Goal: Communication & Community: Connect with others

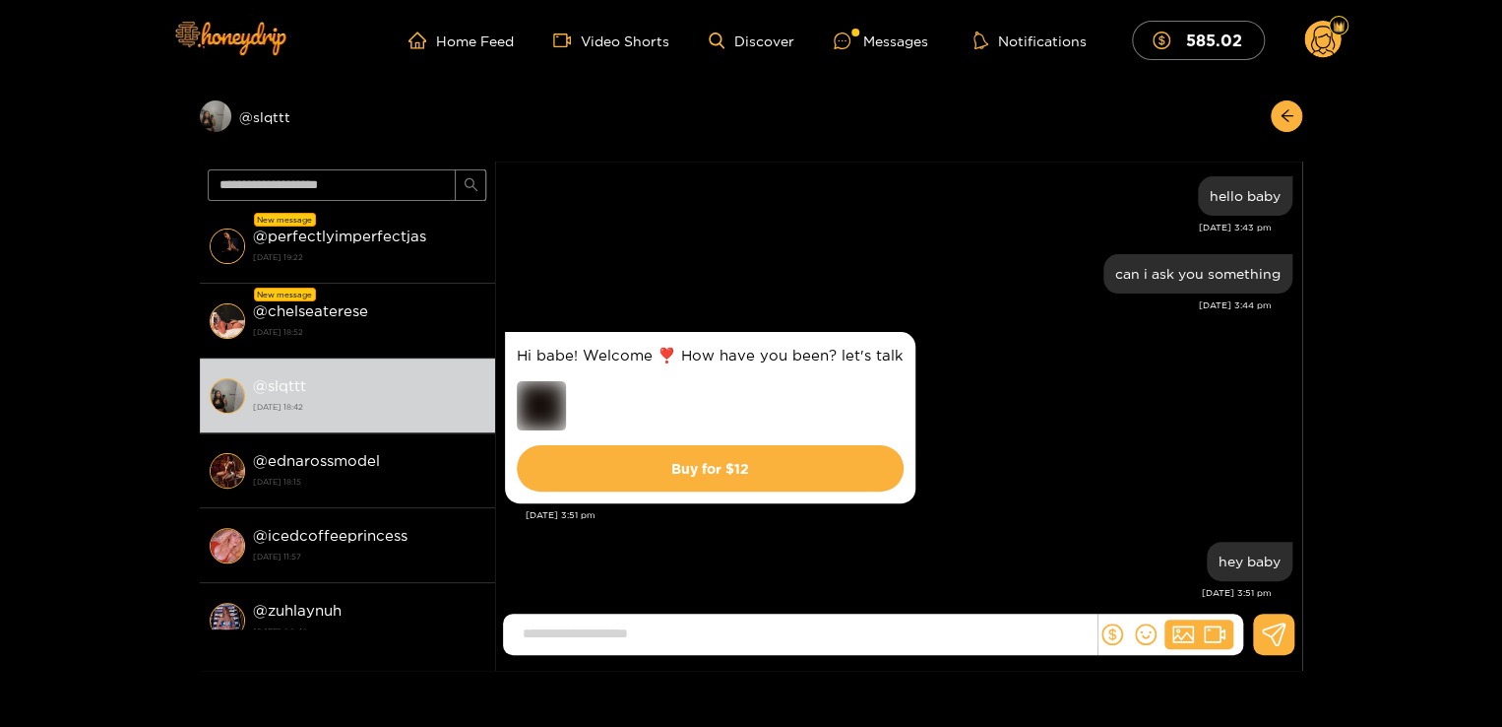
click at [414, 254] on strong "2 October 2025 19:22" at bounding box center [369, 257] width 232 height 18
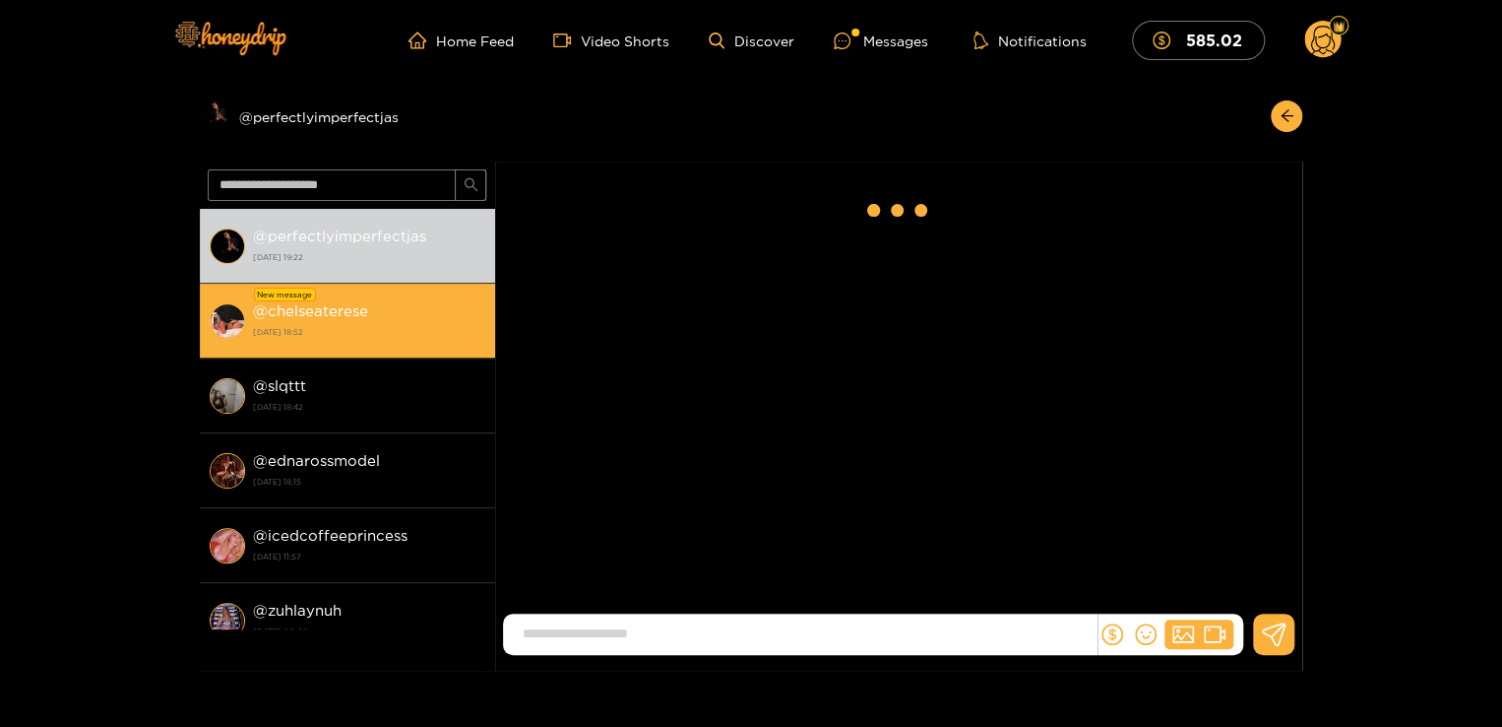
scroll to position [622, 0]
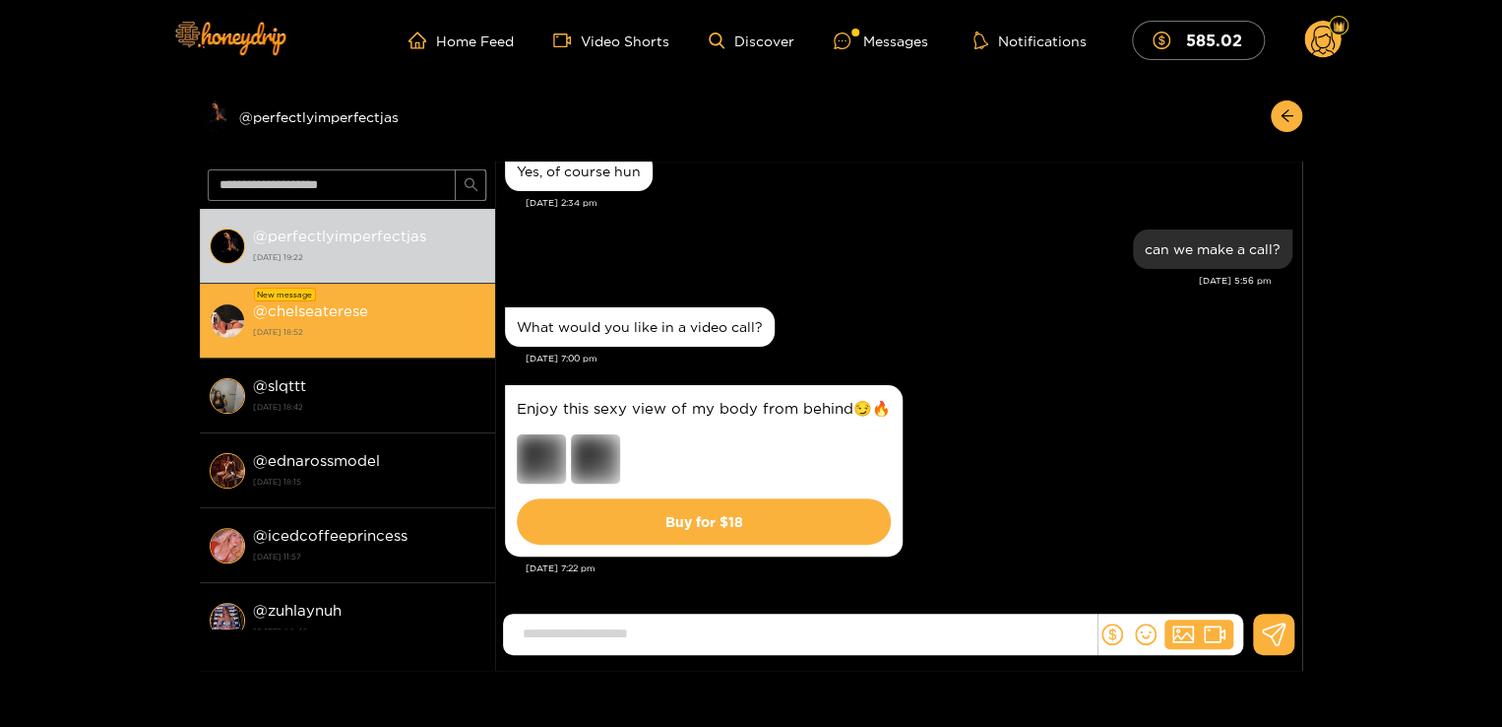
click at [385, 327] on strong "2 October 2025 18:52" at bounding box center [369, 332] width 232 height 18
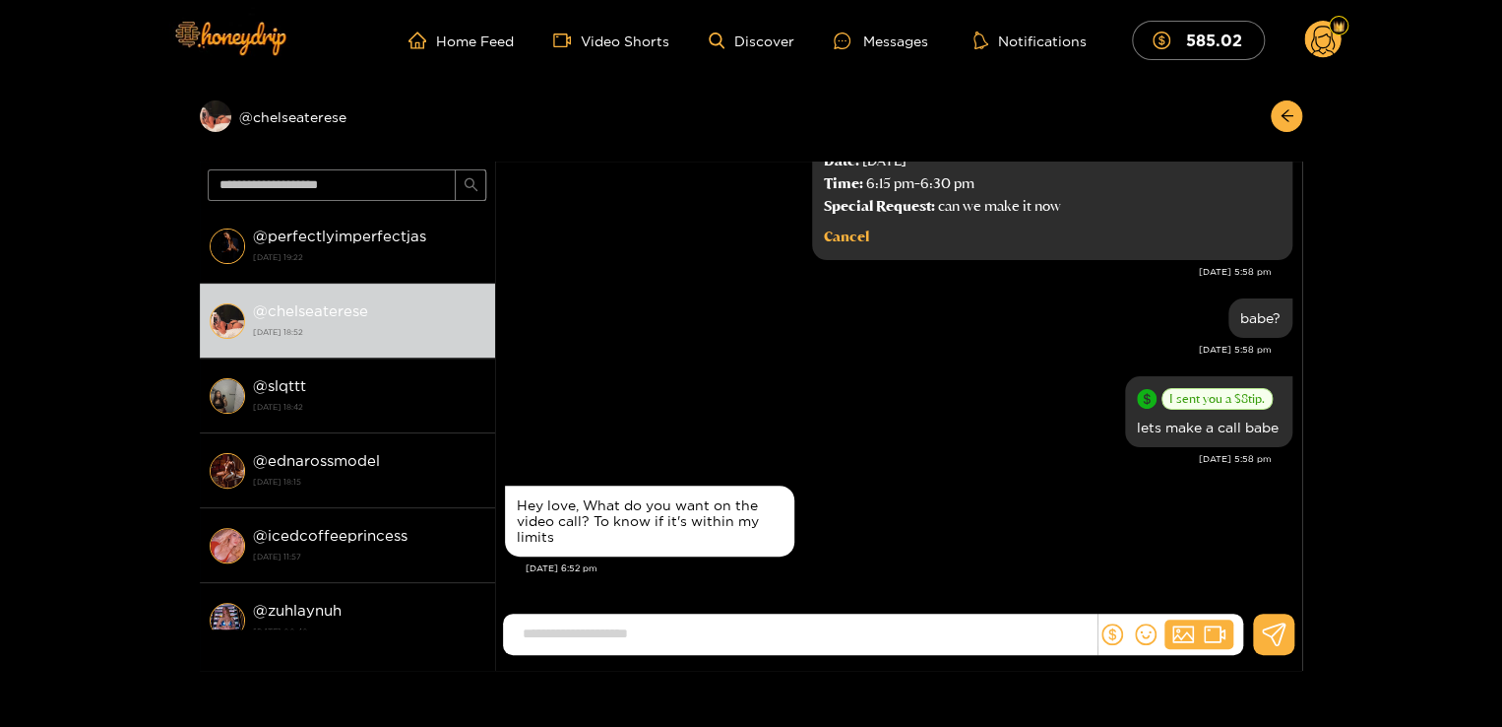
scroll to position [2332, 0]
click at [692, 635] on input at bounding box center [805, 633] width 584 height 32
type input "**********"
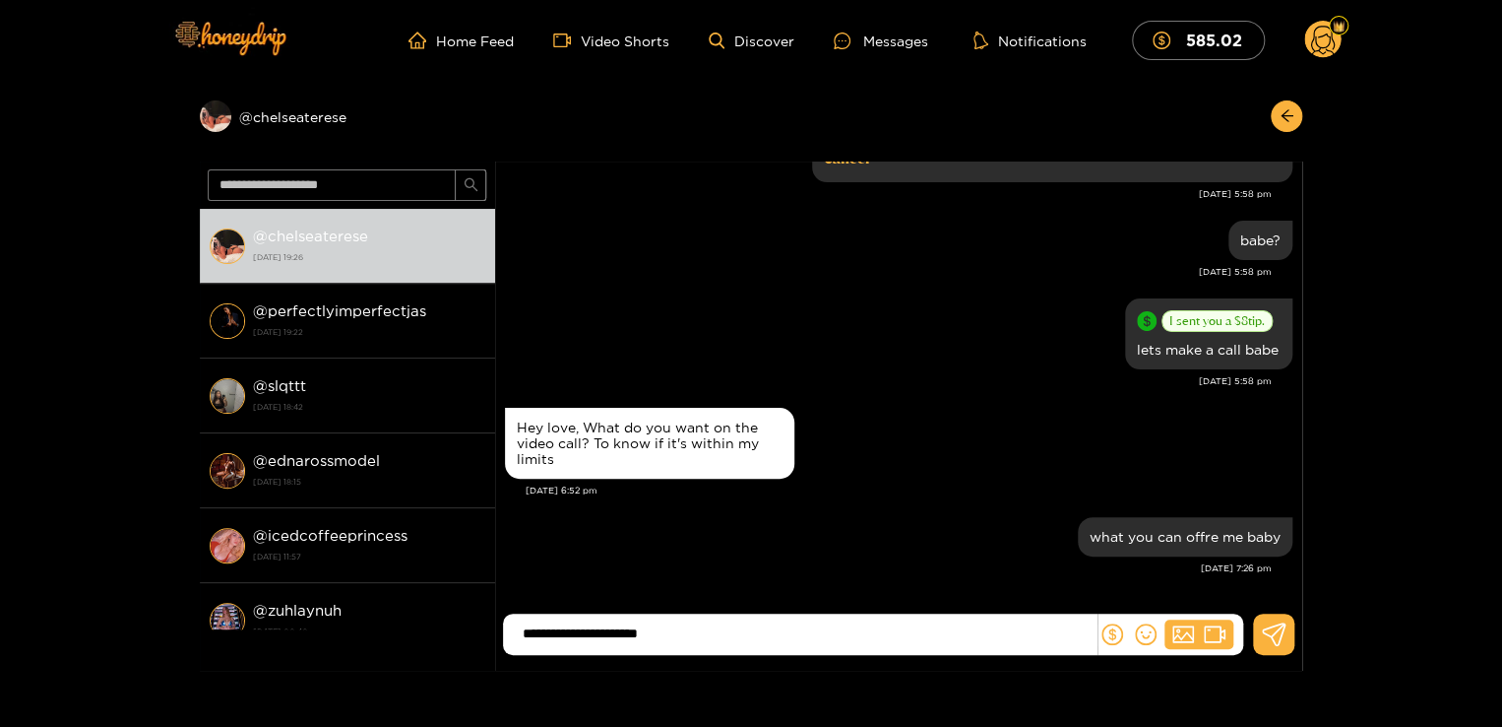
type input "**********"
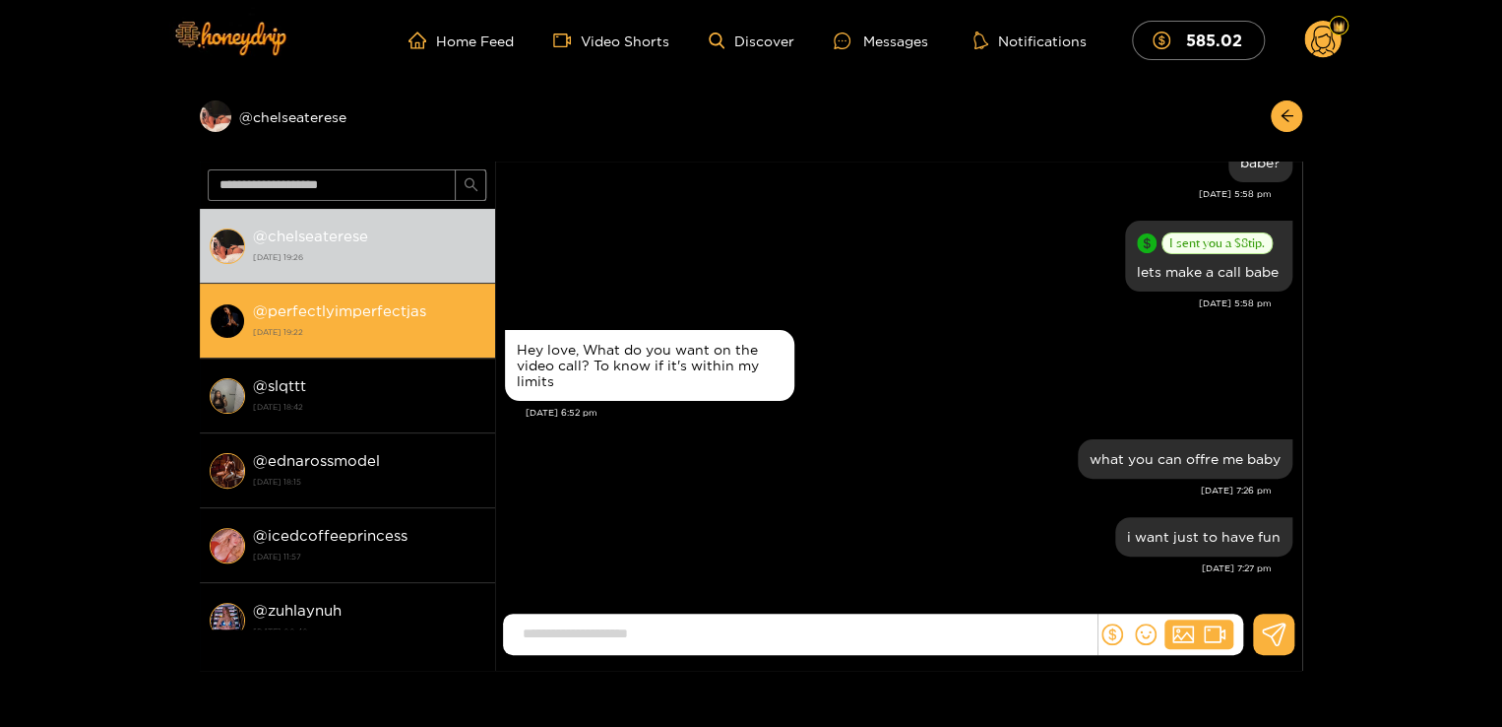
click at [360, 305] on strong "@ perfectlyimperfectjas" at bounding box center [339, 310] width 173 height 17
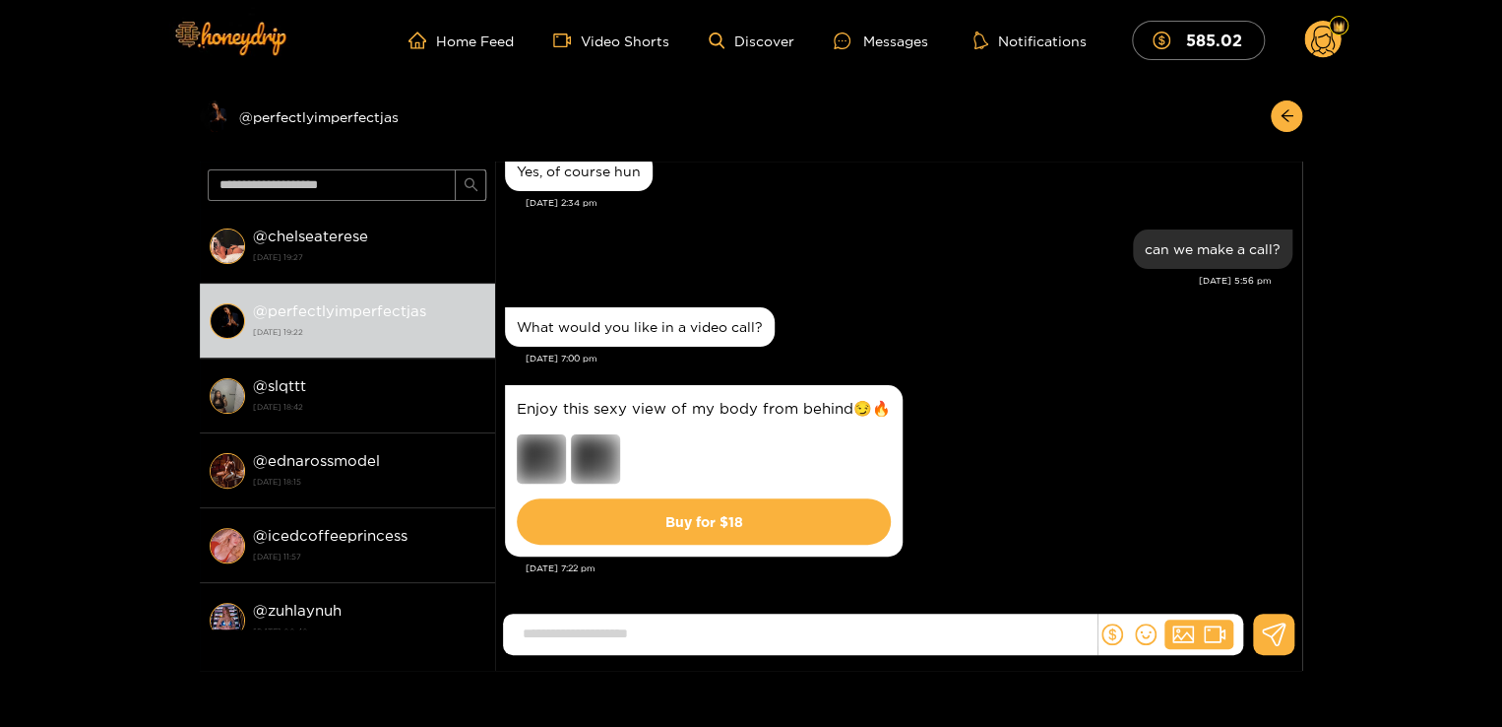
scroll to position [622, 0]
click at [723, 639] on input at bounding box center [805, 633] width 584 height 32
type input "*"
type input "**********"
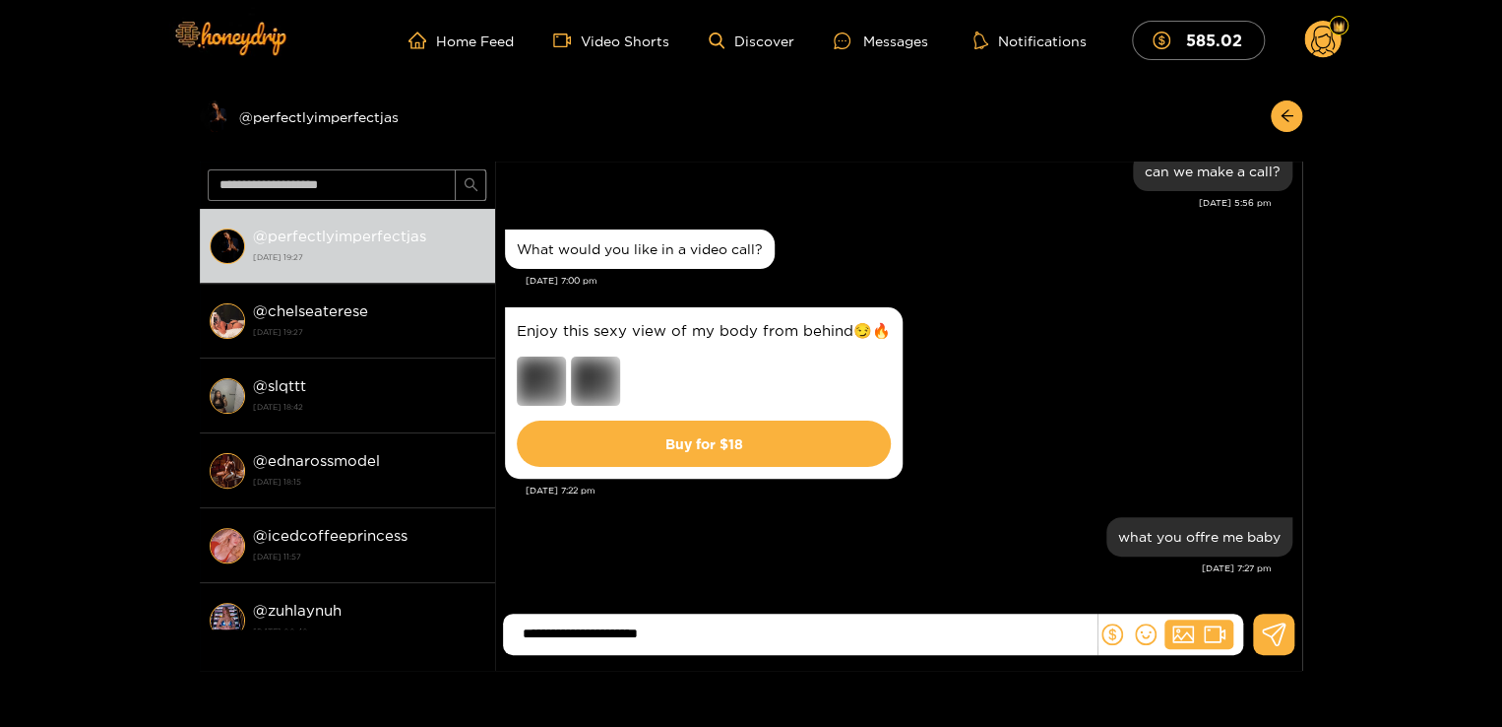
type input "**********"
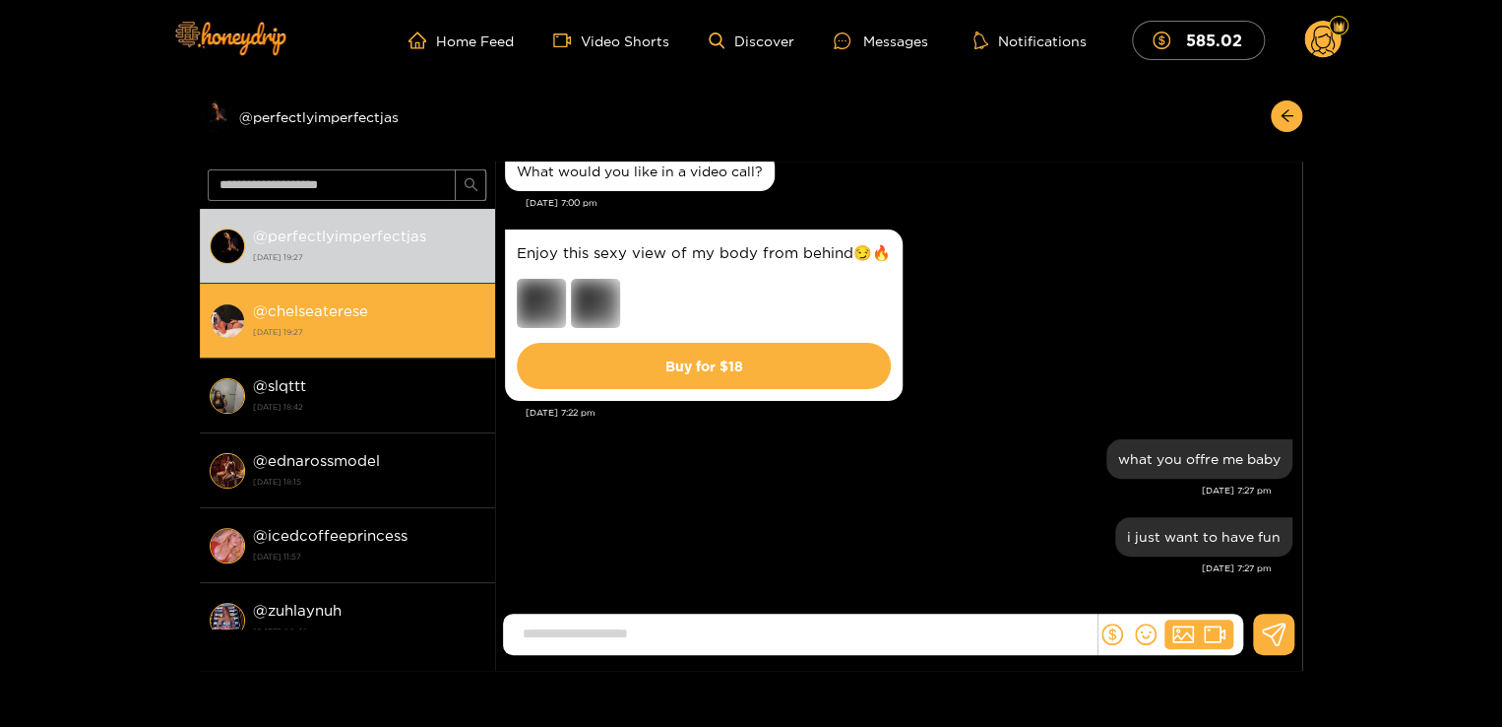
click at [415, 316] on div "@ chelseaterese 2 October 2025 19:27" at bounding box center [369, 320] width 232 height 44
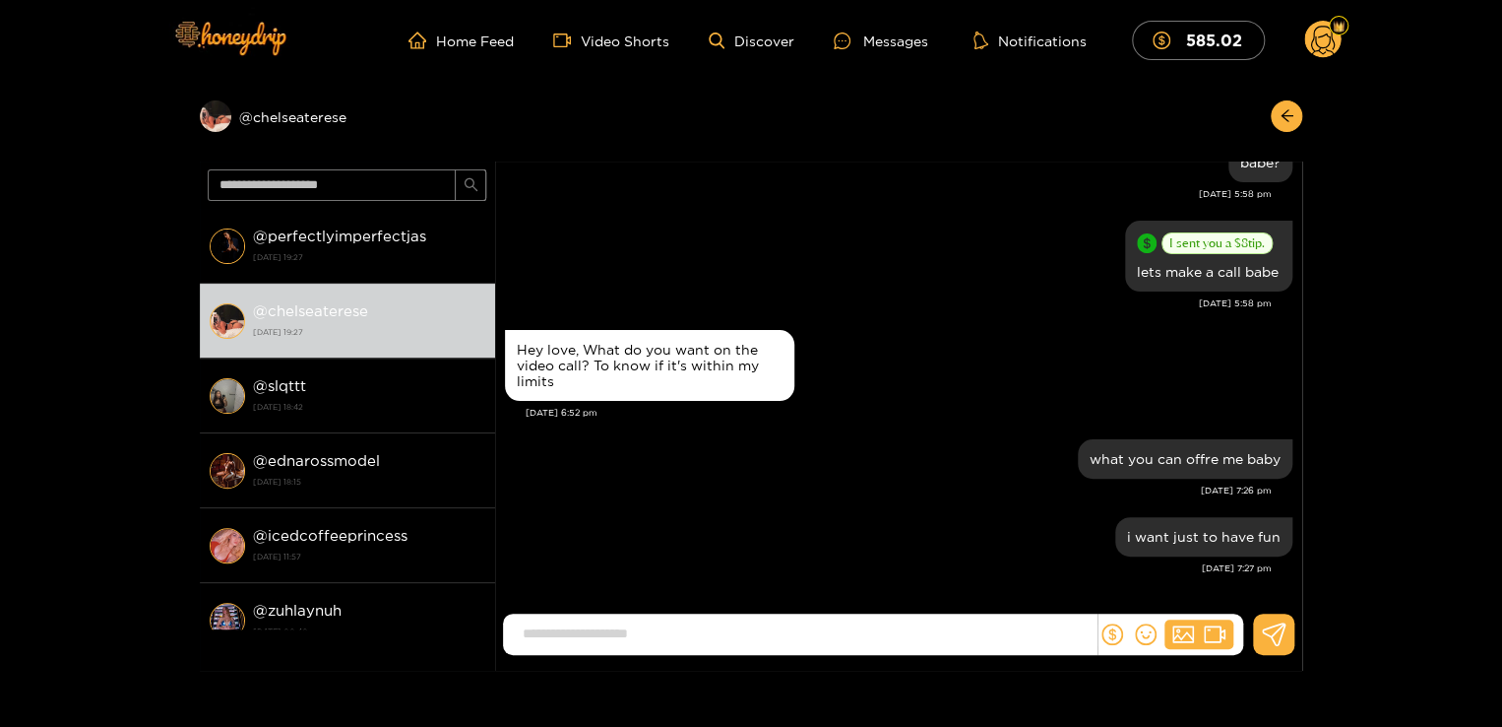
scroll to position [2328, 0]
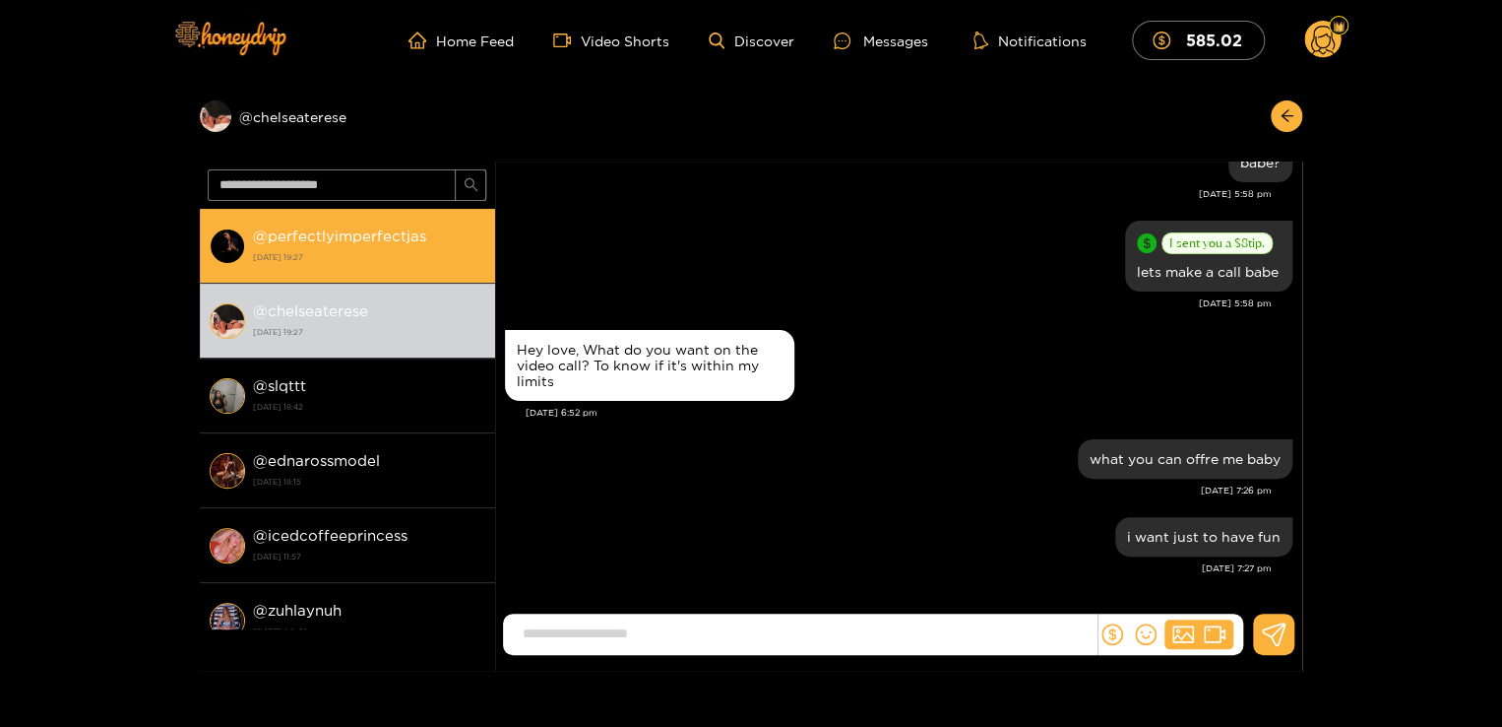
click at [281, 250] on strong "[DATE] 19:27" at bounding box center [369, 257] width 232 height 18
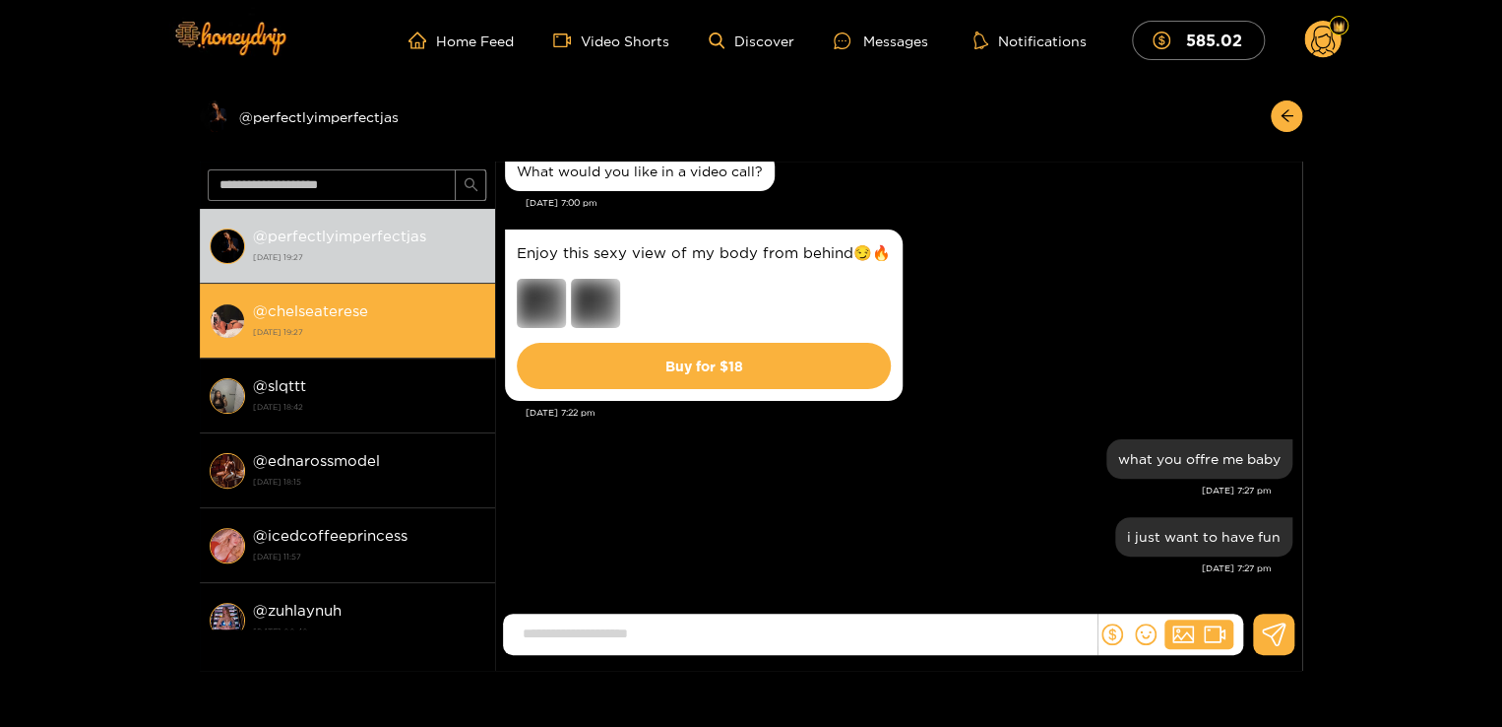
scroll to position [778, 0]
click at [337, 326] on strong "[DATE] 19:27" at bounding box center [369, 332] width 232 height 18
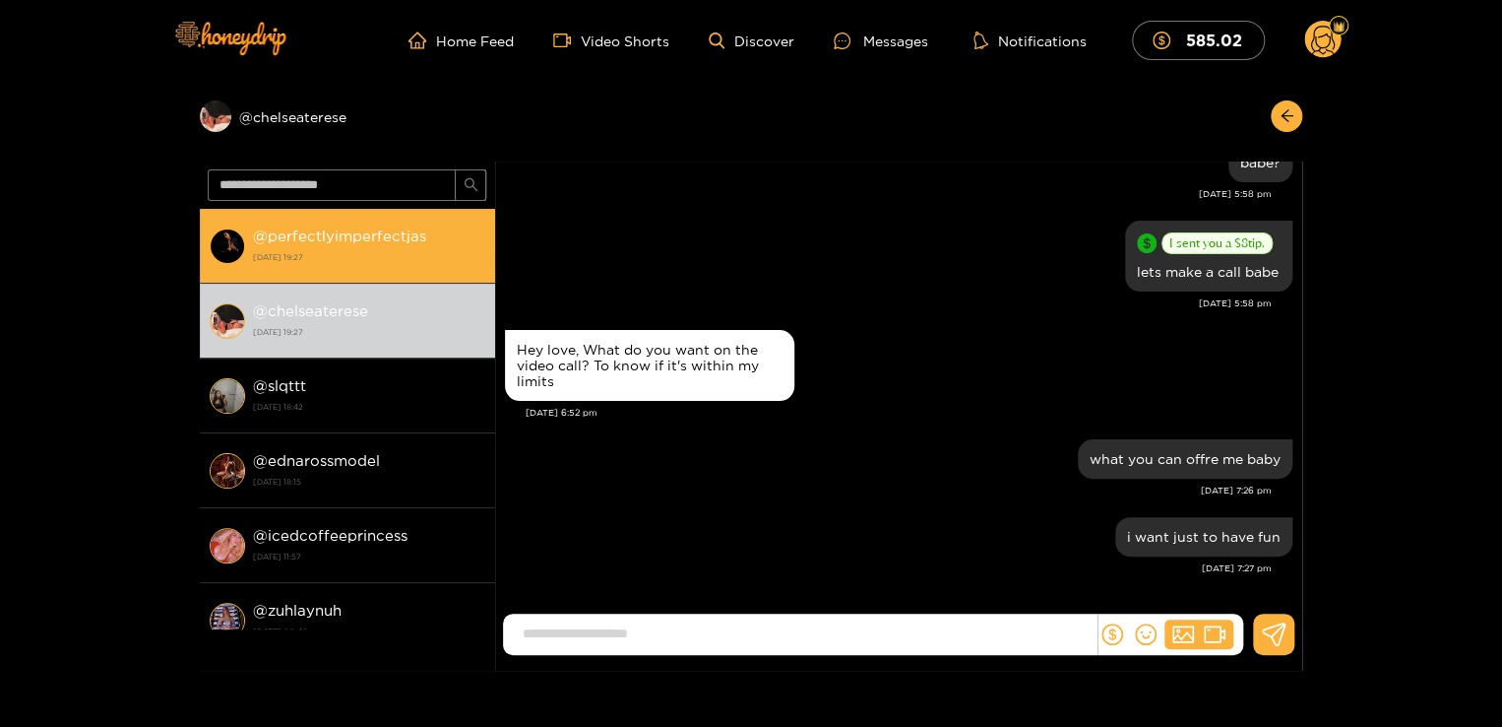
scroll to position [2328, 0]
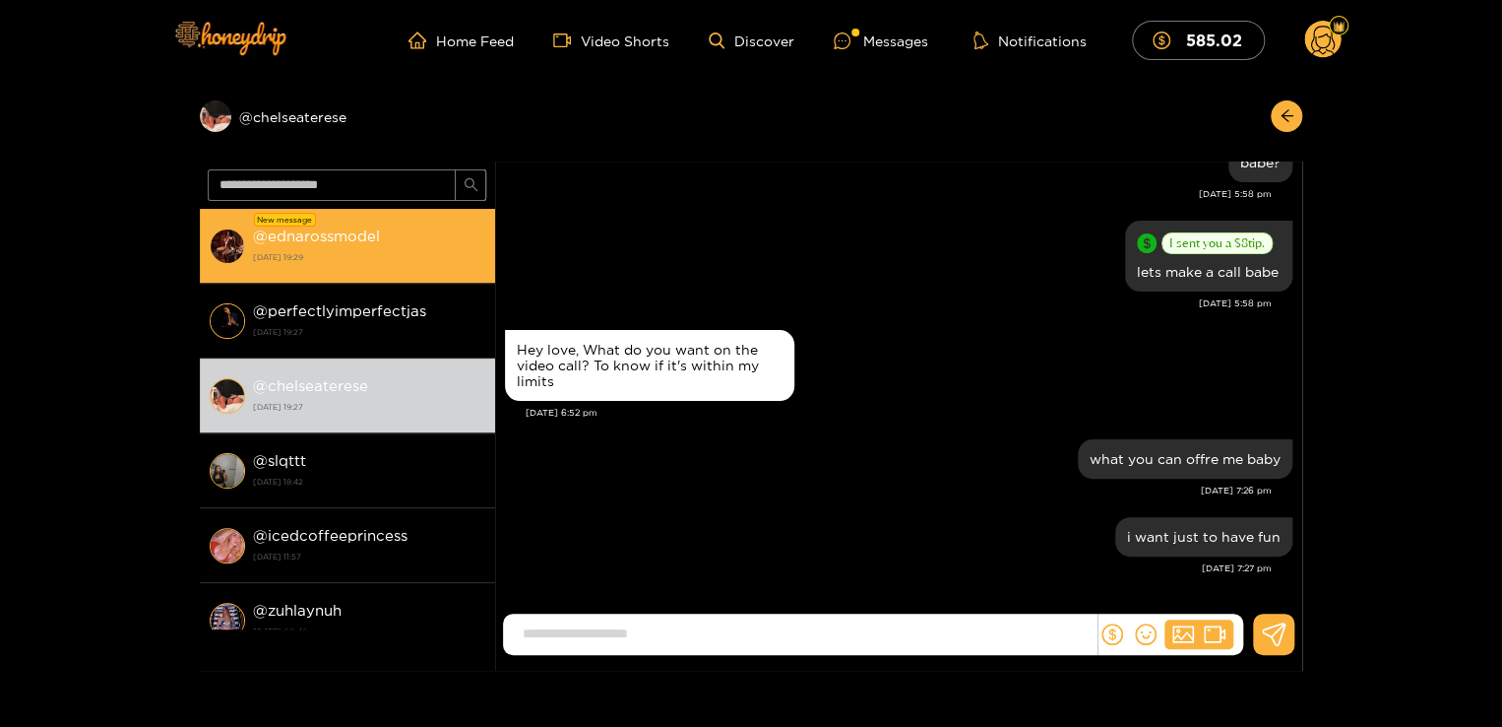
click at [302, 241] on strong "@ ednarossmodel" at bounding box center [316, 235] width 127 height 17
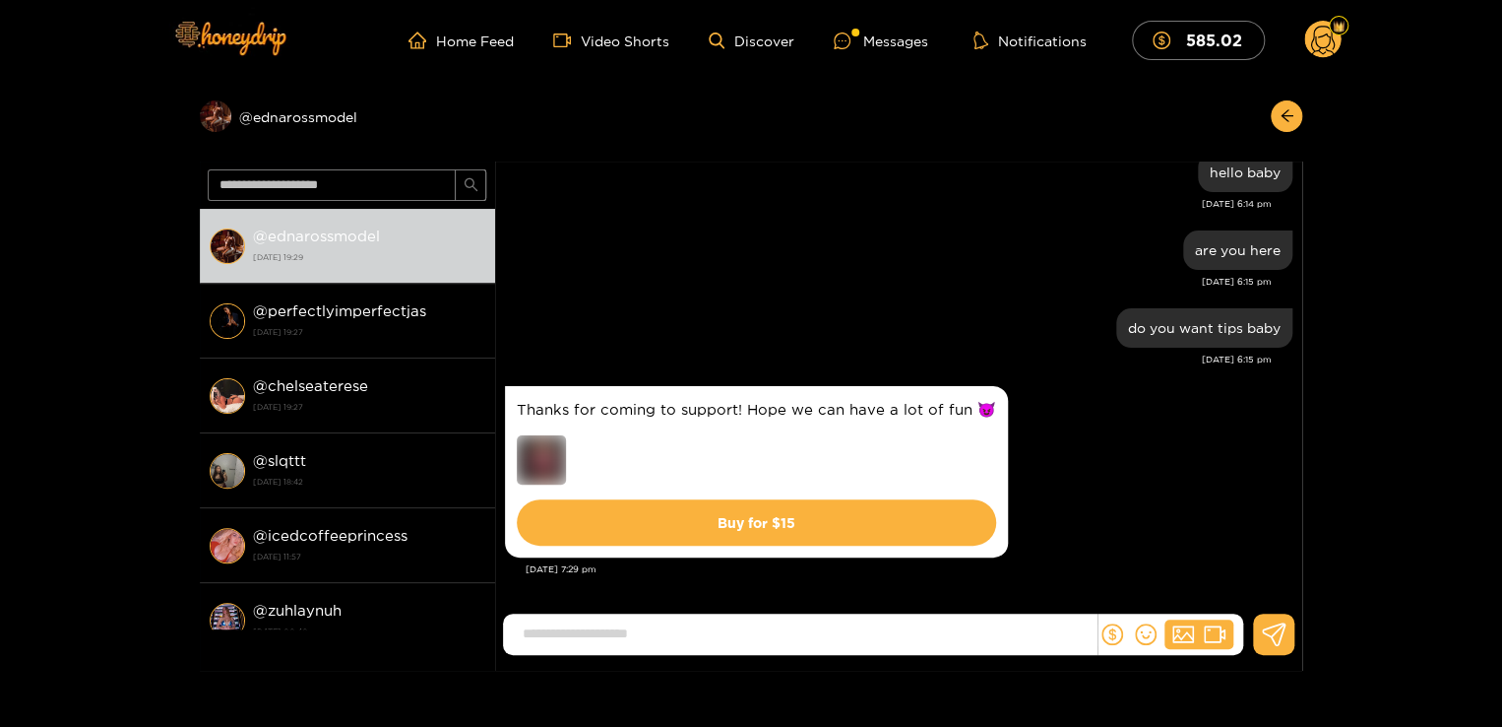
scroll to position [25, 0]
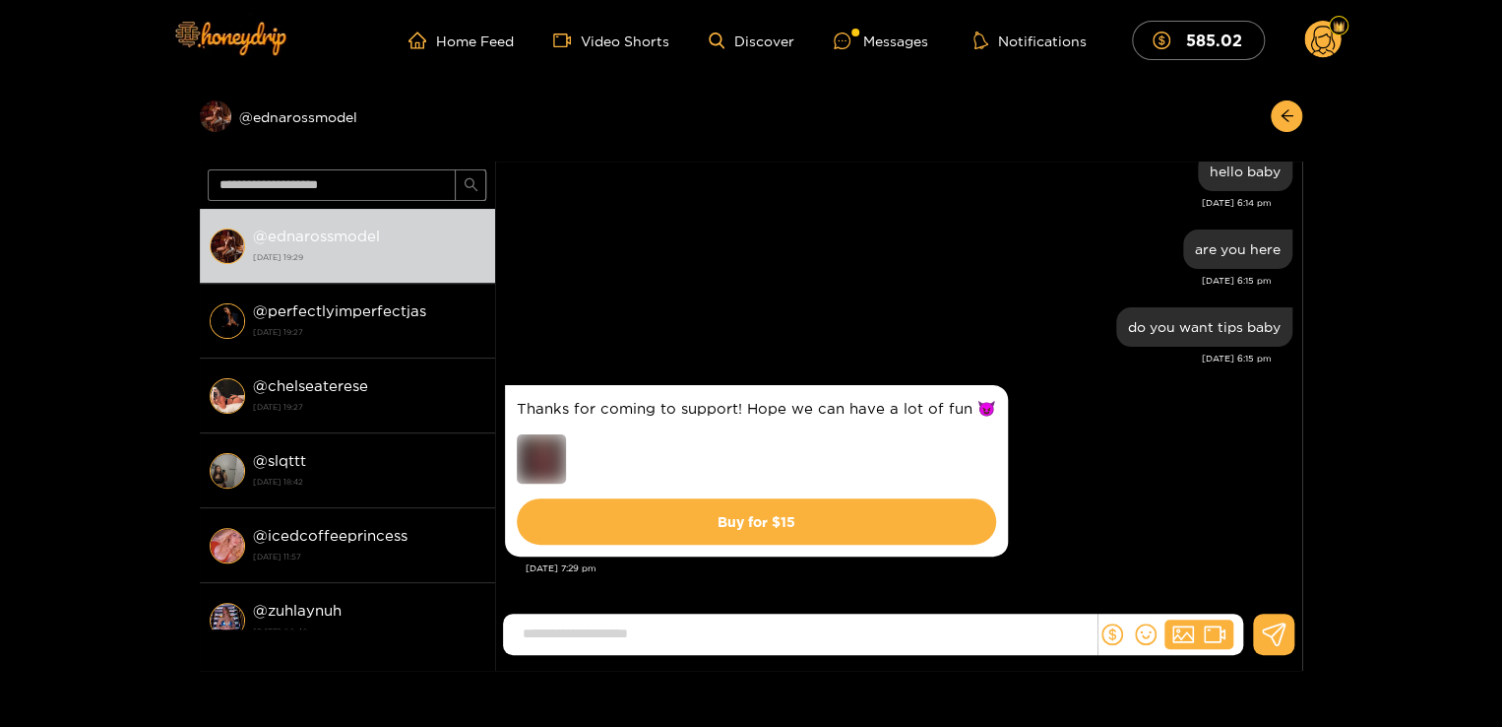
click at [743, 630] on input at bounding box center [805, 633] width 584 height 32
type input "*****"
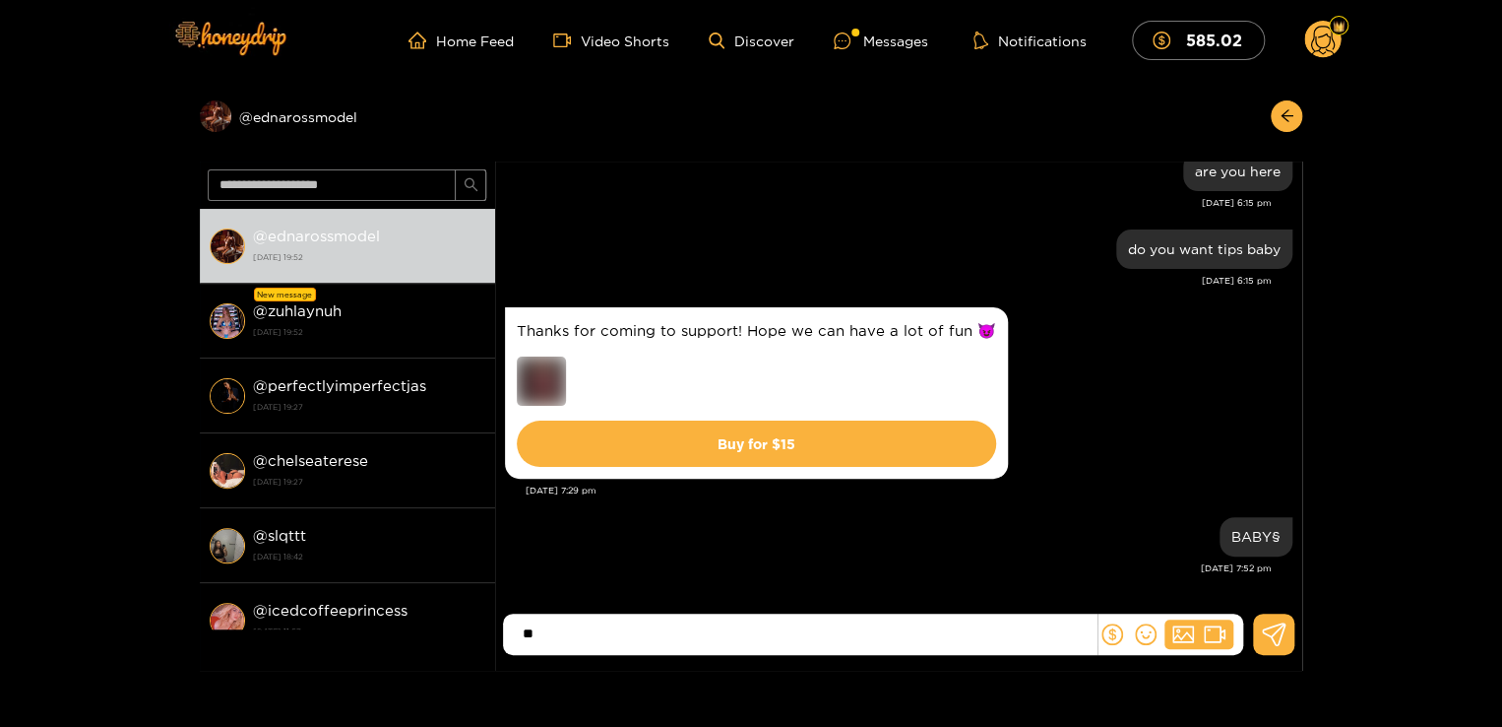
type input "*"
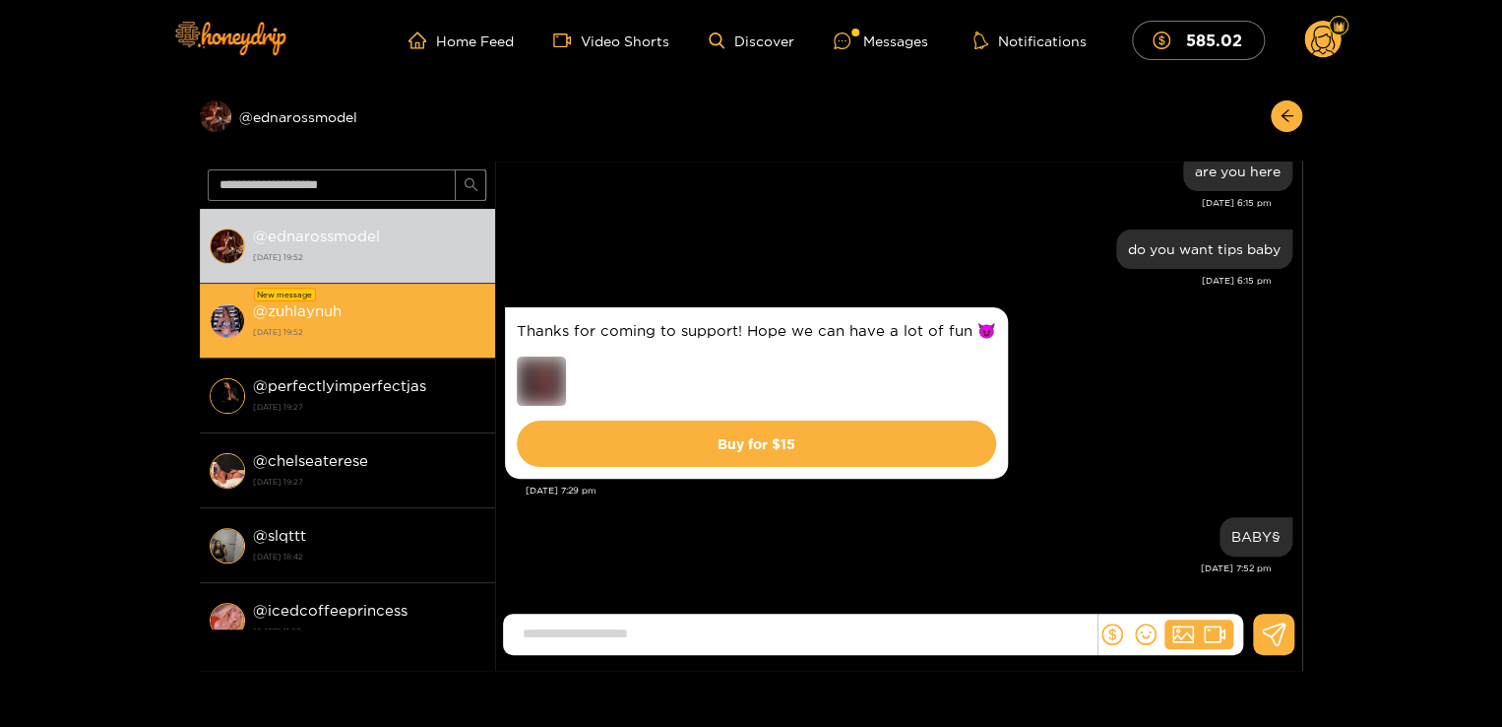
click at [323, 301] on div "@ zuhlaynuh 2 October 2025 19:52" at bounding box center [369, 320] width 232 height 44
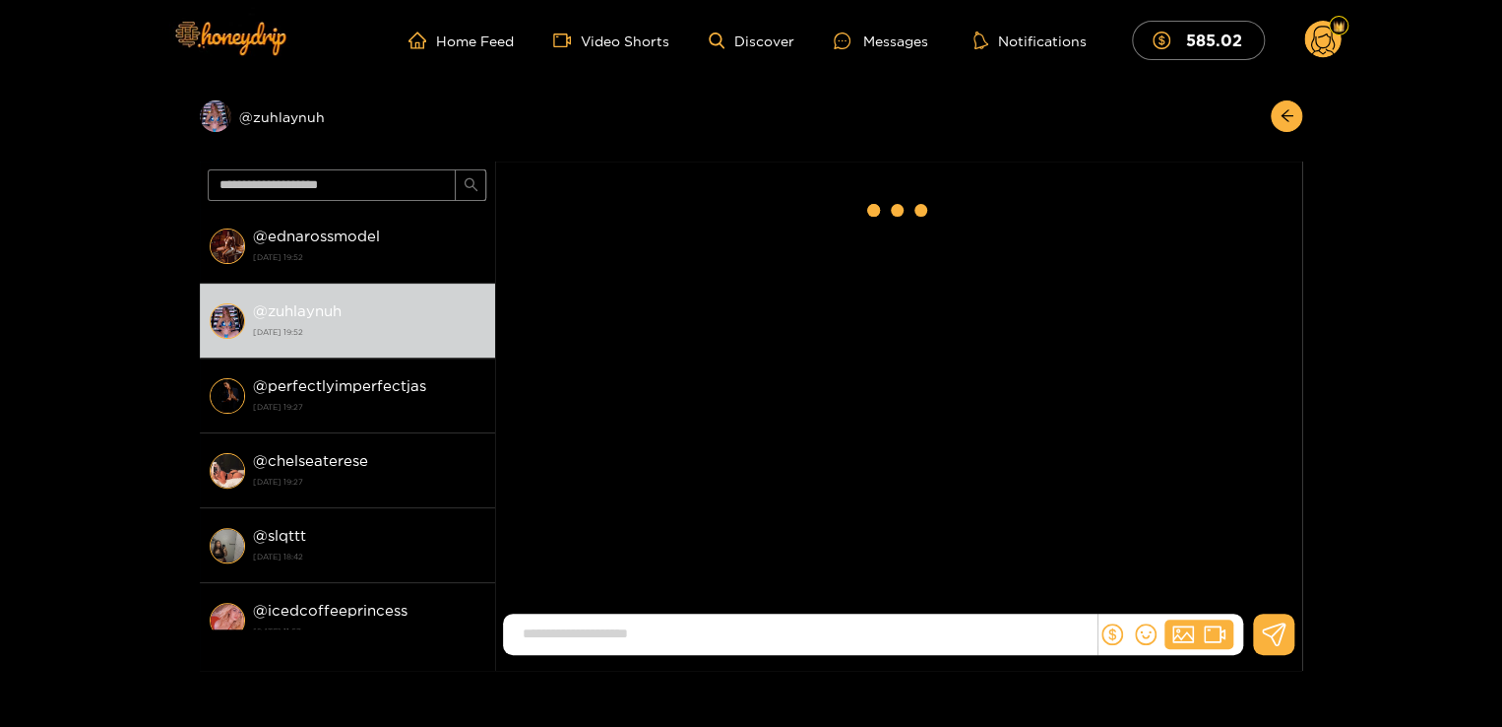
scroll to position [941, 0]
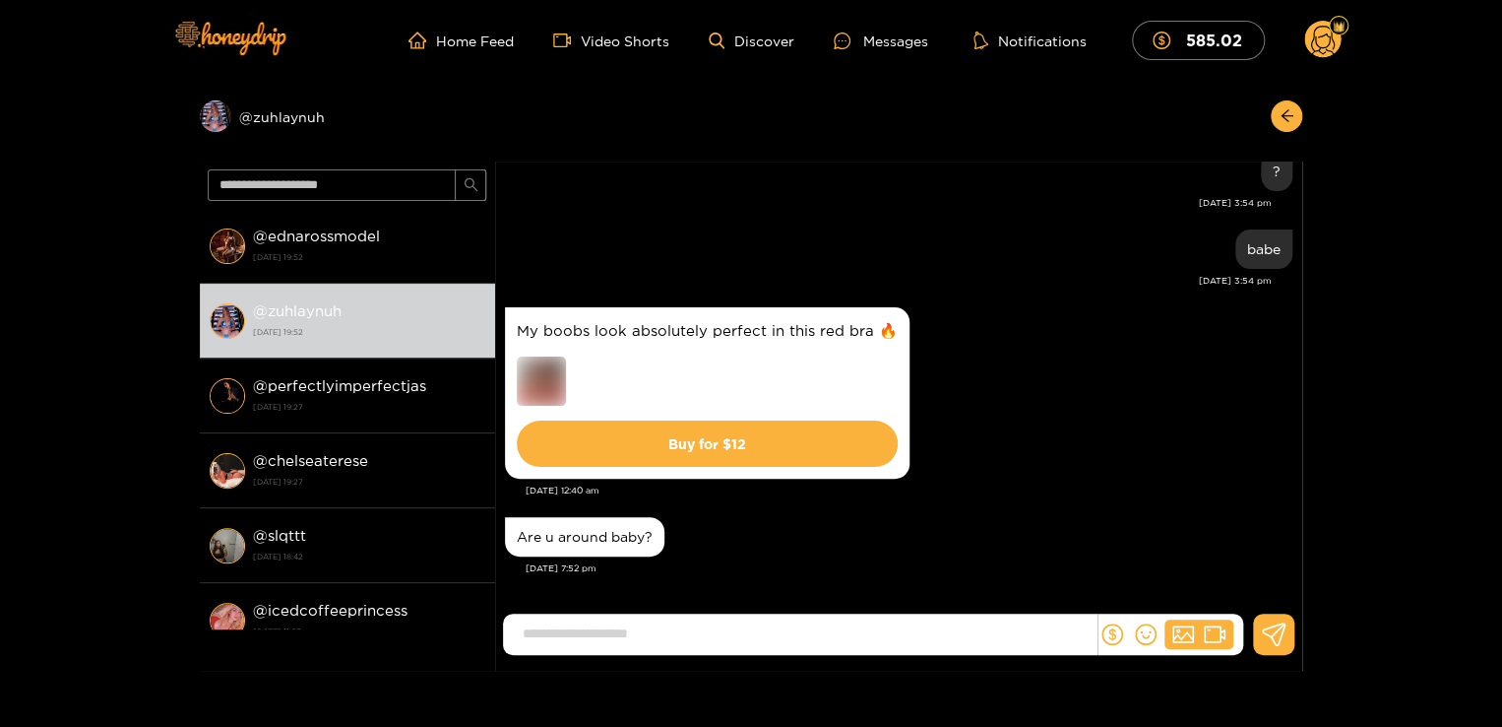
click at [712, 632] on input at bounding box center [805, 633] width 584 height 32
type input "********"
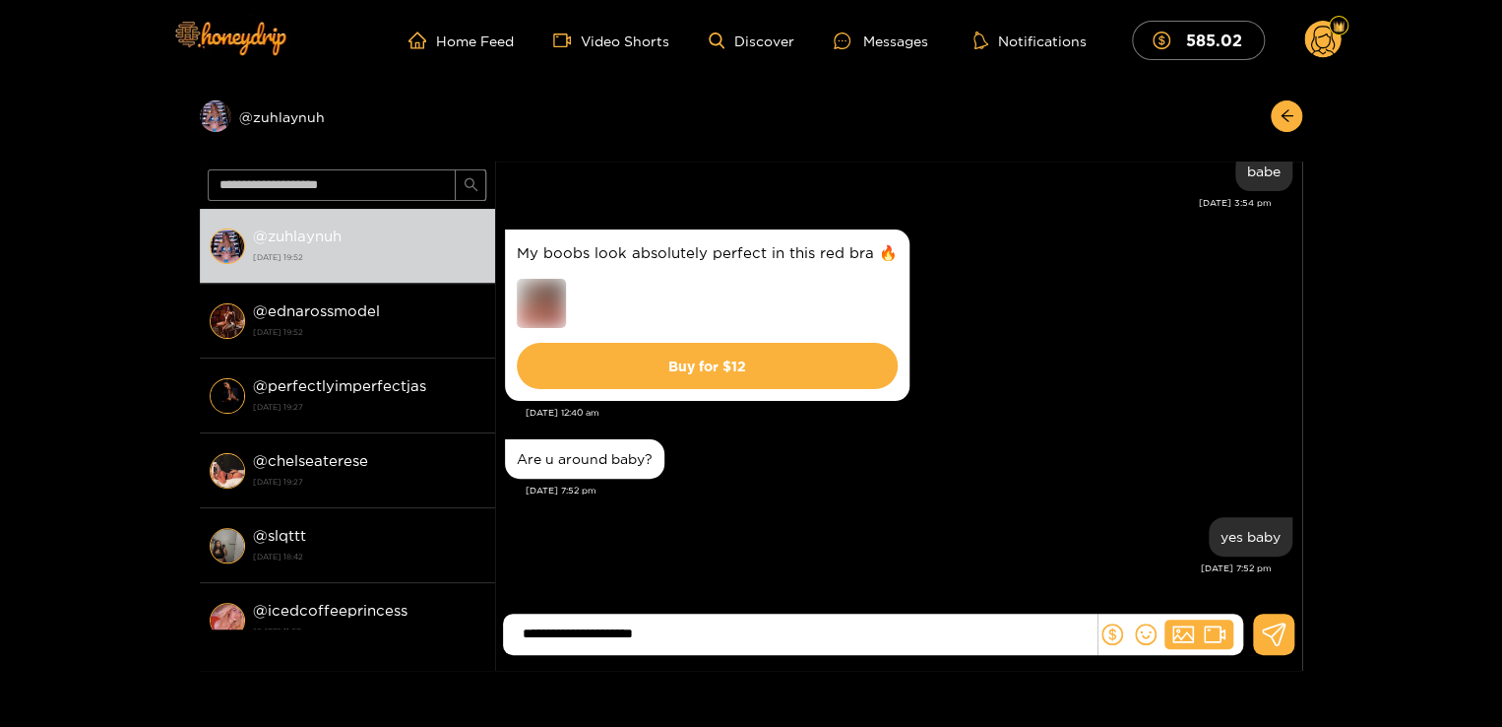
type input "**********"
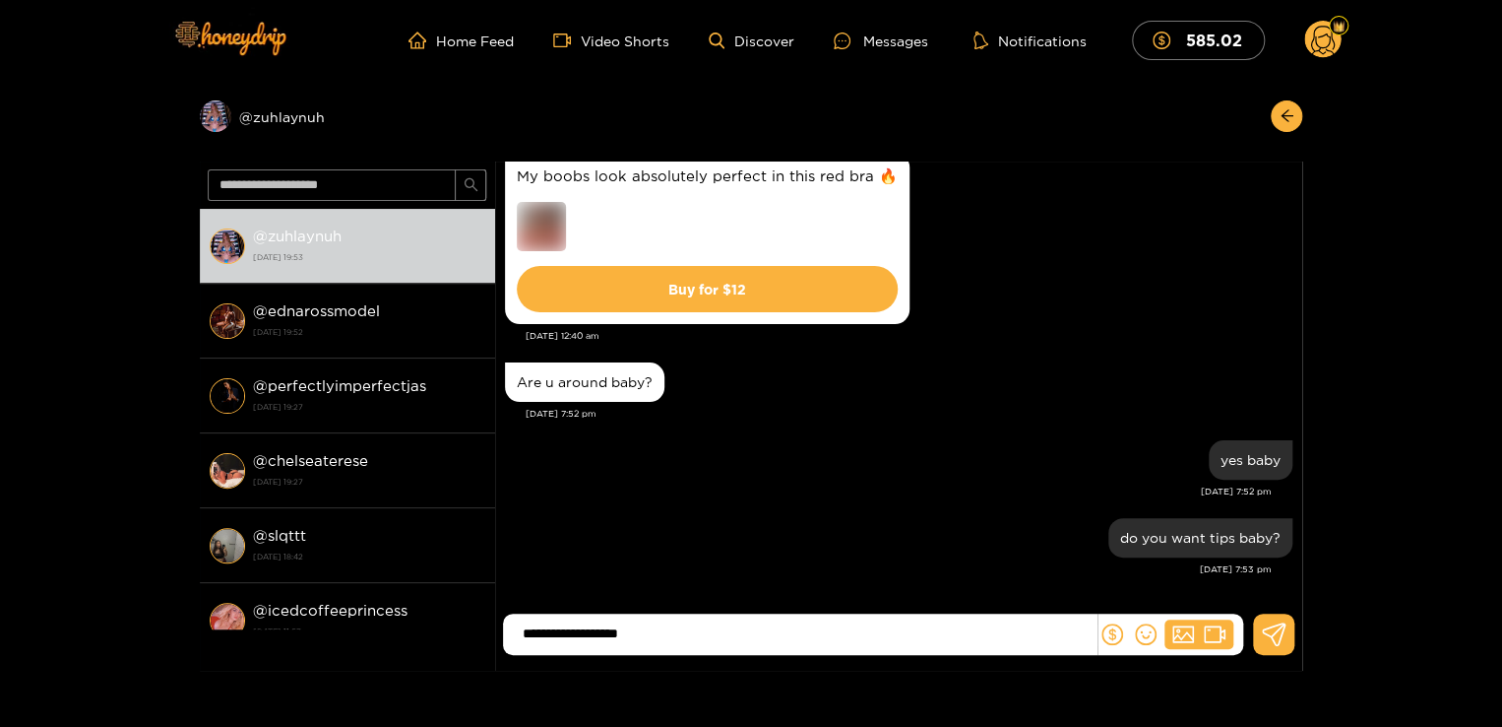
type input "**********"
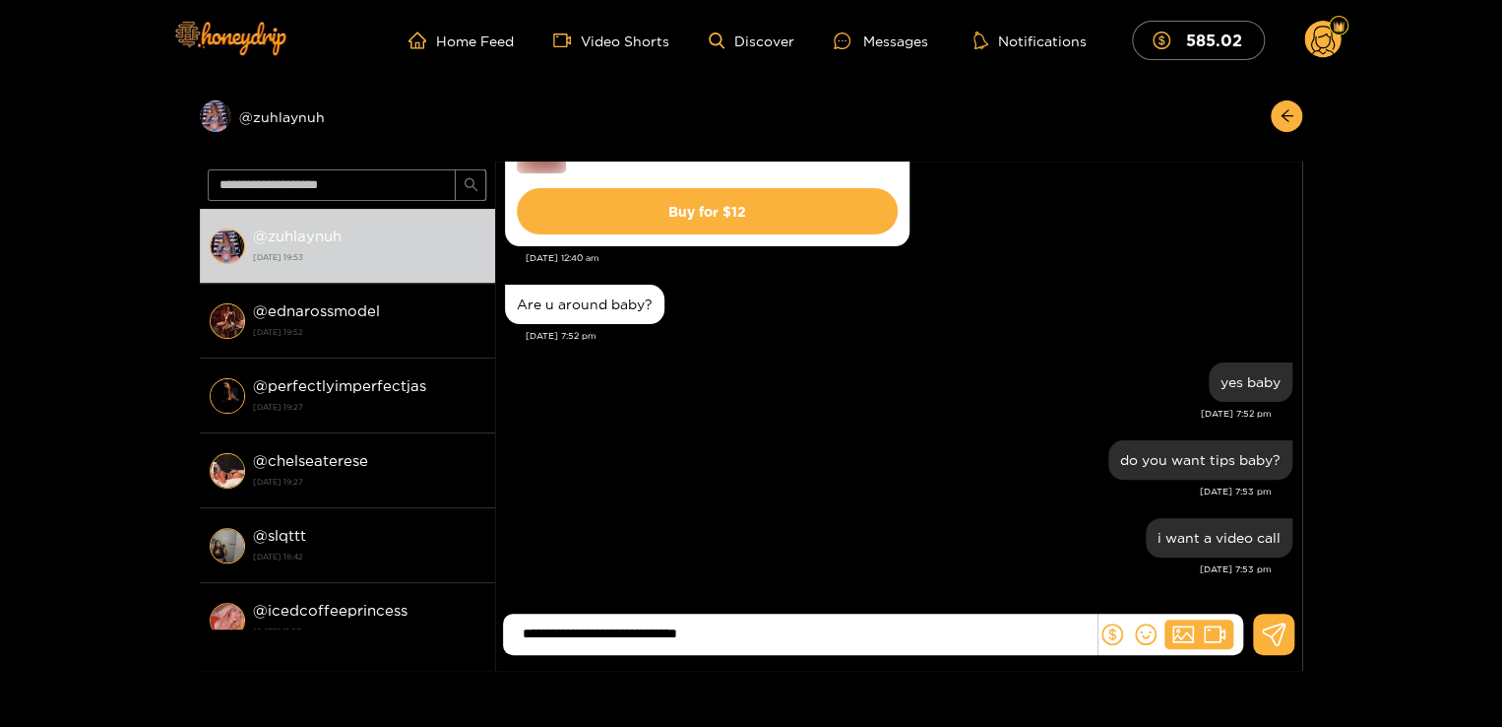
type input "**********"
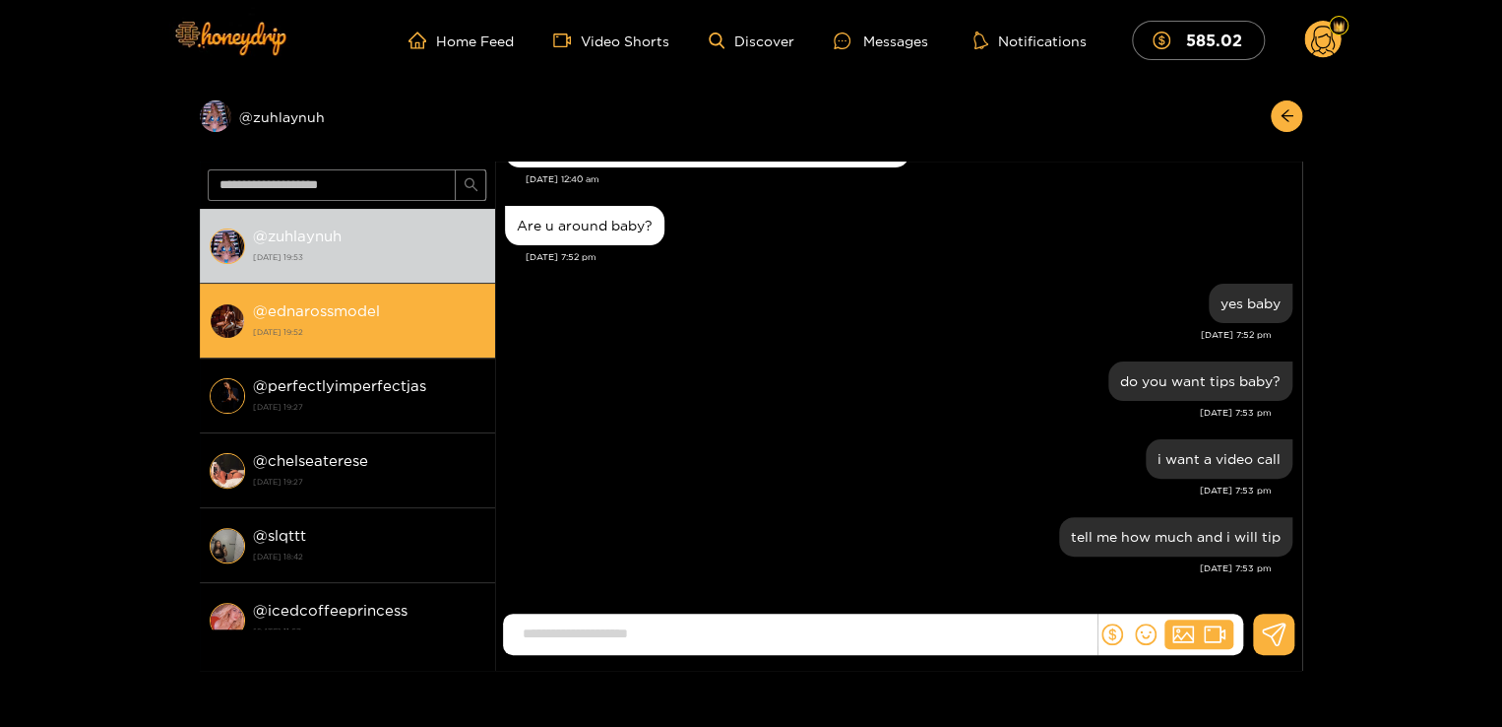
click at [259, 319] on div "@ ednarossmodel 2 October 2025 19:52" at bounding box center [369, 320] width 232 height 44
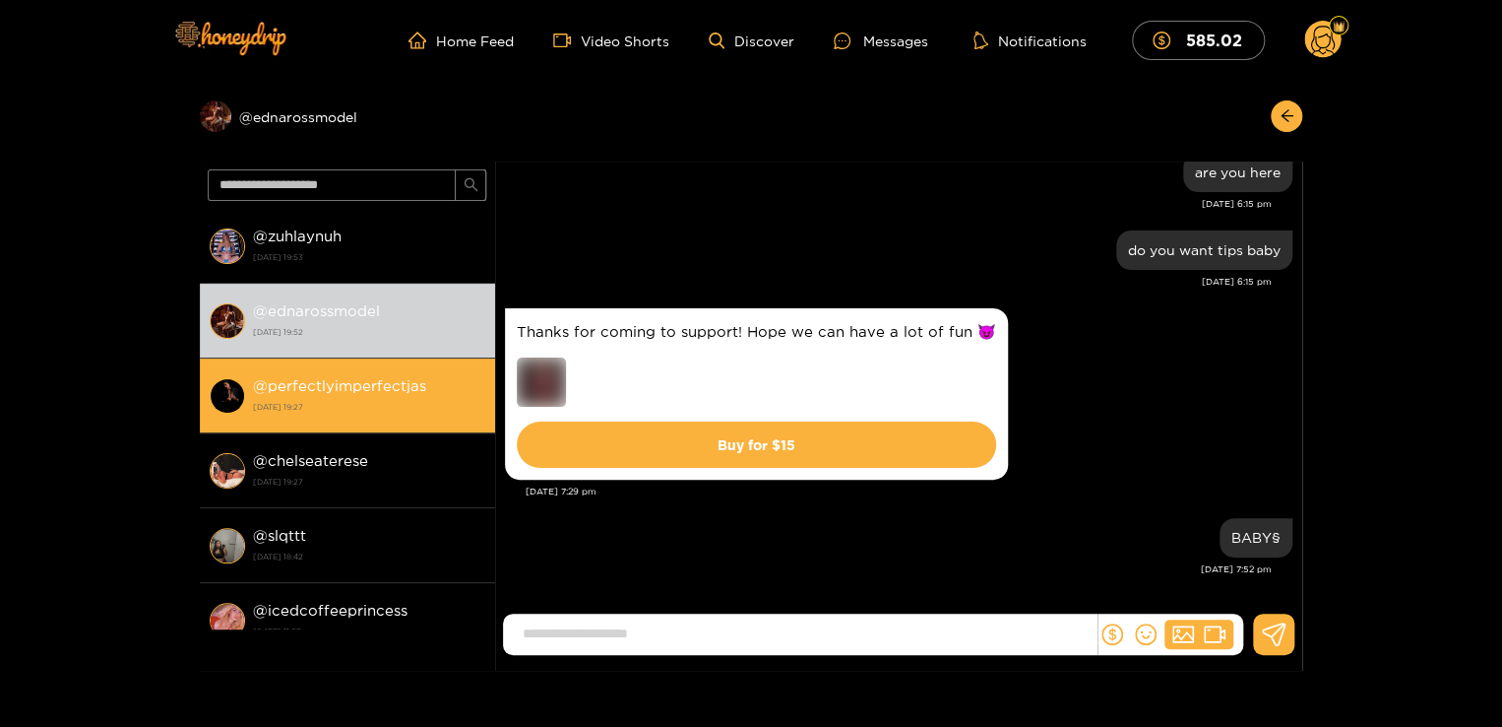
scroll to position [102, 0]
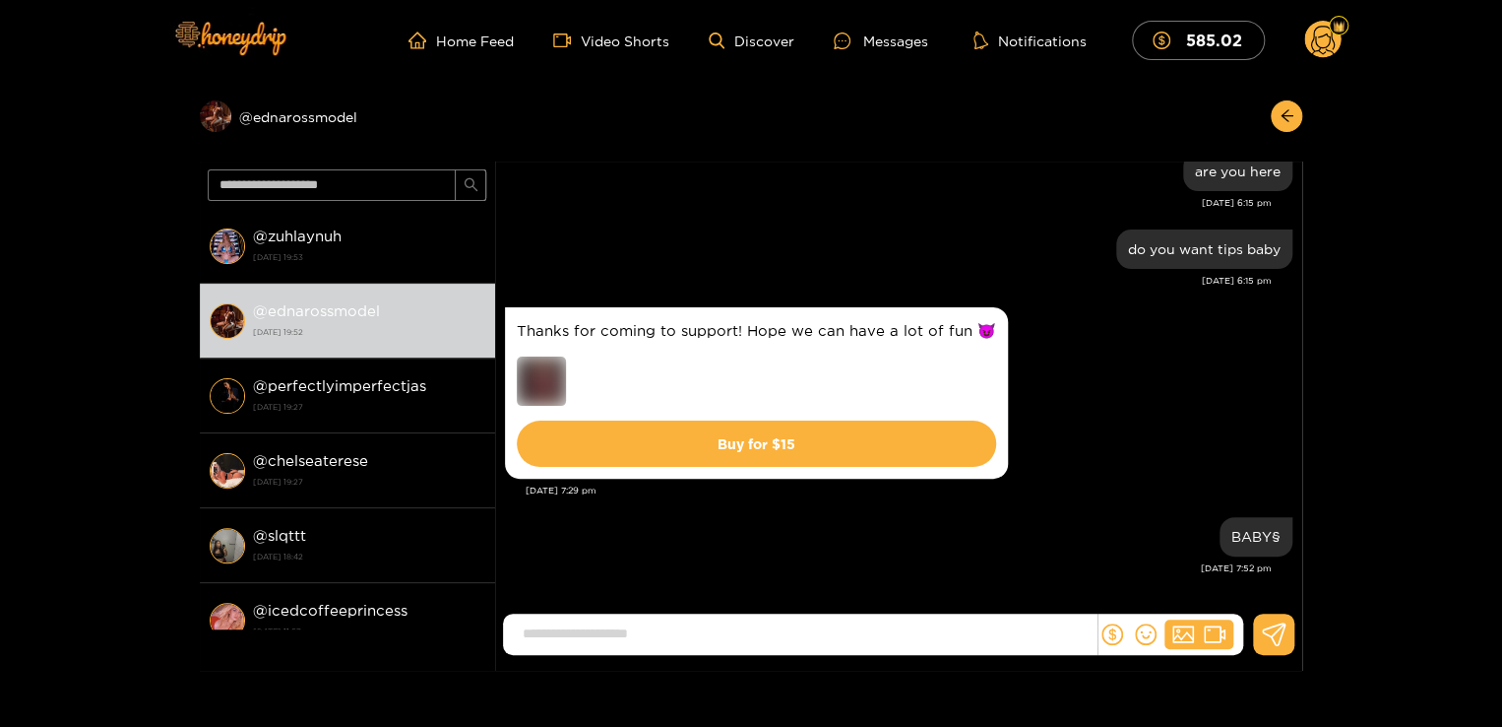
click at [678, 633] on input at bounding box center [805, 633] width 584 height 32
type input "**********"
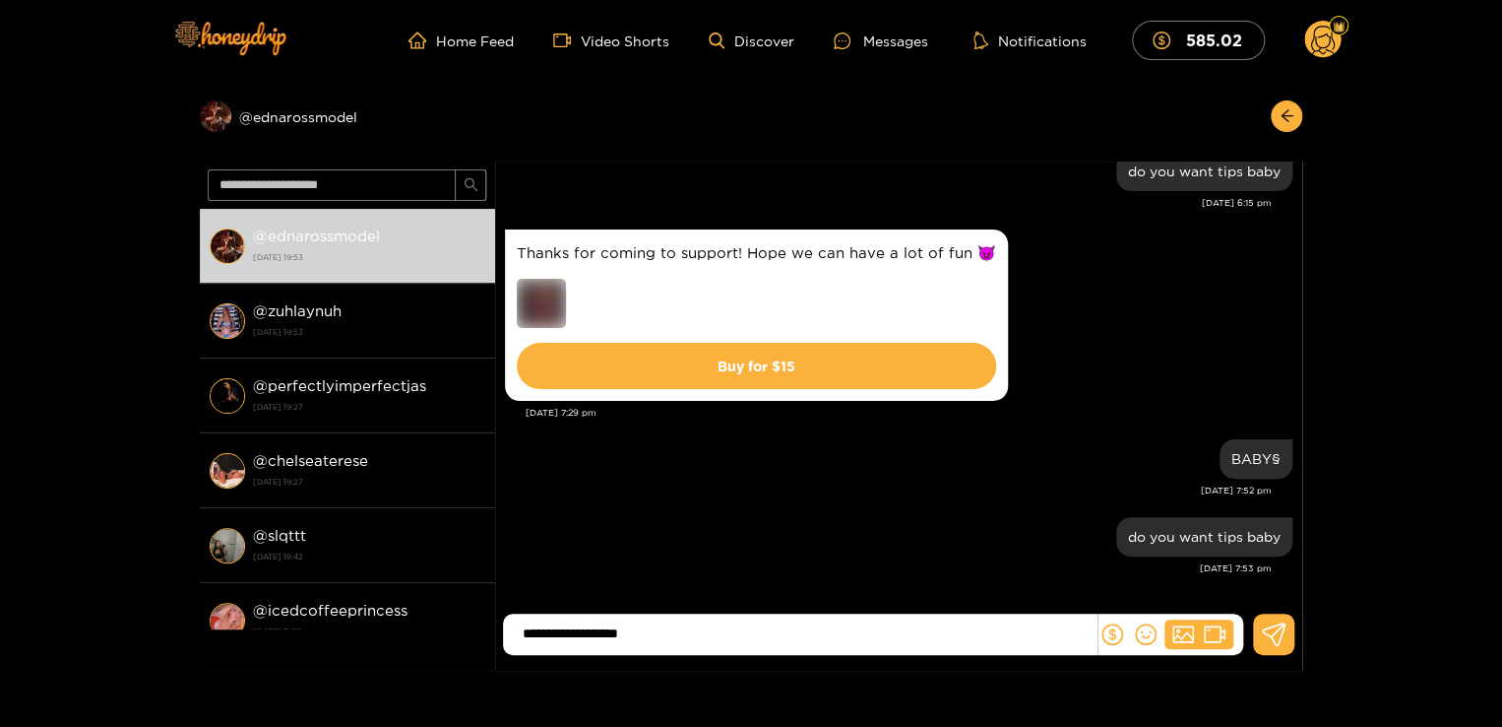
type input "**********"
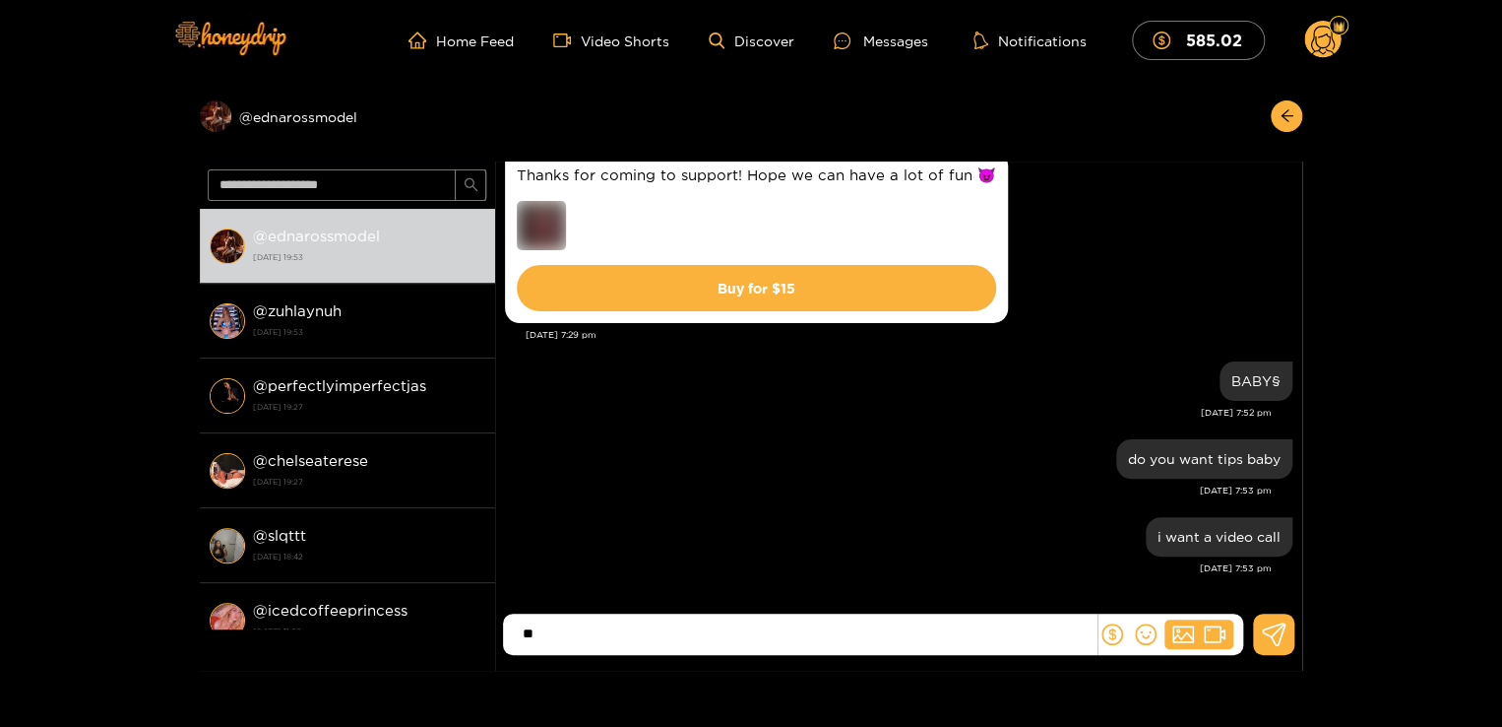
type input "*"
type input "**********"
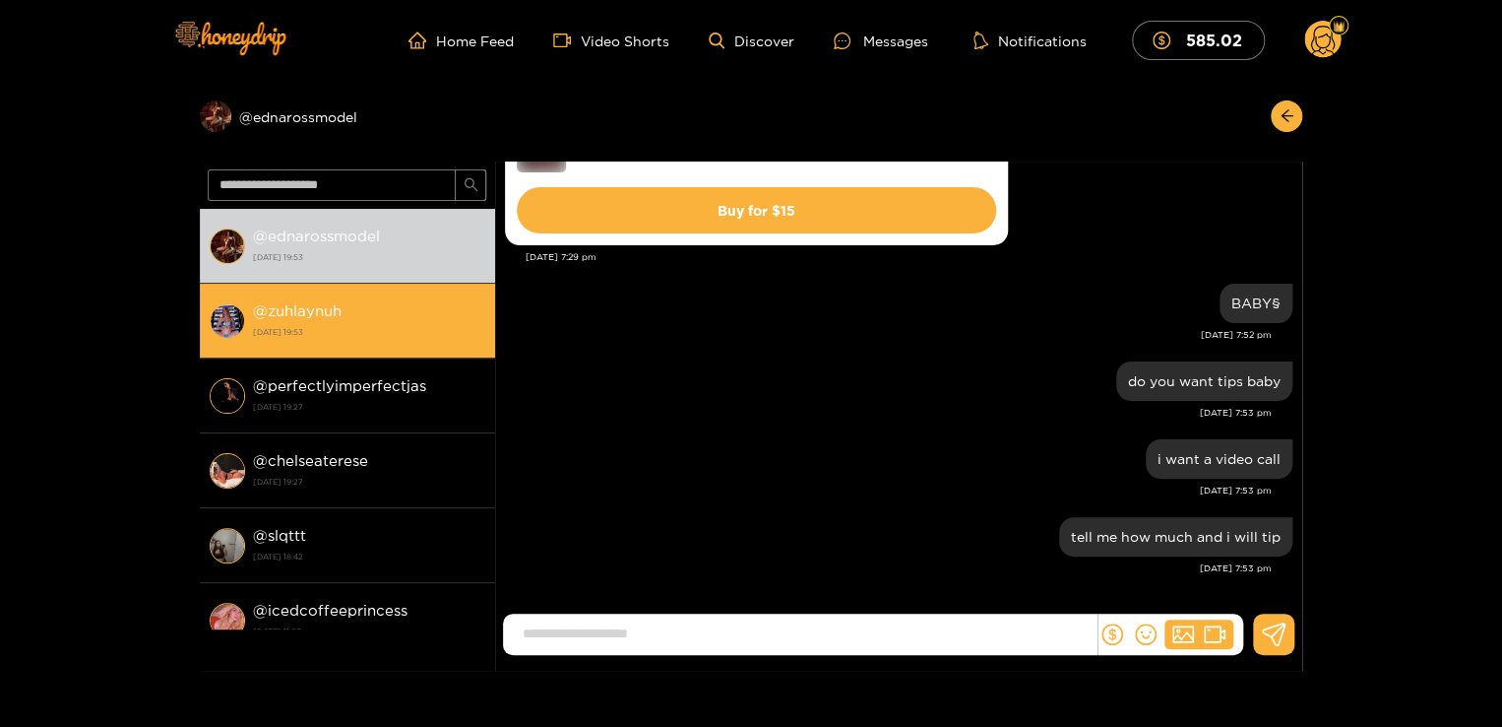
click at [425, 336] on strong "2 October 2025 19:53" at bounding box center [369, 332] width 232 height 18
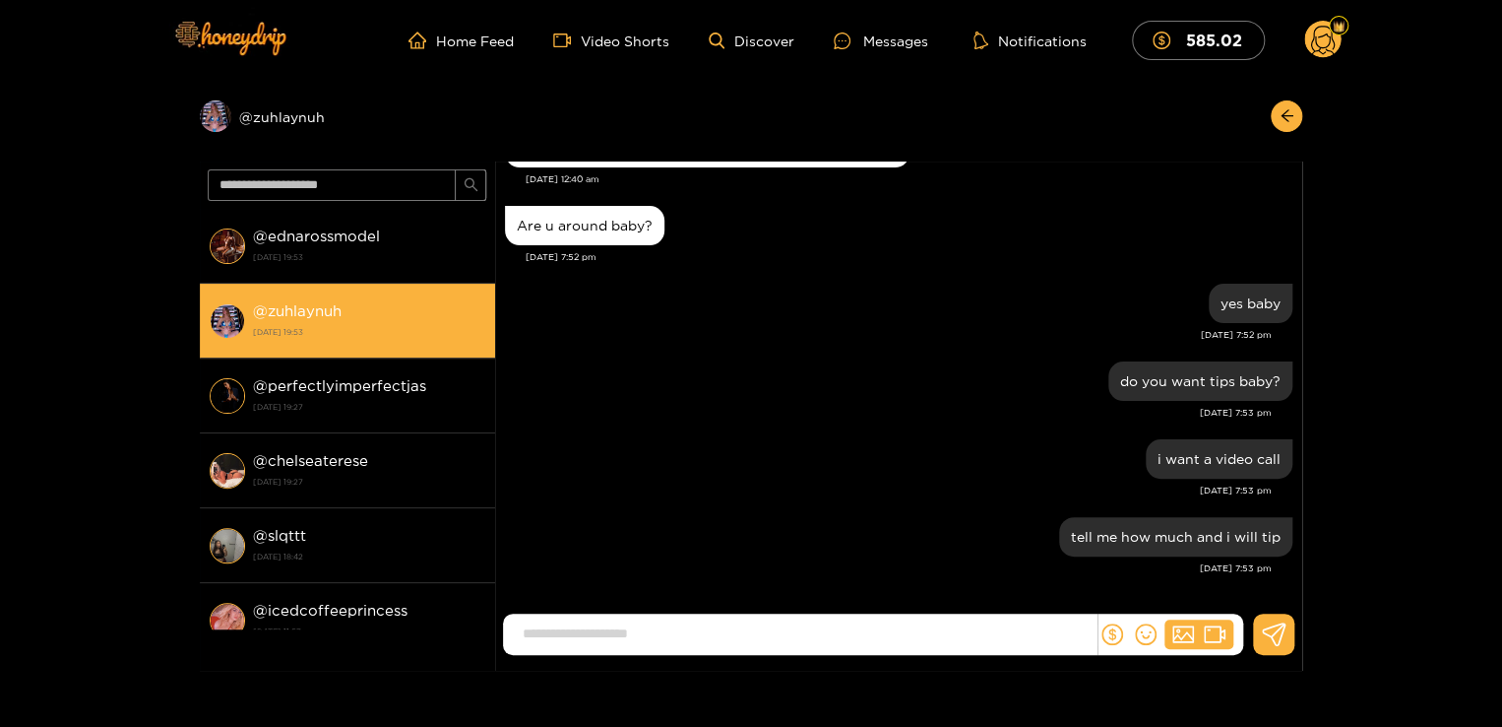
scroll to position [1252, 0]
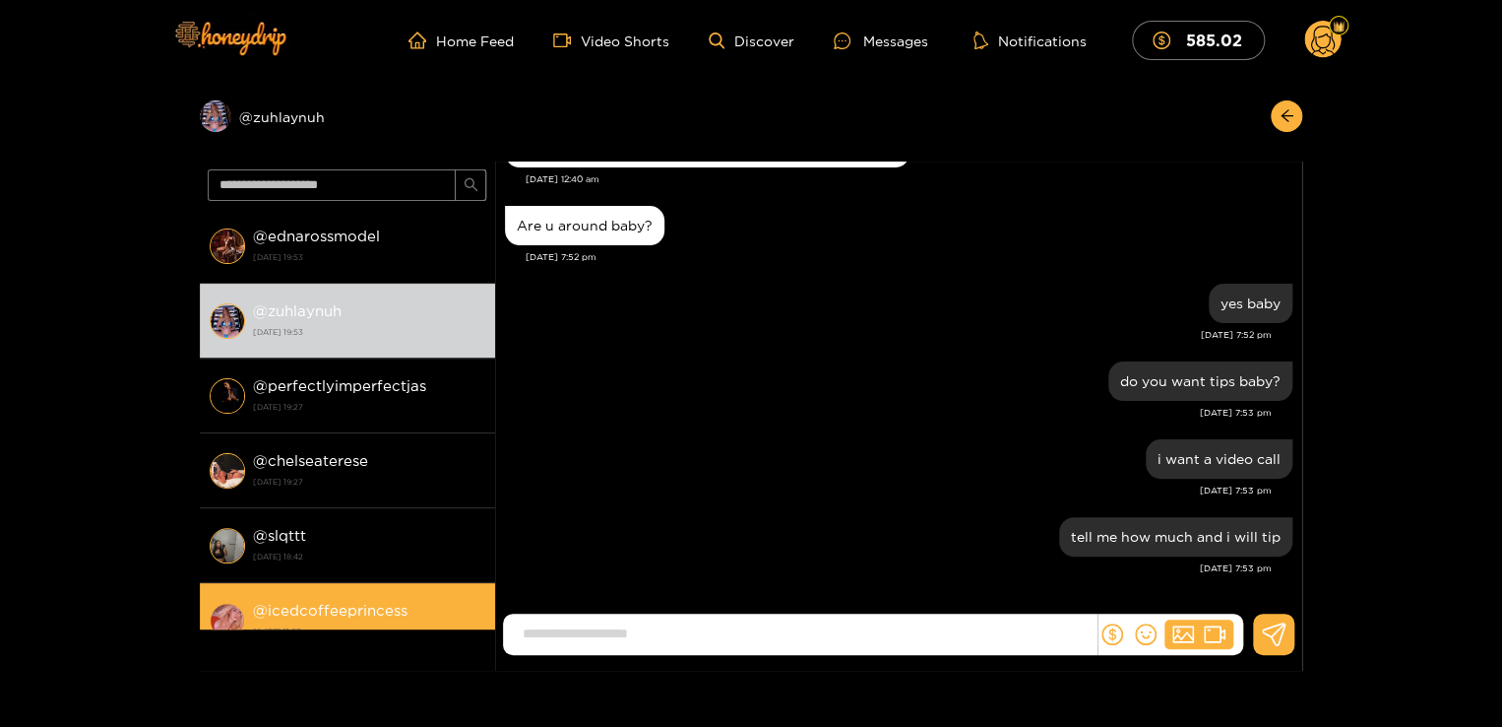
click at [406, 594] on li "@ icedcoffeeprincess 2 October 2025 11:57" at bounding box center [347, 620] width 295 height 75
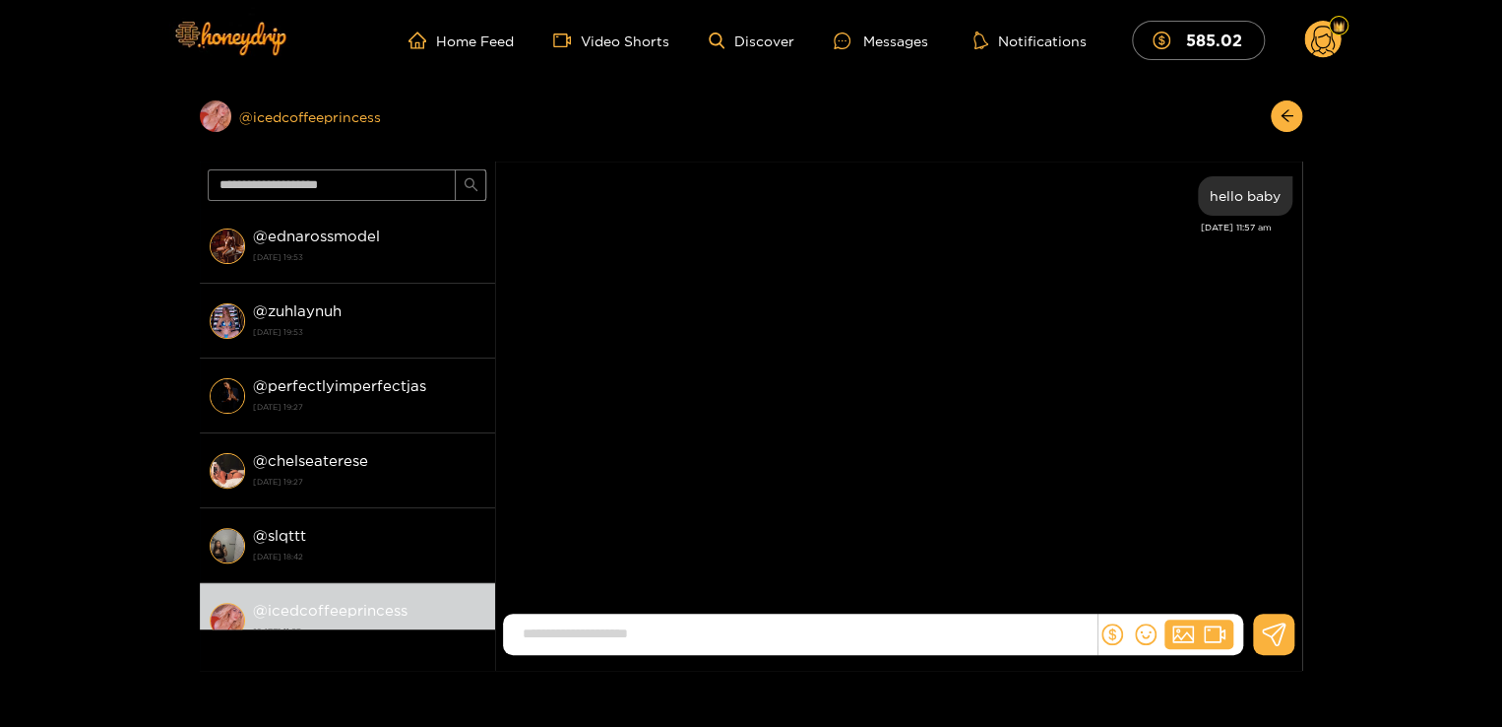
click at [356, 111] on div "Preview @ icedcoffeeprincess" at bounding box center [347, 116] width 295 height 32
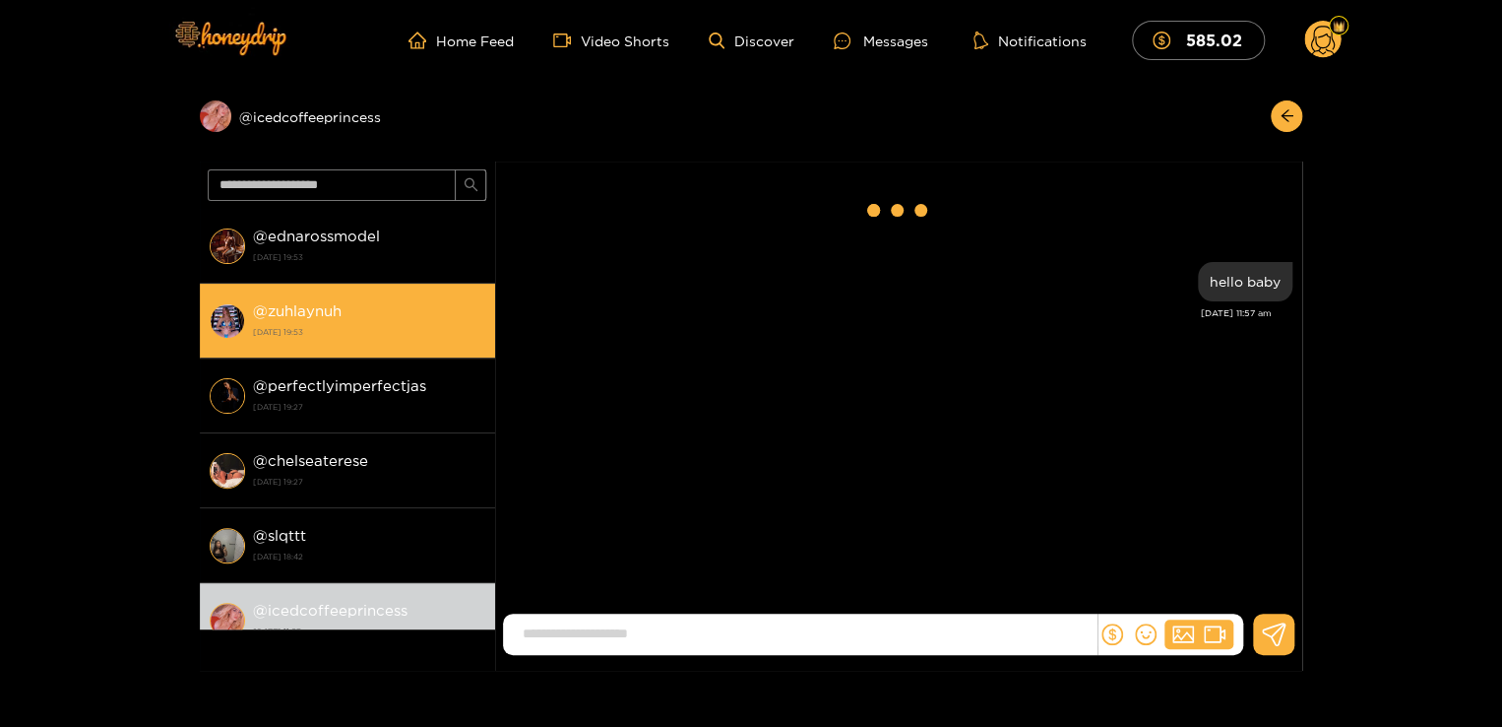
click at [347, 317] on div "@ zuhlaynuh 2 October 2025 19:53" at bounding box center [369, 320] width 232 height 44
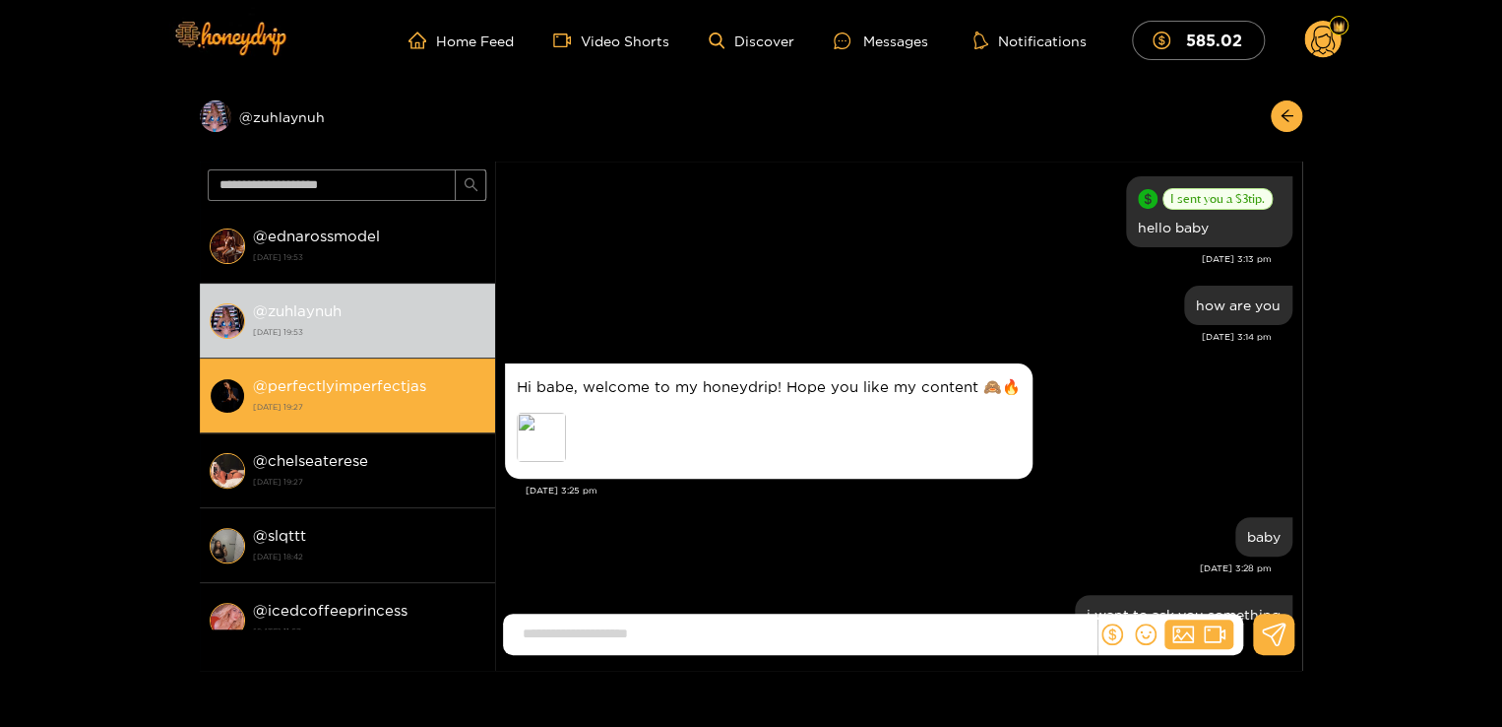
click at [443, 379] on div "@ perfectlyimperfectjas 2 October 2025 19:27" at bounding box center [369, 395] width 232 height 44
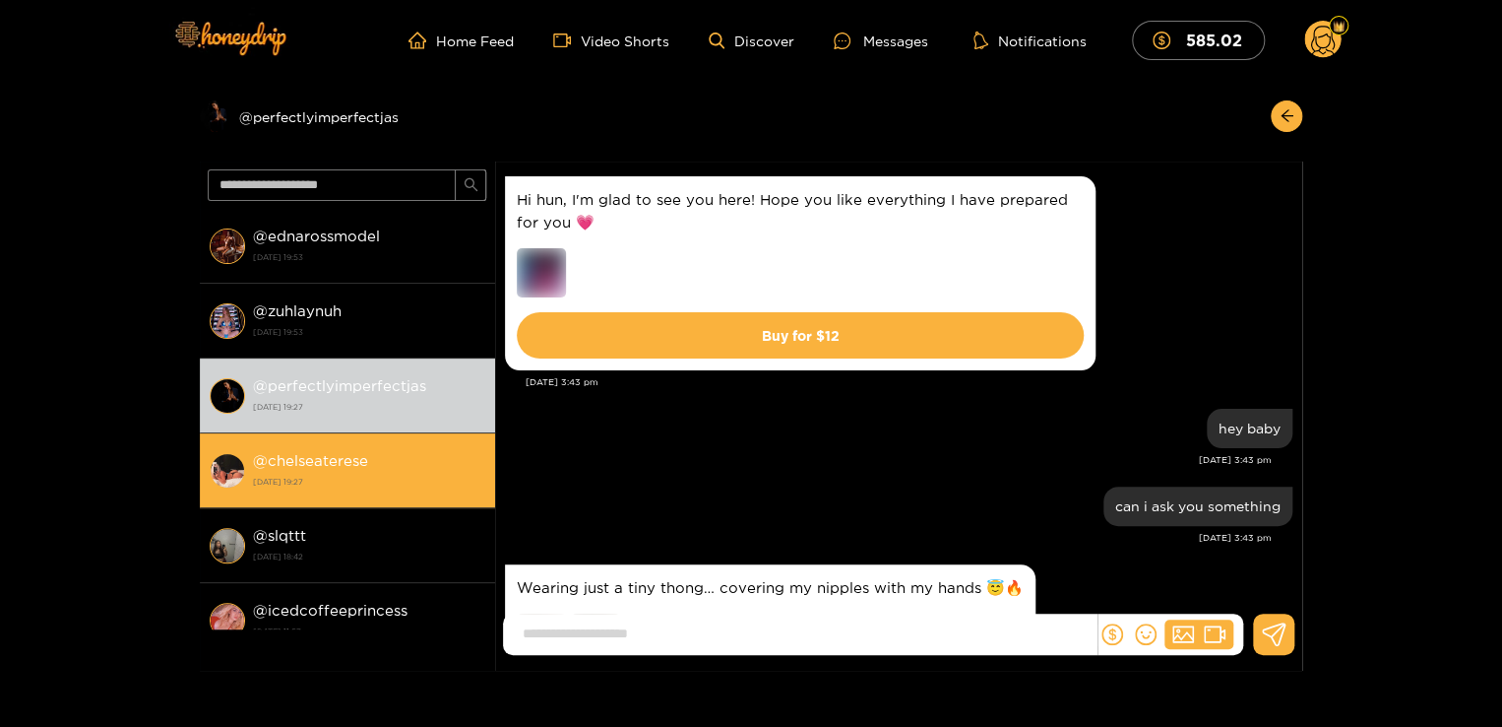
click at [376, 460] on div "@ chelseaterese 2 October 2025 19:27" at bounding box center [369, 470] width 232 height 44
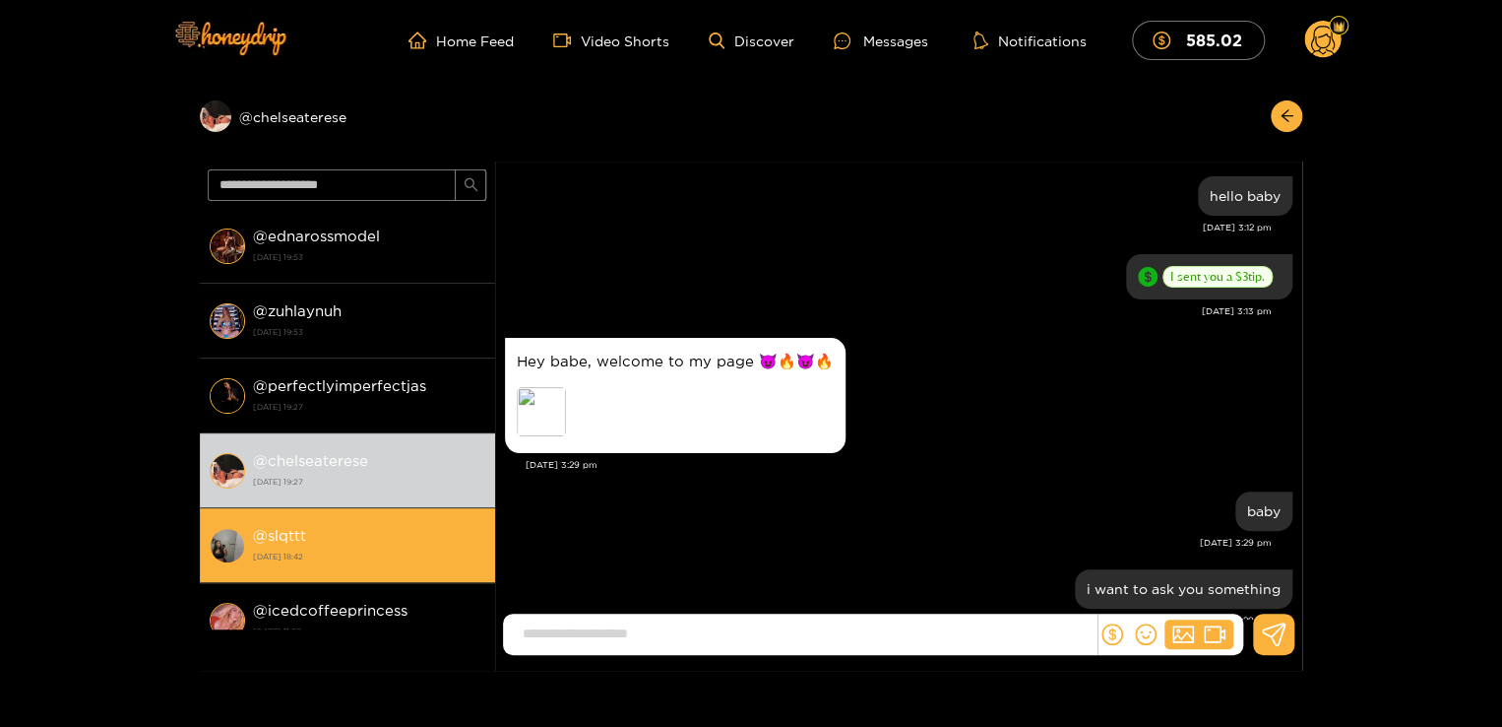
click at [391, 553] on strong "2 October 2025 18:42" at bounding box center [369, 556] width 232 height 18
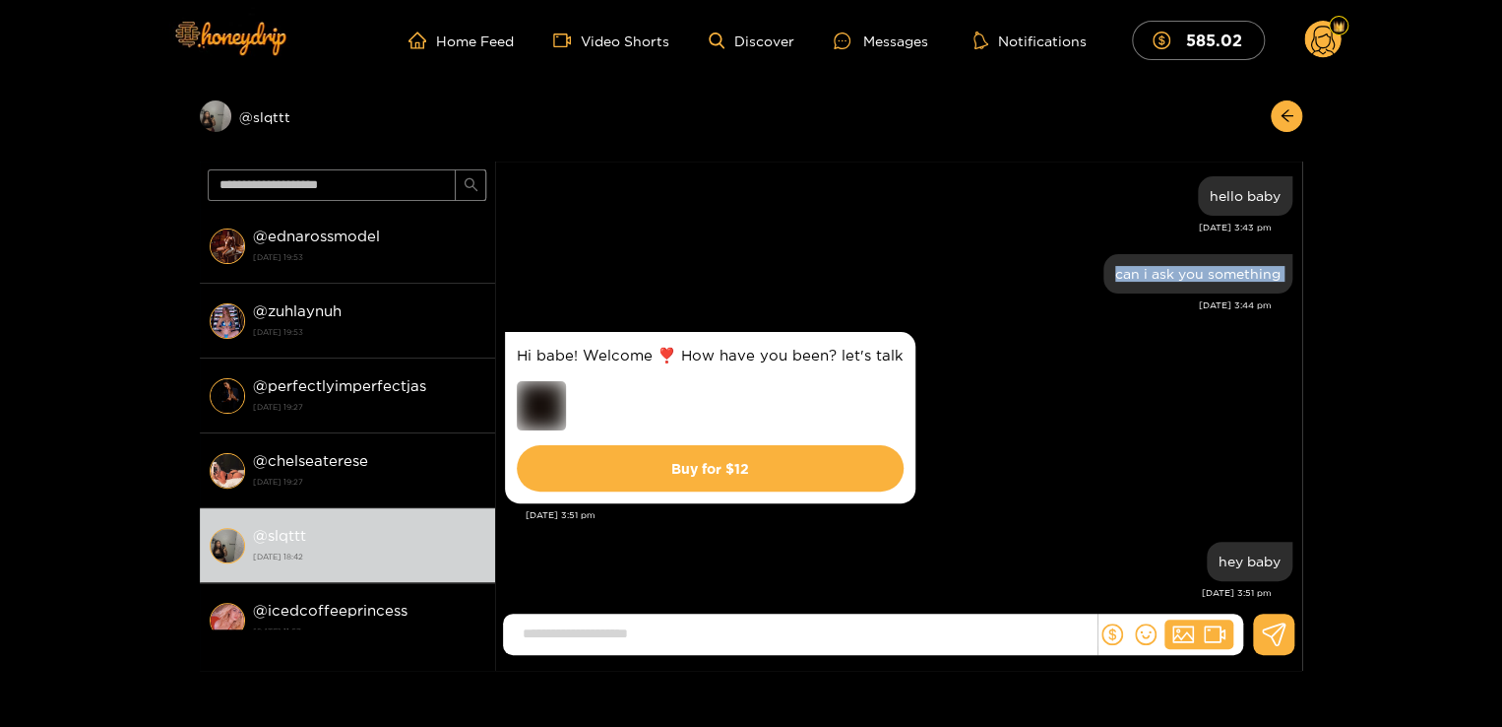
drag, startPoint x: 494, startPoint y: 254, endPoint x: 494, endPoint y: 314, distance: 60.1
click at [495, 314] on div "Lizette Gambino hello baby Oct. 1, 3:43 pm can i ask you something Oct. 1, 3:44…" at bounding box center [898, 707] width 807 height 1093
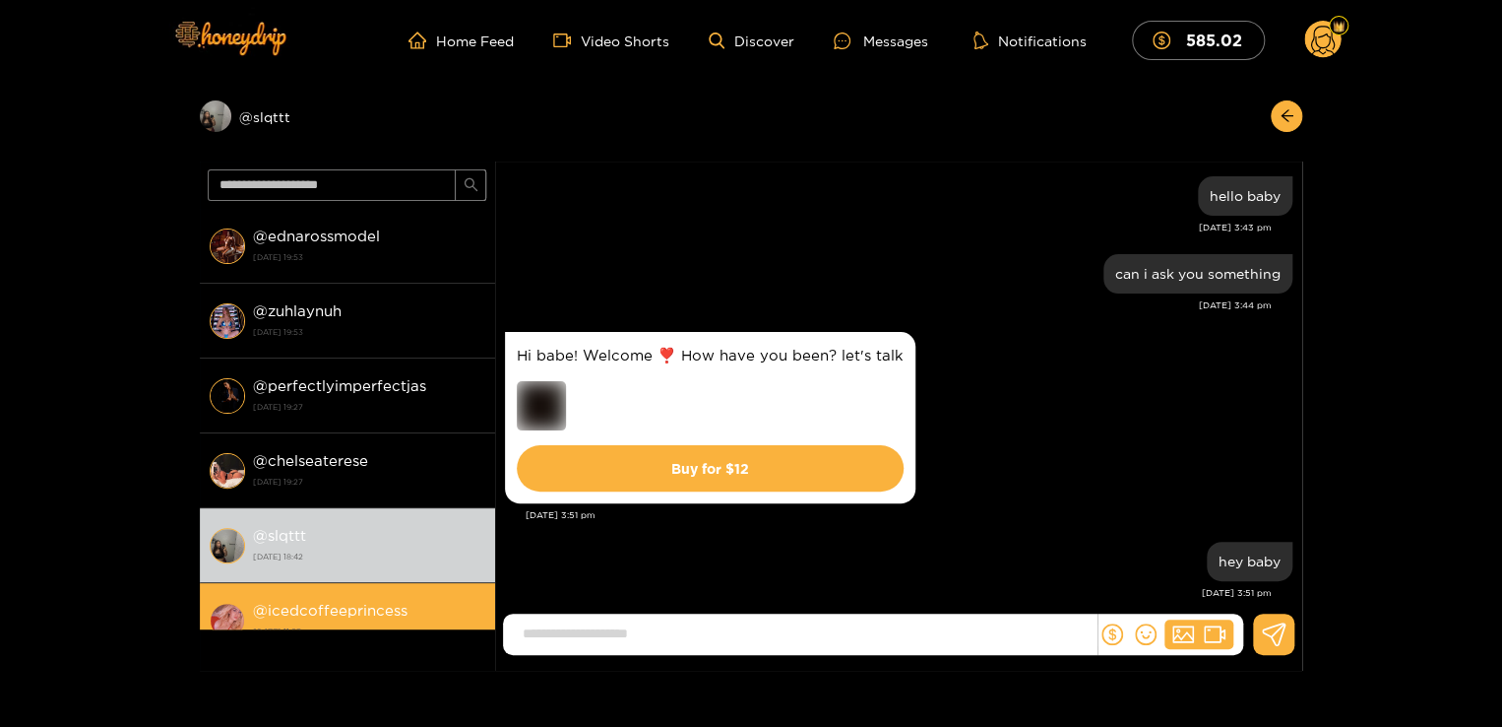
click at [345, 612] on strong "@ icedcoffeeprincess" at bounding box center [330, 610] width 155 height 17
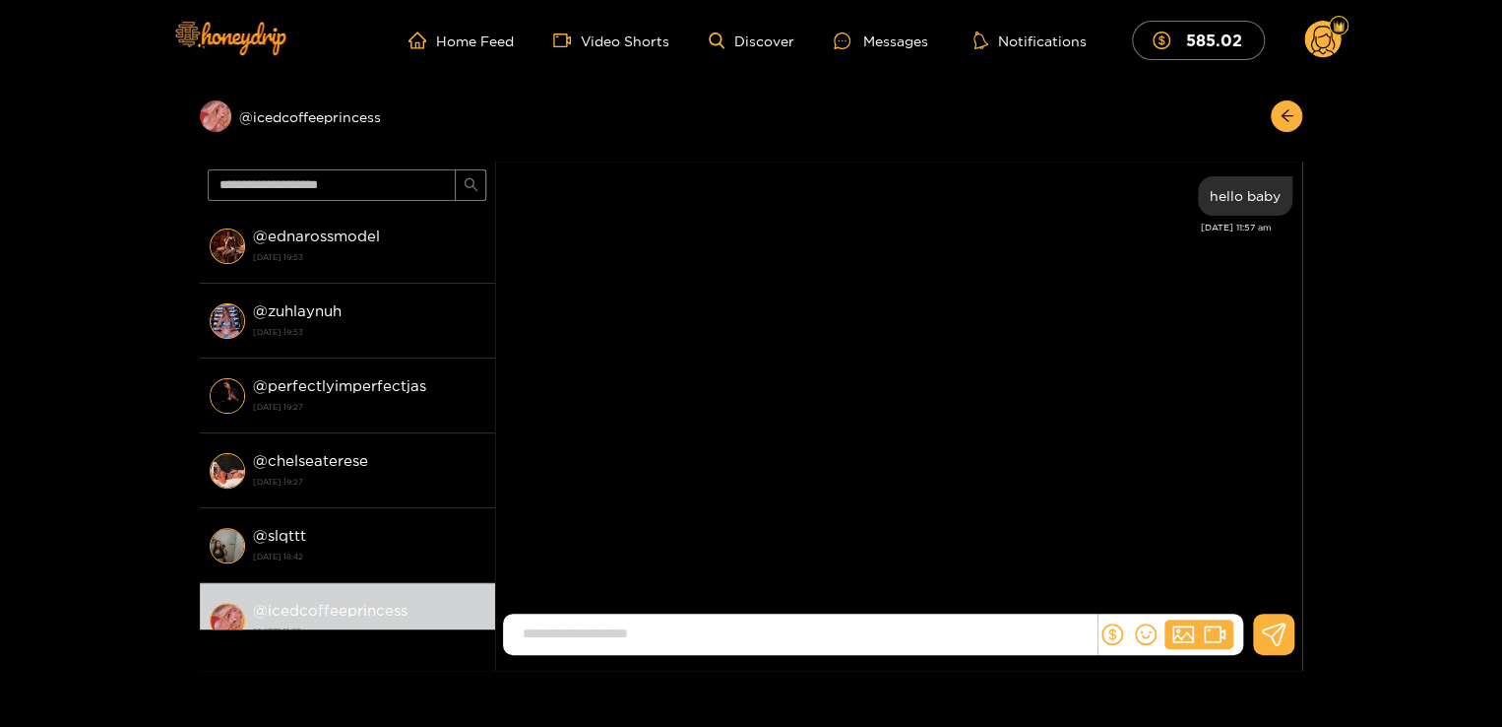
scroll to position [39, 0]
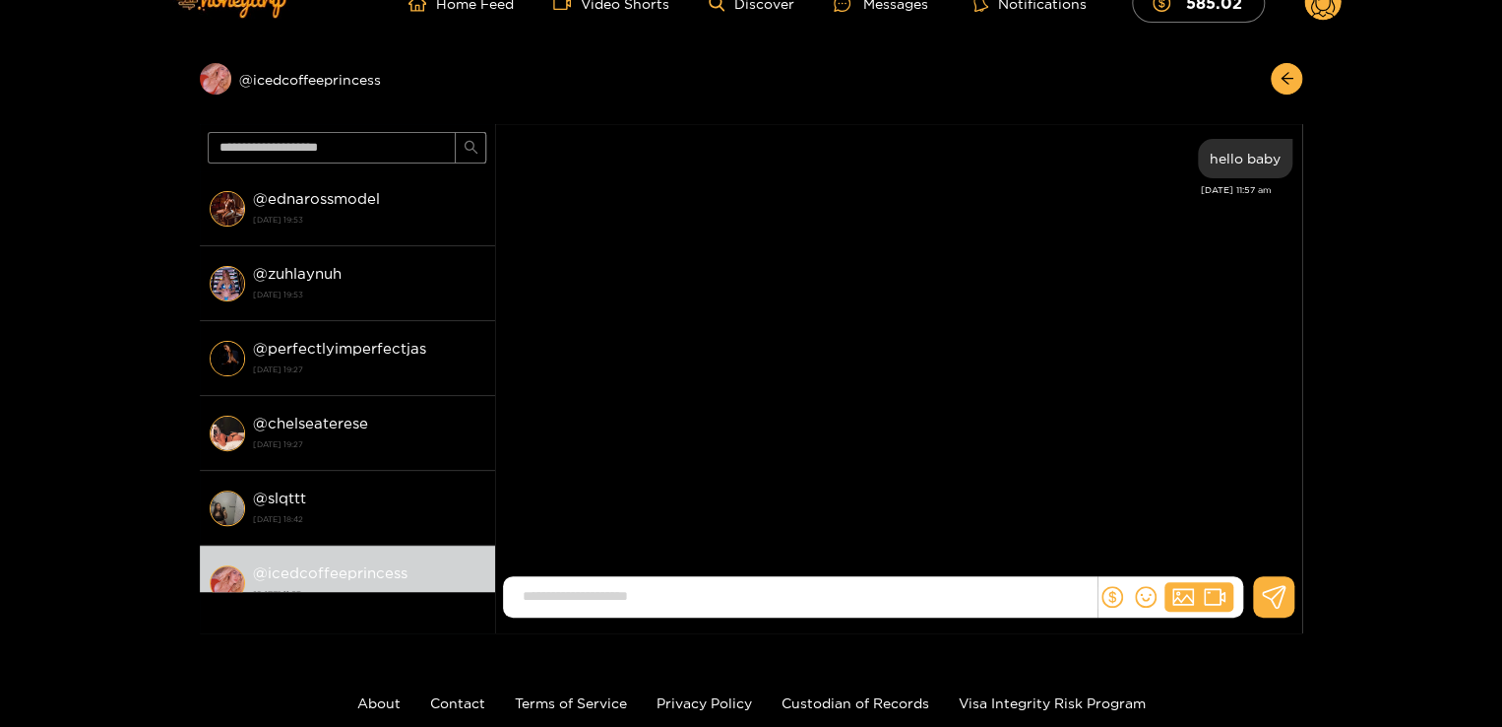
click at [655, 386] on div "Allie The Leo hello baby Oct. 2, 11:57 am" at bounding box center [898, 353] width 807 height 458
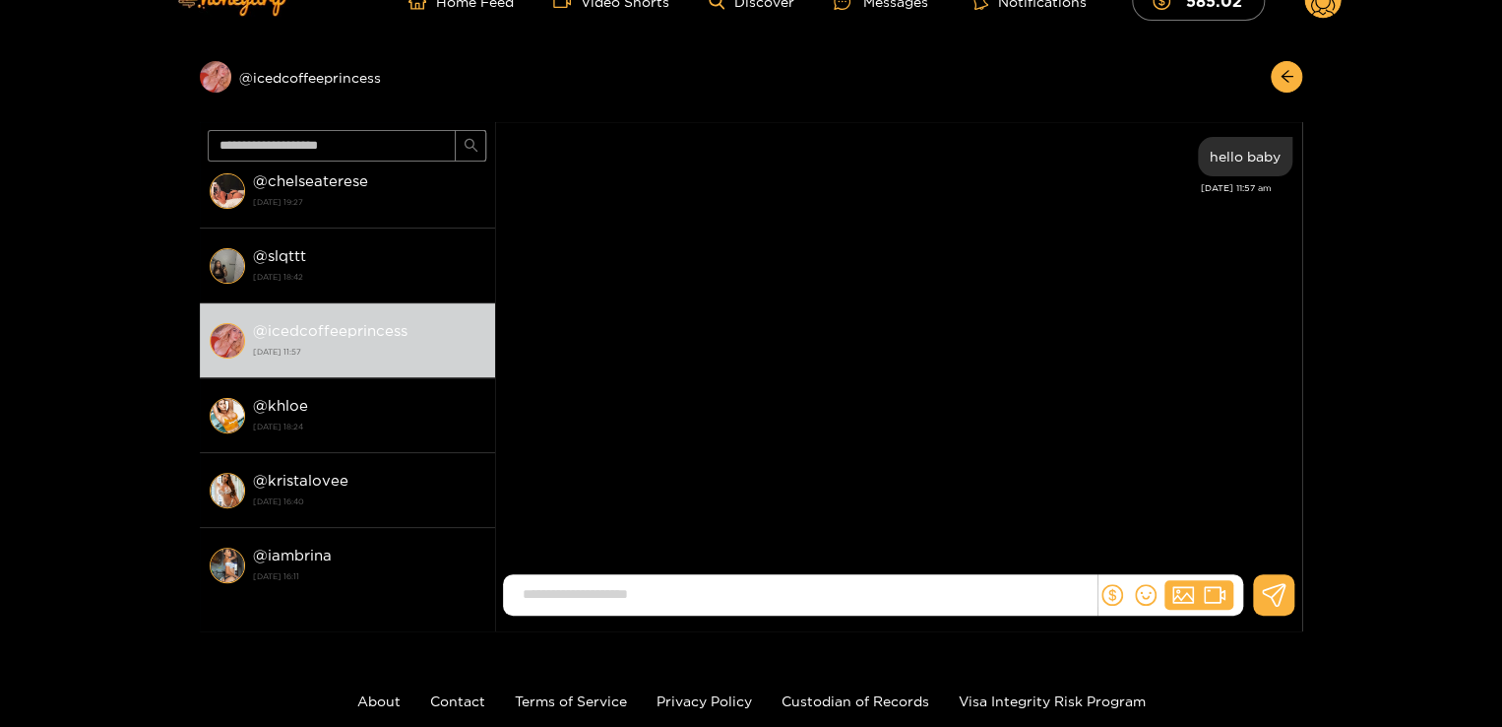
scroll to position [320, 0]
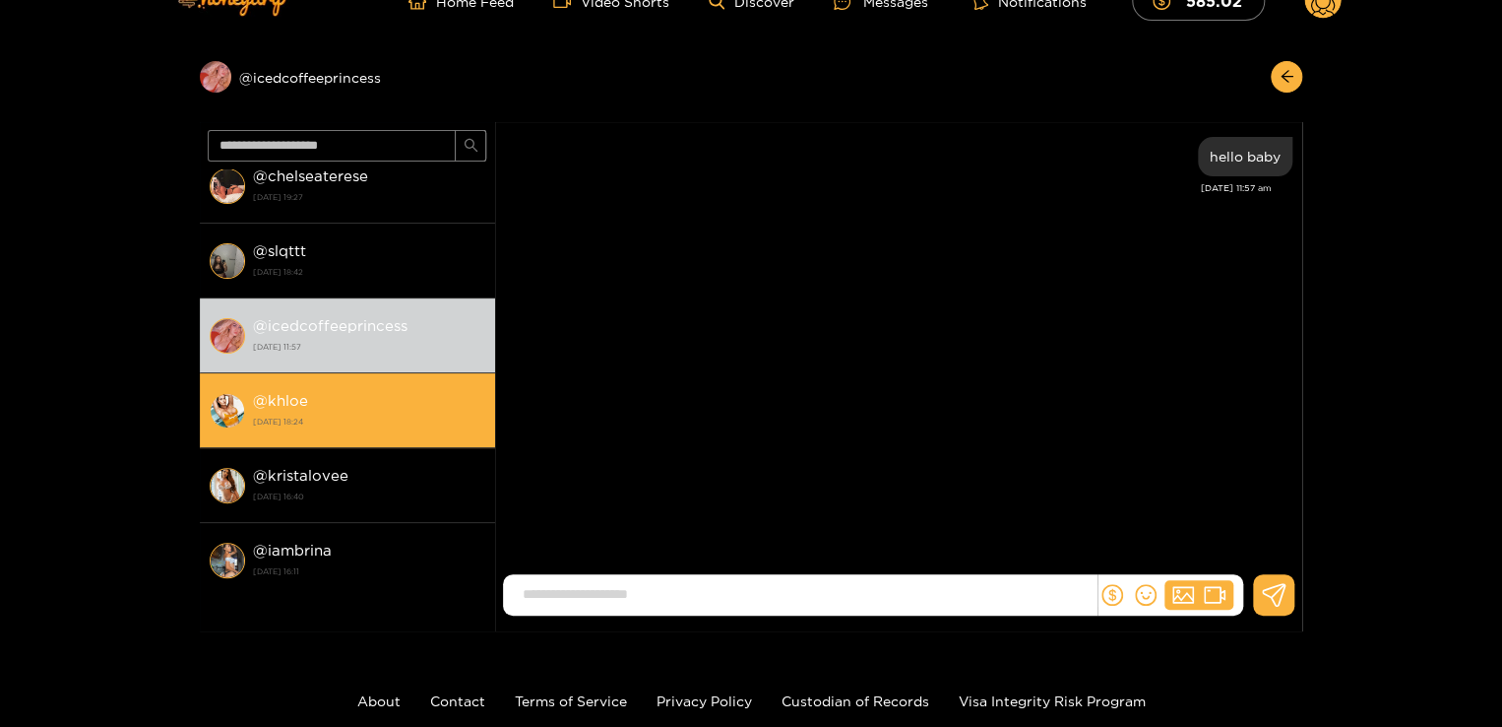
click at [390, 388] on div "@ khloe 1 October 2025 18:24" at bounding box center [369, 410] width 232 height 44
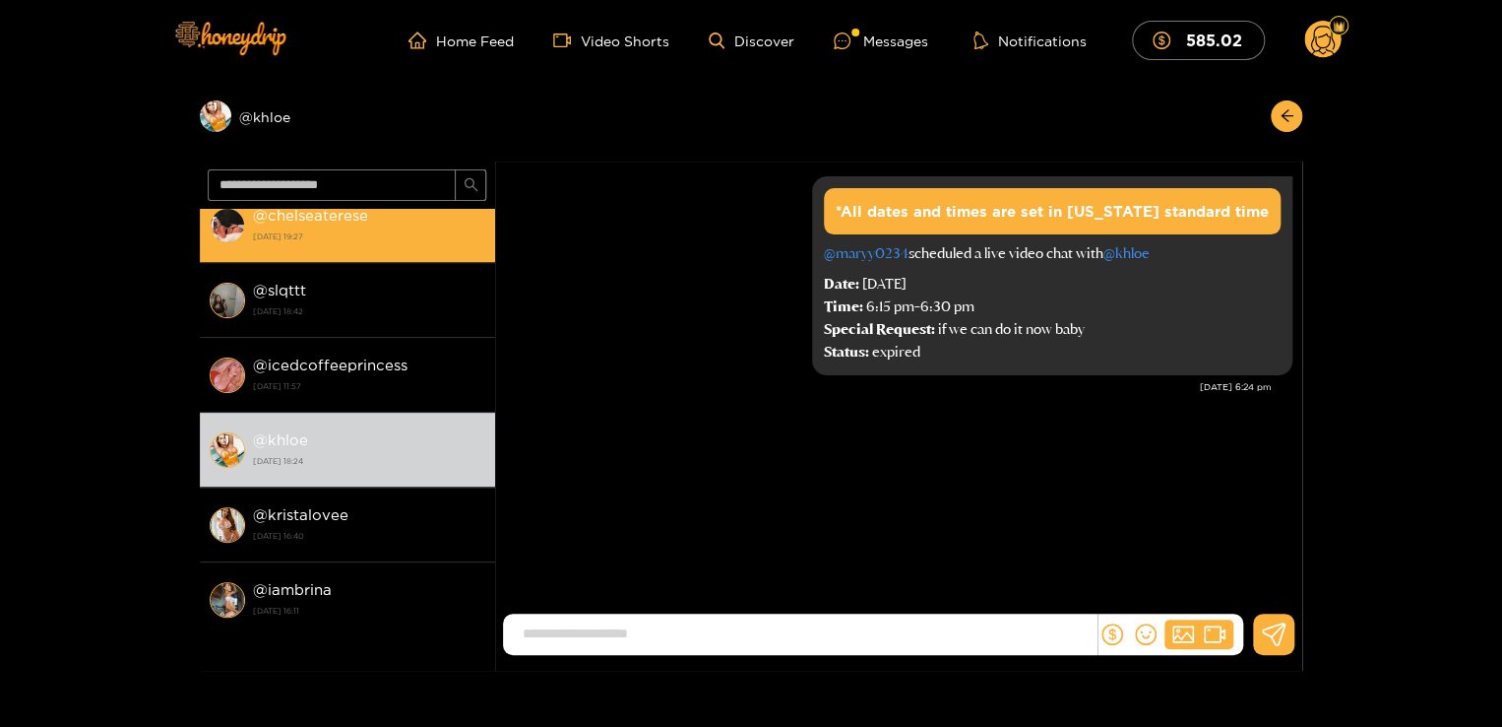
drag, startPoint x: 494, startPoint y: 340, endPoint x: 487, endPoint y: 242, distance: 97.7
click at [487, 242] on section "New message @ baddie_blackbarbie 2 October 2025 19:54 @ ednarossmodel 2 October…" at bounding box center [751, 415] width 1103 height 509
click at [487, 242] on li "@ chelseaterese 2 October 2025 19:27" at bounding box center [347, 225] width 295 height 75
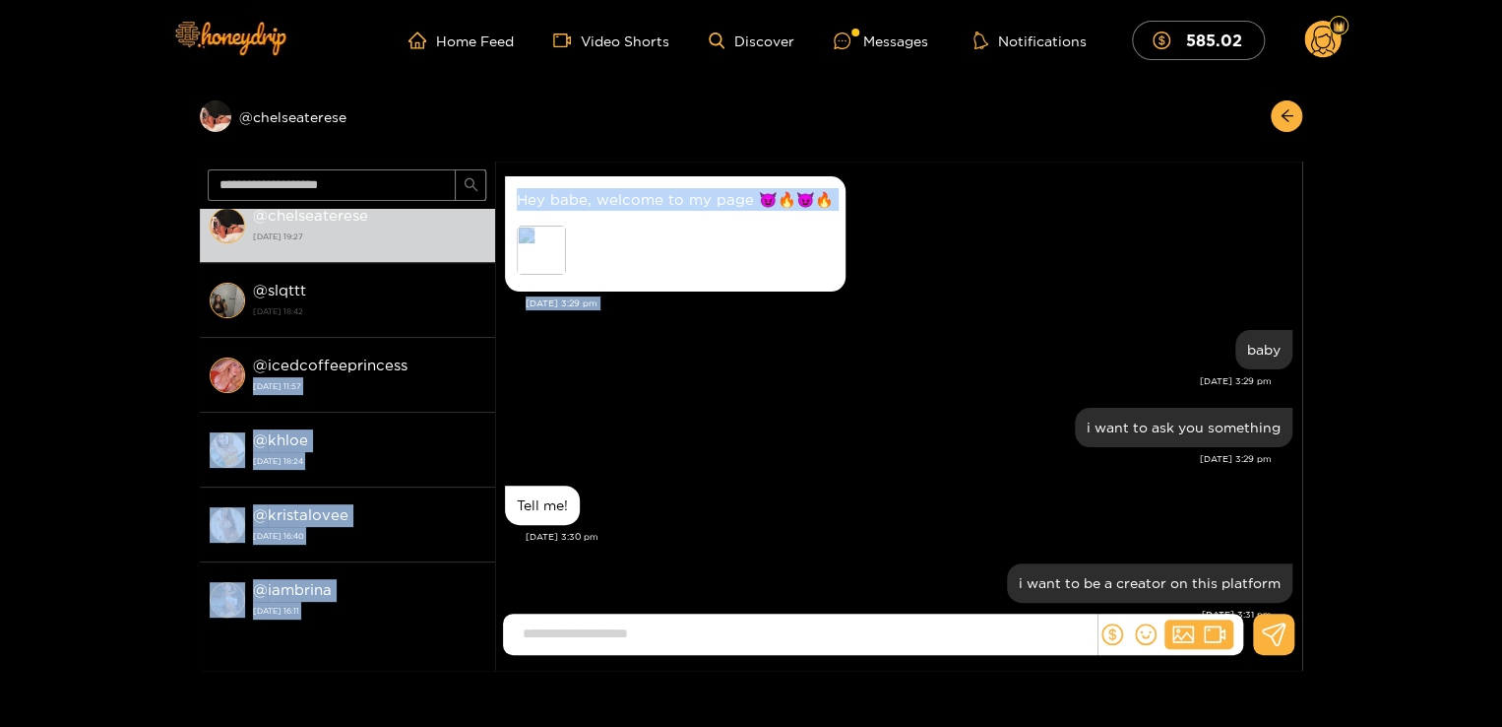
drag, startPoint x: 592, startPoint y: 336, endPoint x: 492, endPoint y: 356, distance: 101.6
click at [492, 356] on section "New message @ baddie_blackbarbie 2 October 2025 19:54 @ ednarossmodel 2 October…" at bounding box center [751, 415] width 1103 height 509
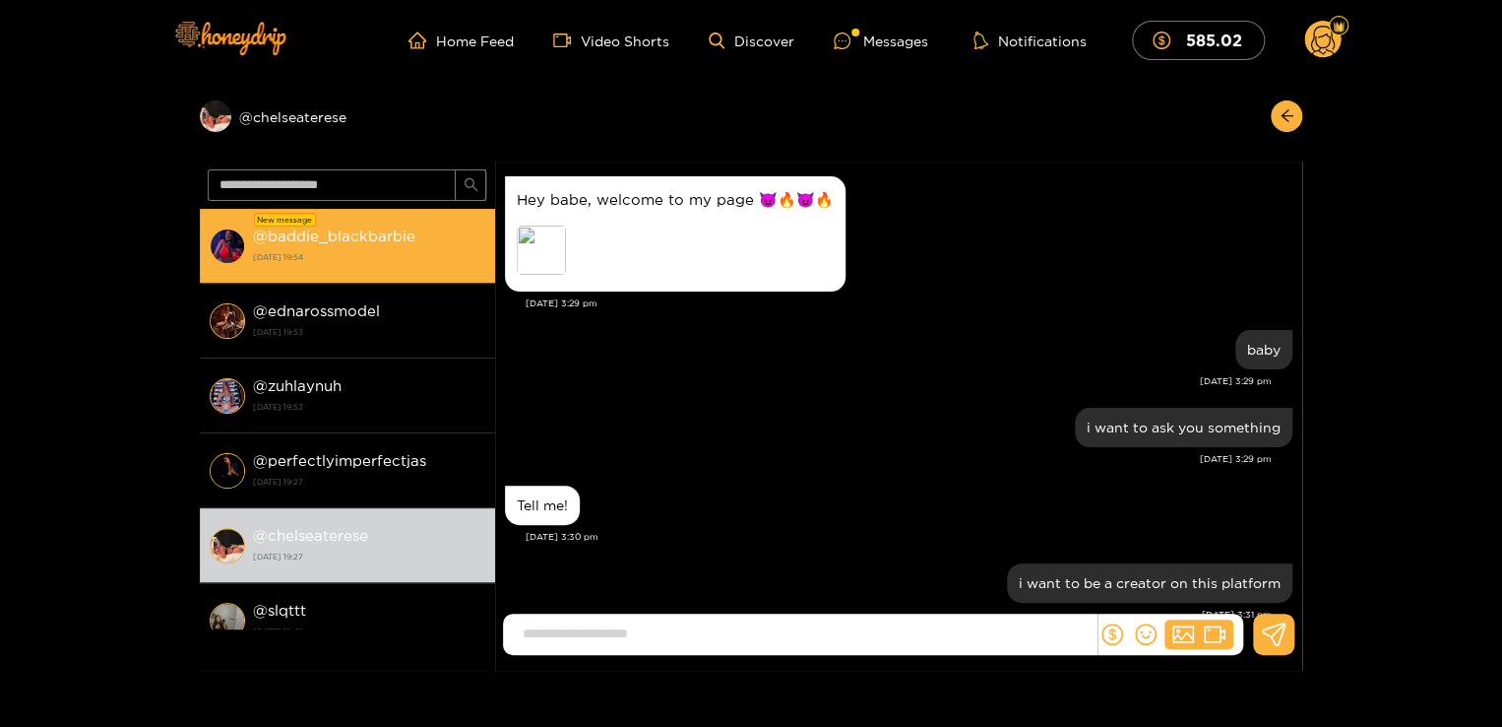
click at [291, 267] on div "@ baddie_blackbarbie 2 October 2025 19:54" at bounding box center [369, 245] width 232 height 44
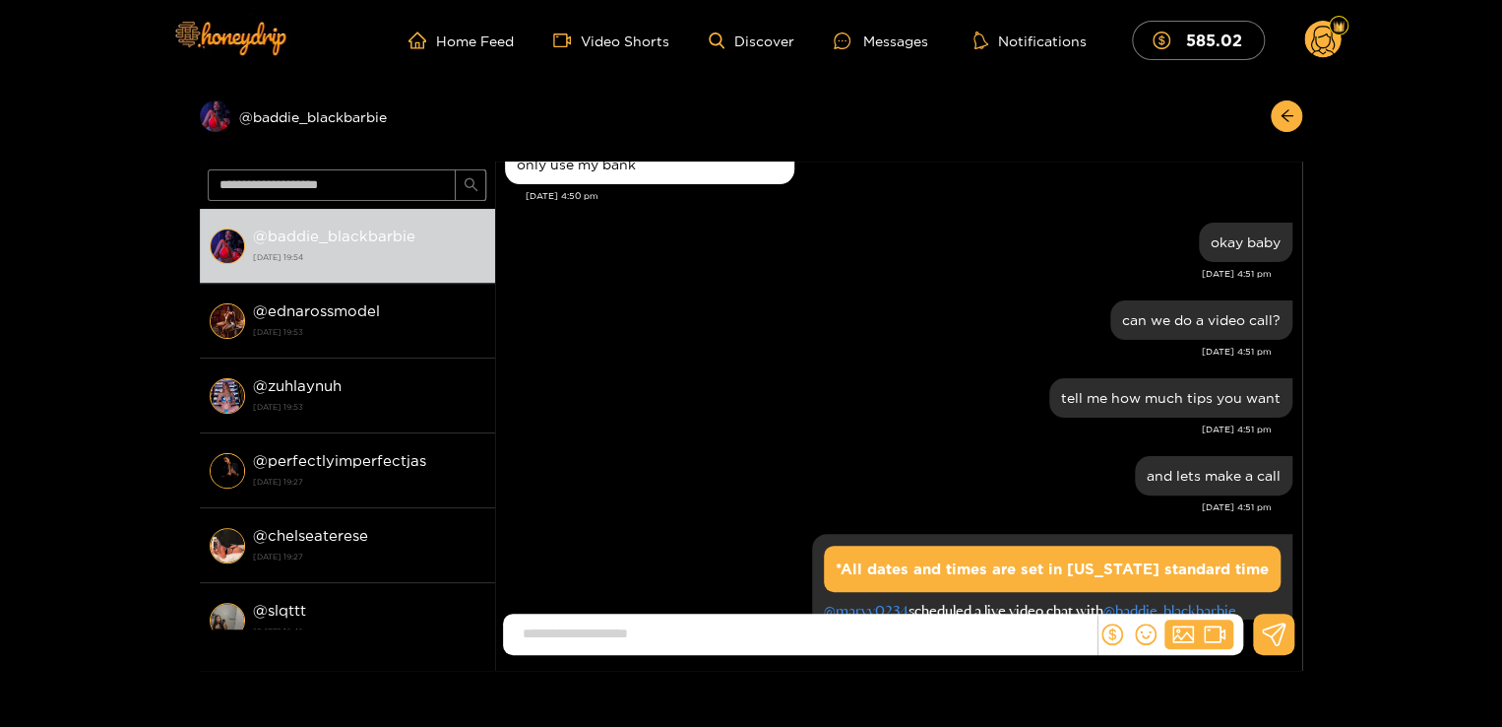
scroll to position [1619, 0]
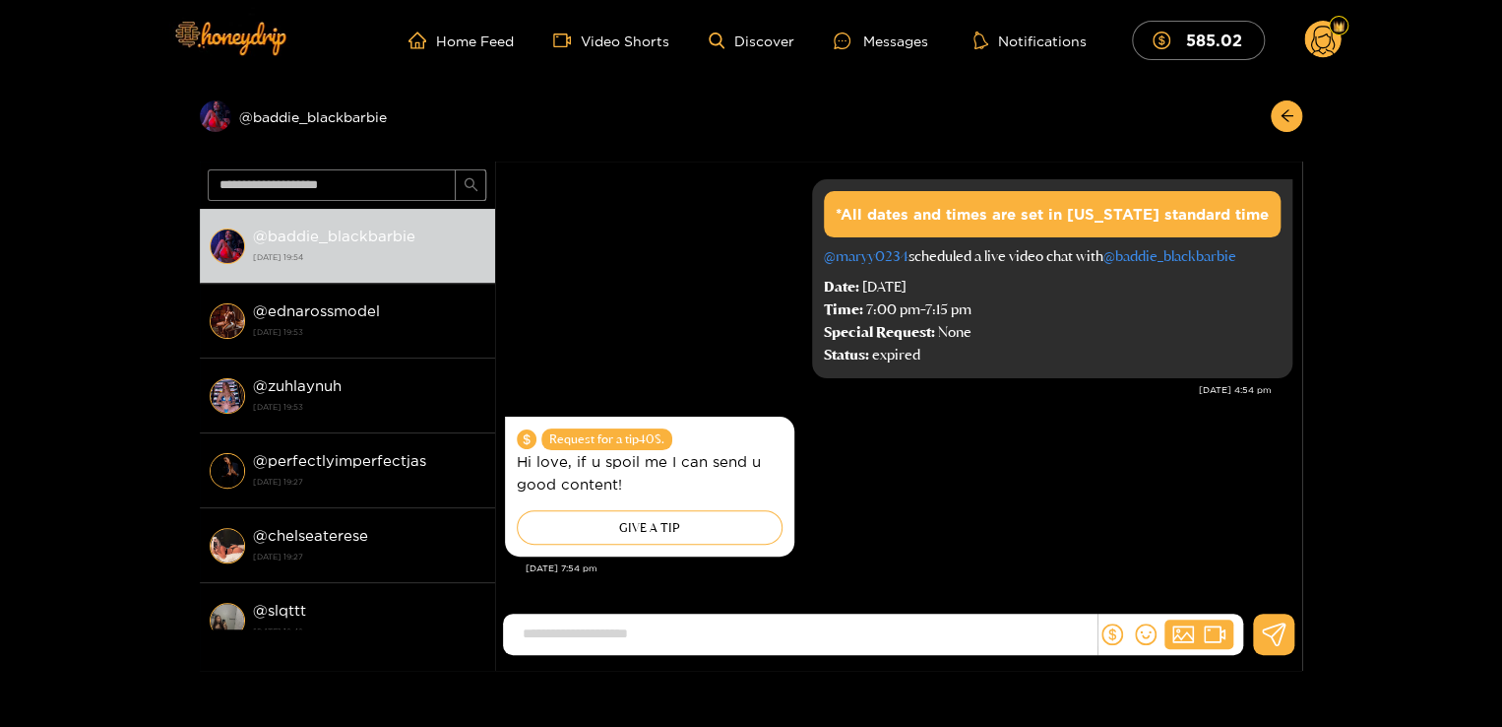
click at [764, 632] on input at bounding box center [805, 633] width 584 height 32
type input "**********"
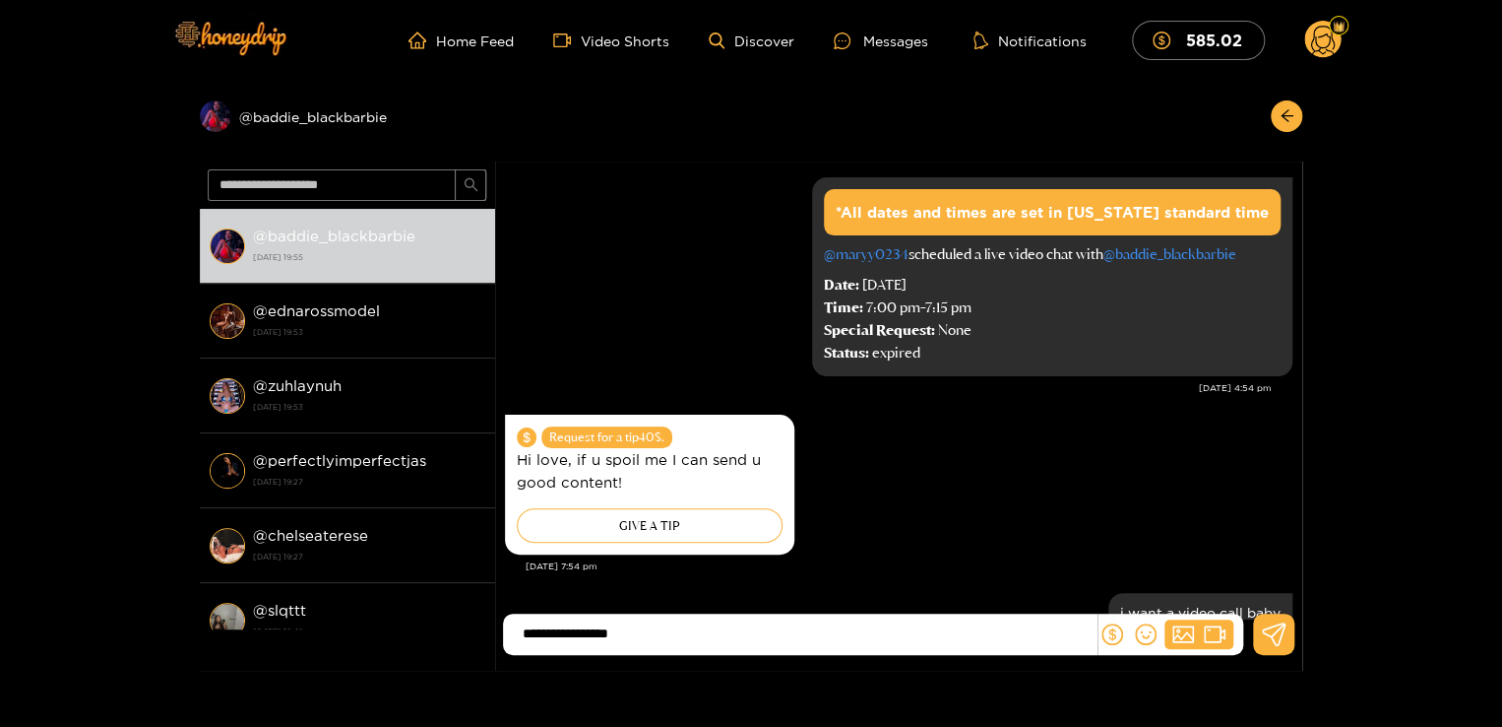
type input "**********"
click at [1047, 441] on div "Request for a tip 40 $. Hi love, if u spoil me I can send u good content! GIVE …" at bounding box center [899, 485] width 788 height 150
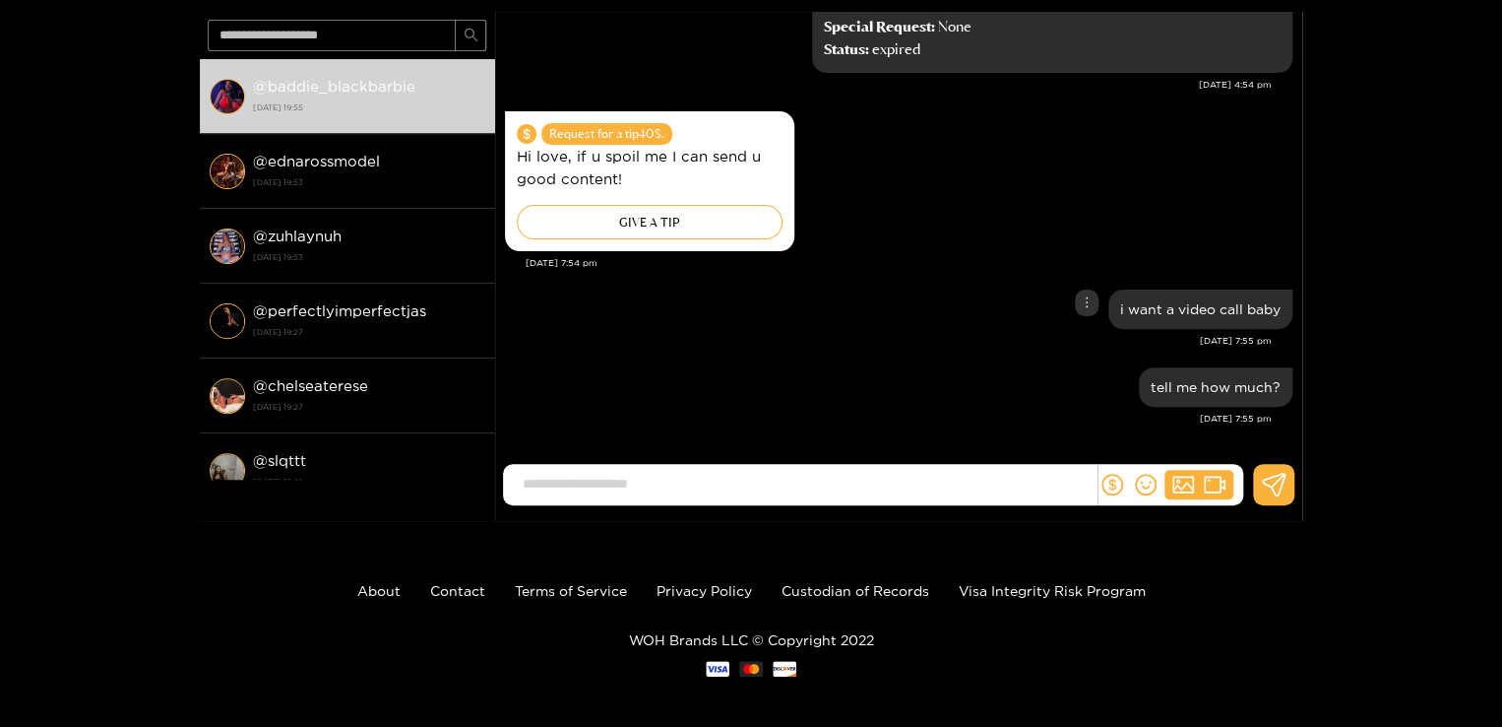
scroll to position [158, 0]
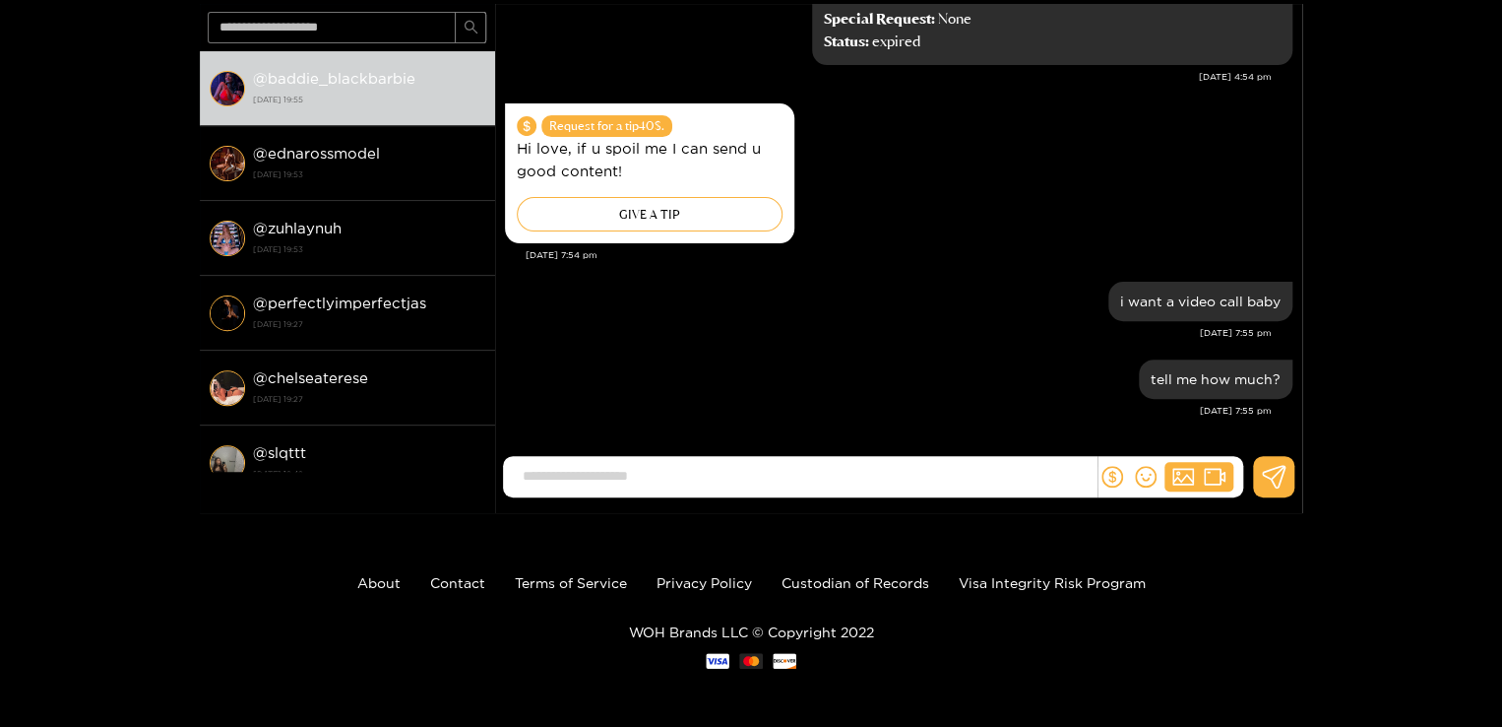
click at [122, 128] on div "Preview @ baddie_blackbarbie @ baddie_blackbarbie 2 October 2025 19:55 @ ednaro…" at bounding box center [751, 218] width 1502 height 590
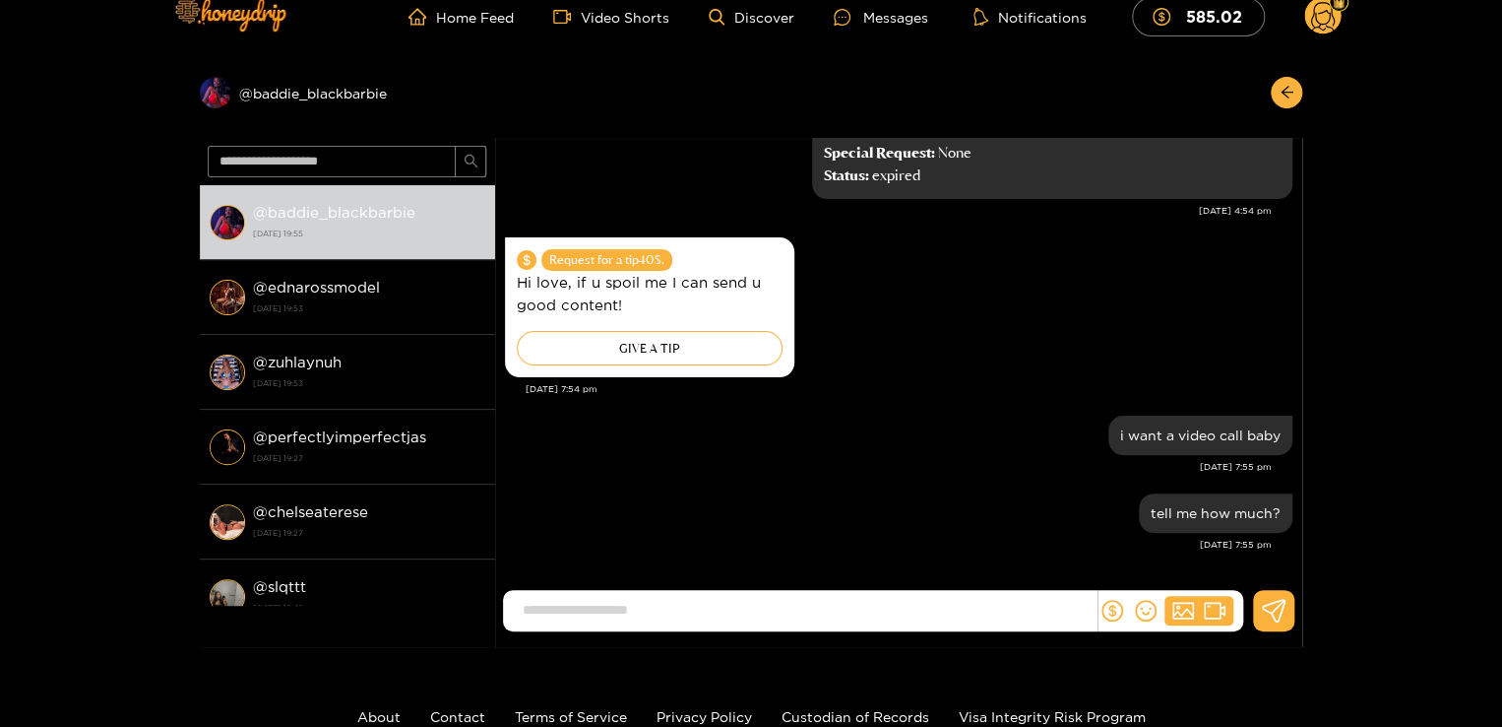
scroll to position [0, 0]
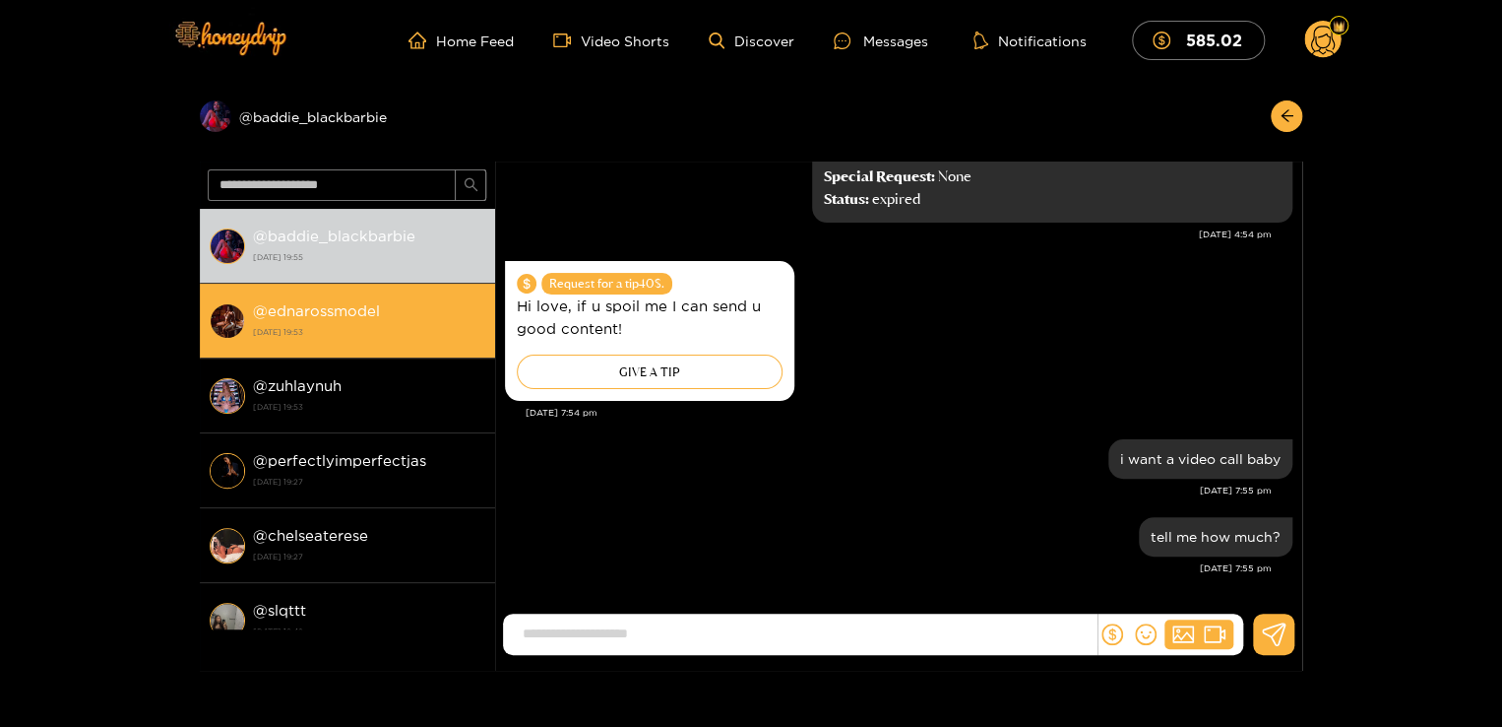
click at [275, 342] on div "@ ednarossmodel 2 October 2025 19:53" at bounding box center [369, 320] width 232 height 44
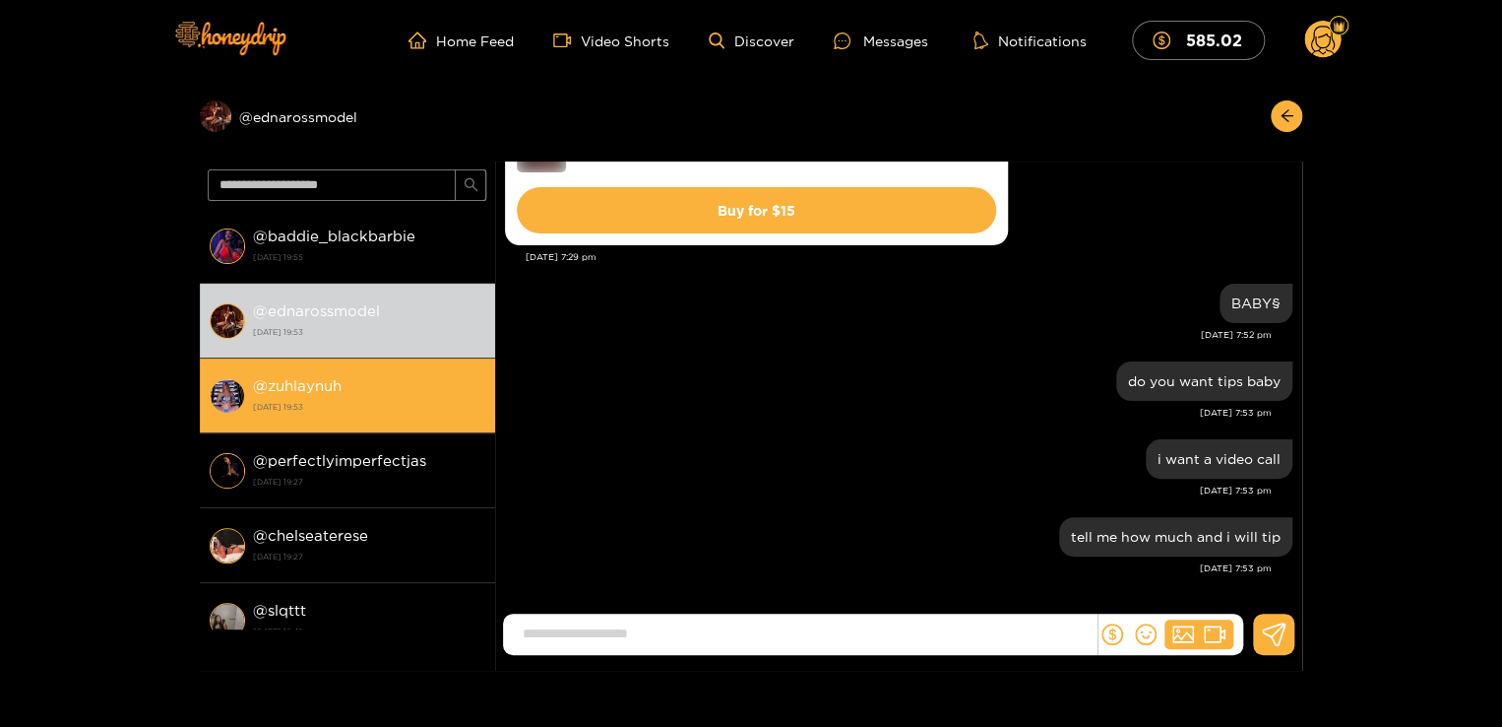
click at [341, 382] on strong "@ zuhlaynuh" at bounding box center [297, 385] width 89 height 17
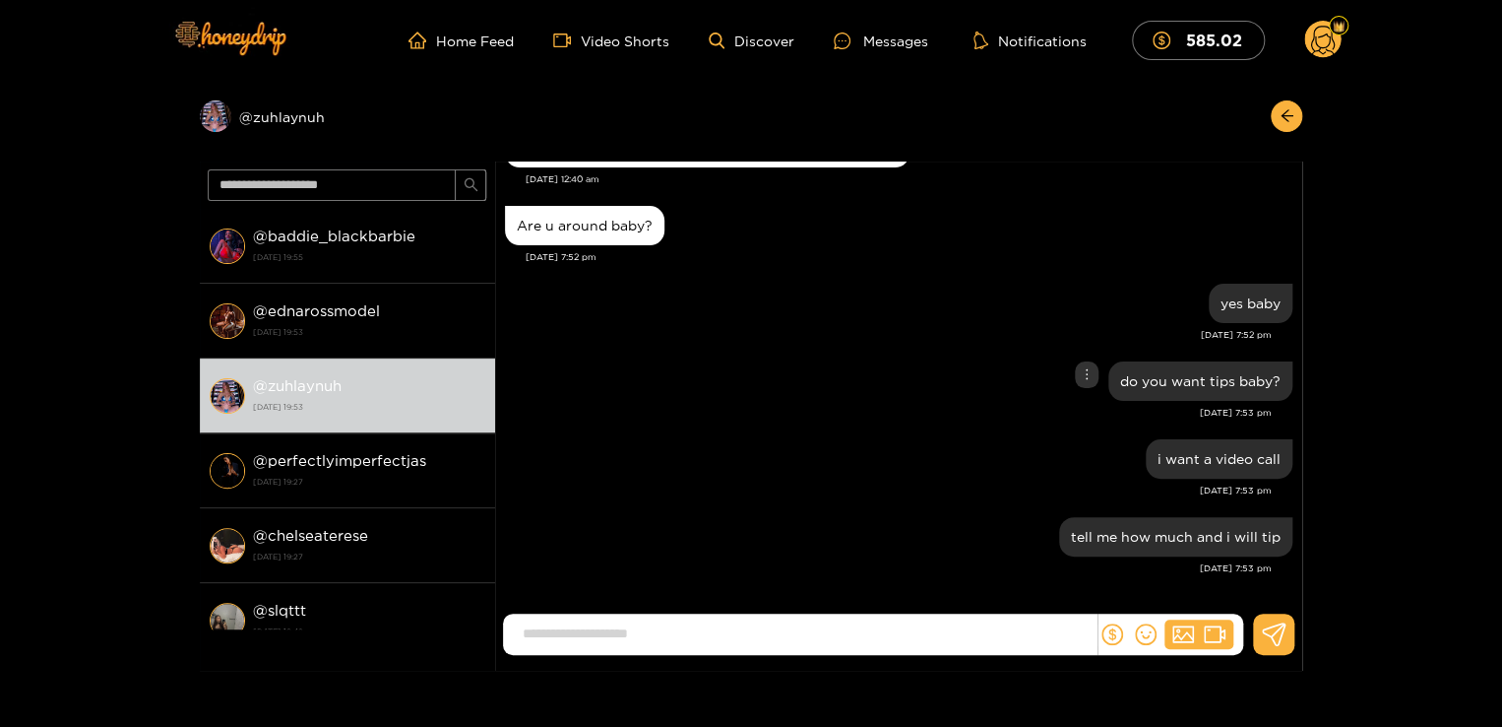
click at [811, 376] on div "do you want tips baby?" at bounding box center [899, 380] width 788 height 49
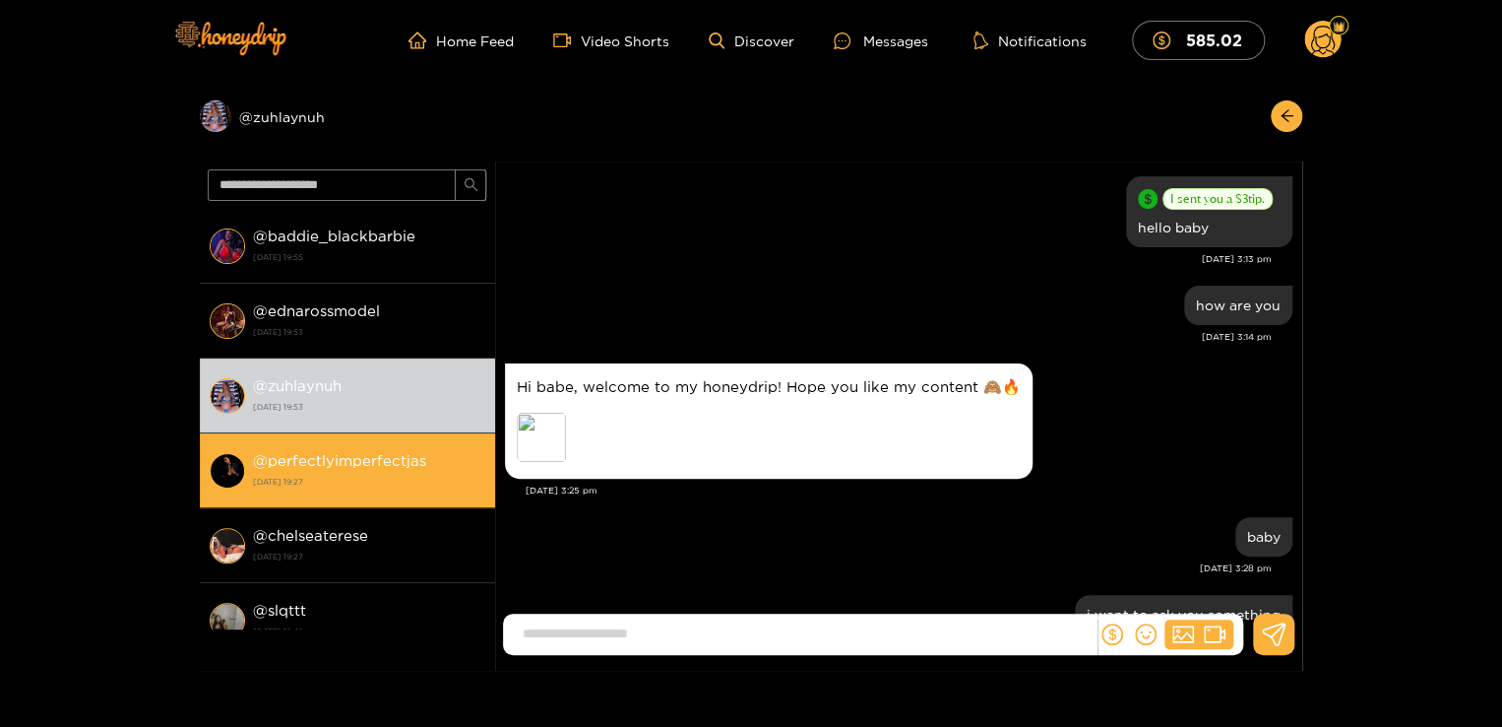
click at [402, 484] on strong "[DATE] 19:27" at bounding box center [369, 482] width 232 height 18
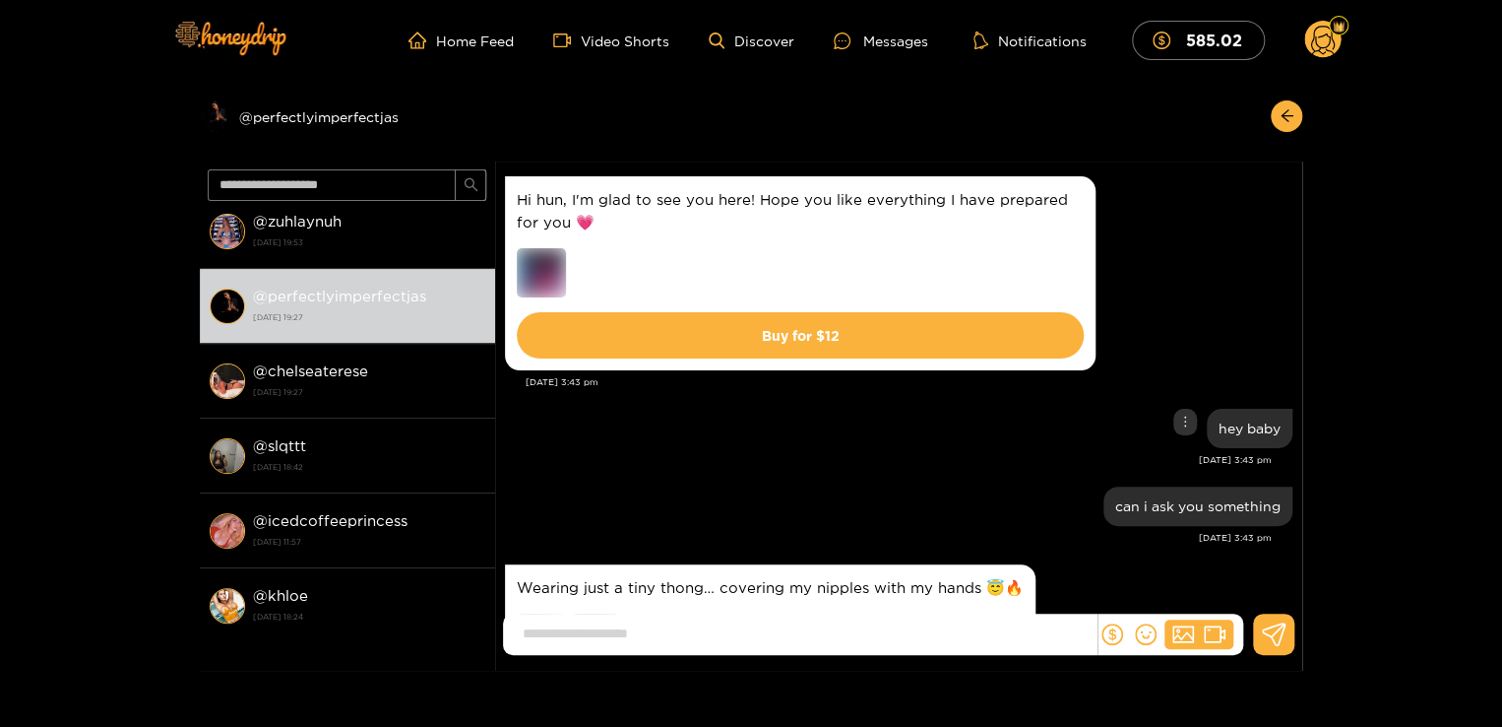
scroll to position [276, 0]
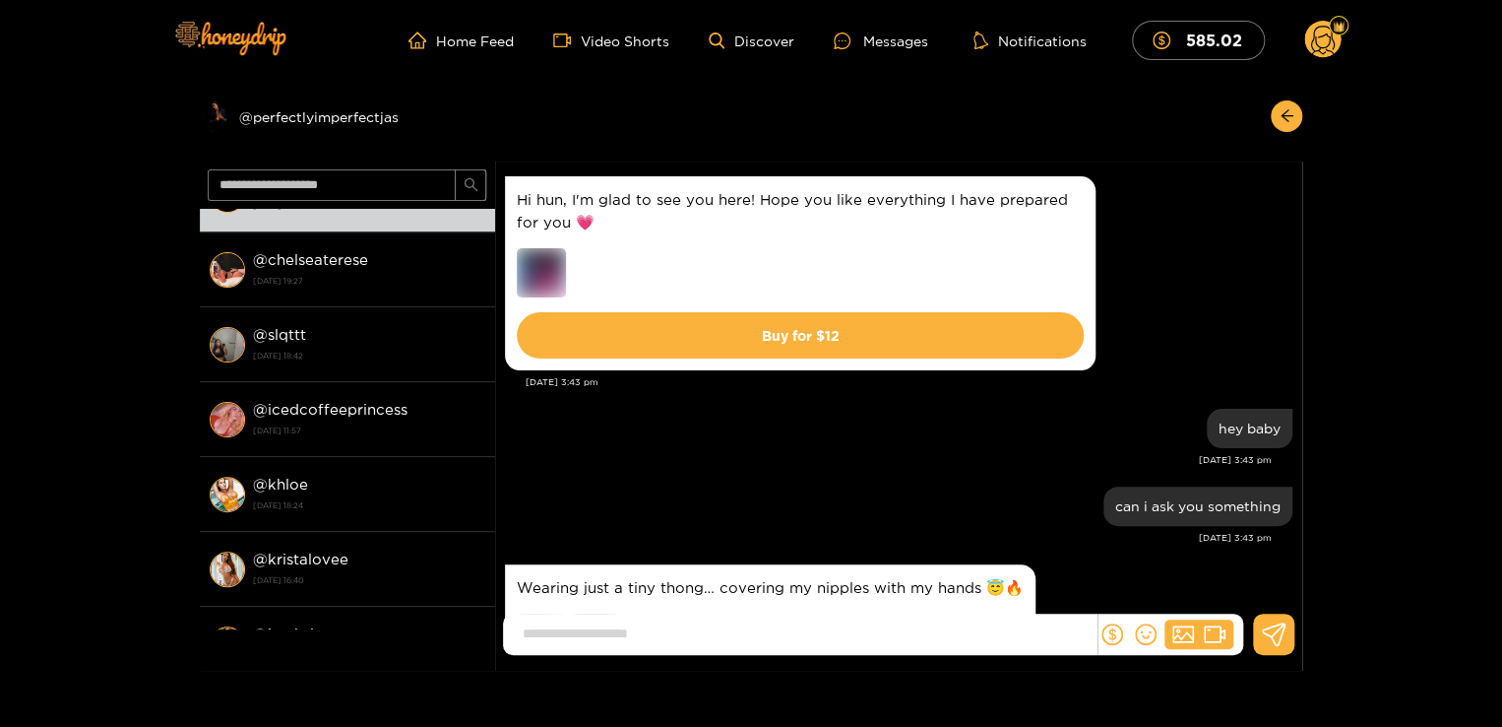
click at [1162, 360] on div "Hi hun, I'm glad to see you here! Hope you like everything I have prepared for …" at bounding box center [899, 273] width 788 height 204
drag, startPoint x: 1296, startPoint y: 254, endPoint x: 1201, endPoint y: 296, distance: 103.6
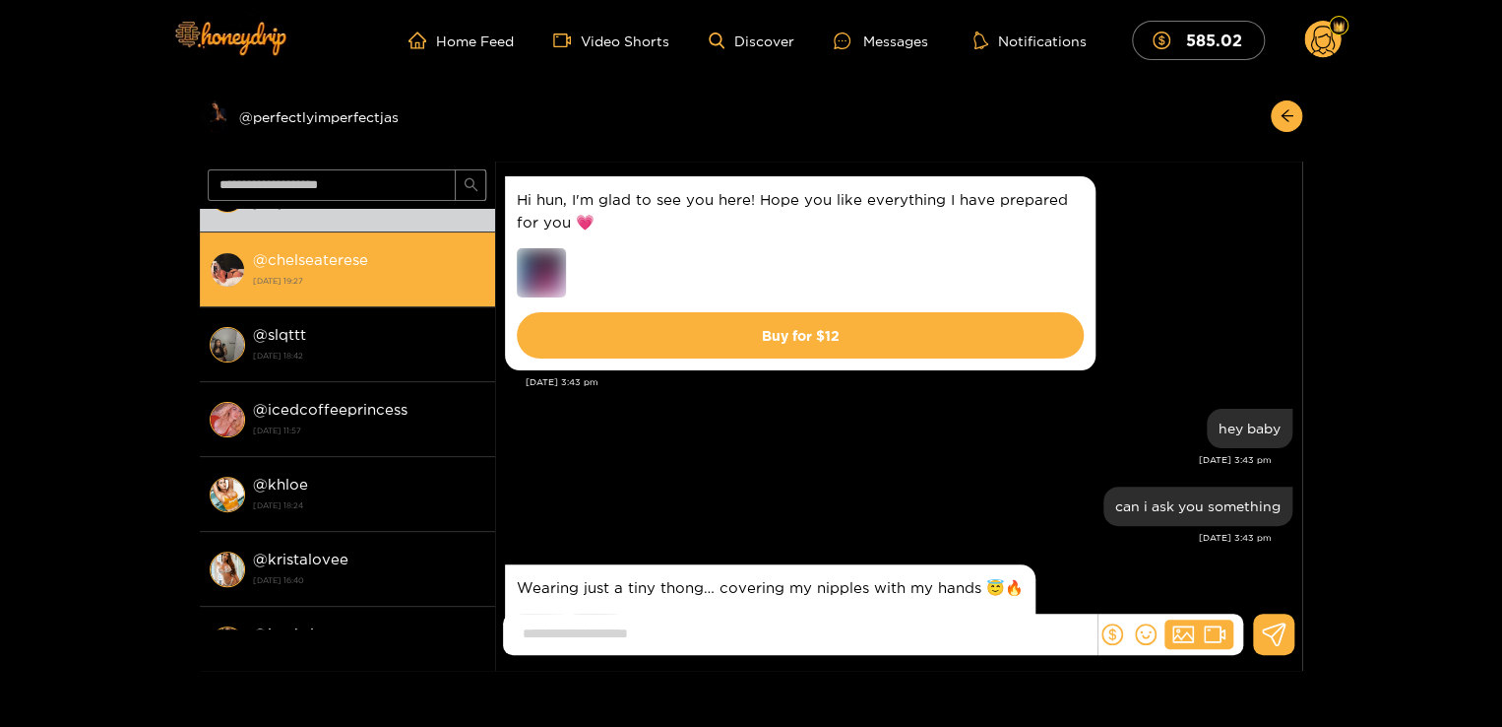
drag, startPoint x: 491, startPoint y: 337, endPoint x: 483, endPoint y: 276, distance: 61.5
click at [483, 276] on div "@ baddie_blackbarbie 2 October 2025 19:55 @ ednarossmodel 2 October 2025 19:53 …" at bounding box center [347, 419] width 295 height 420
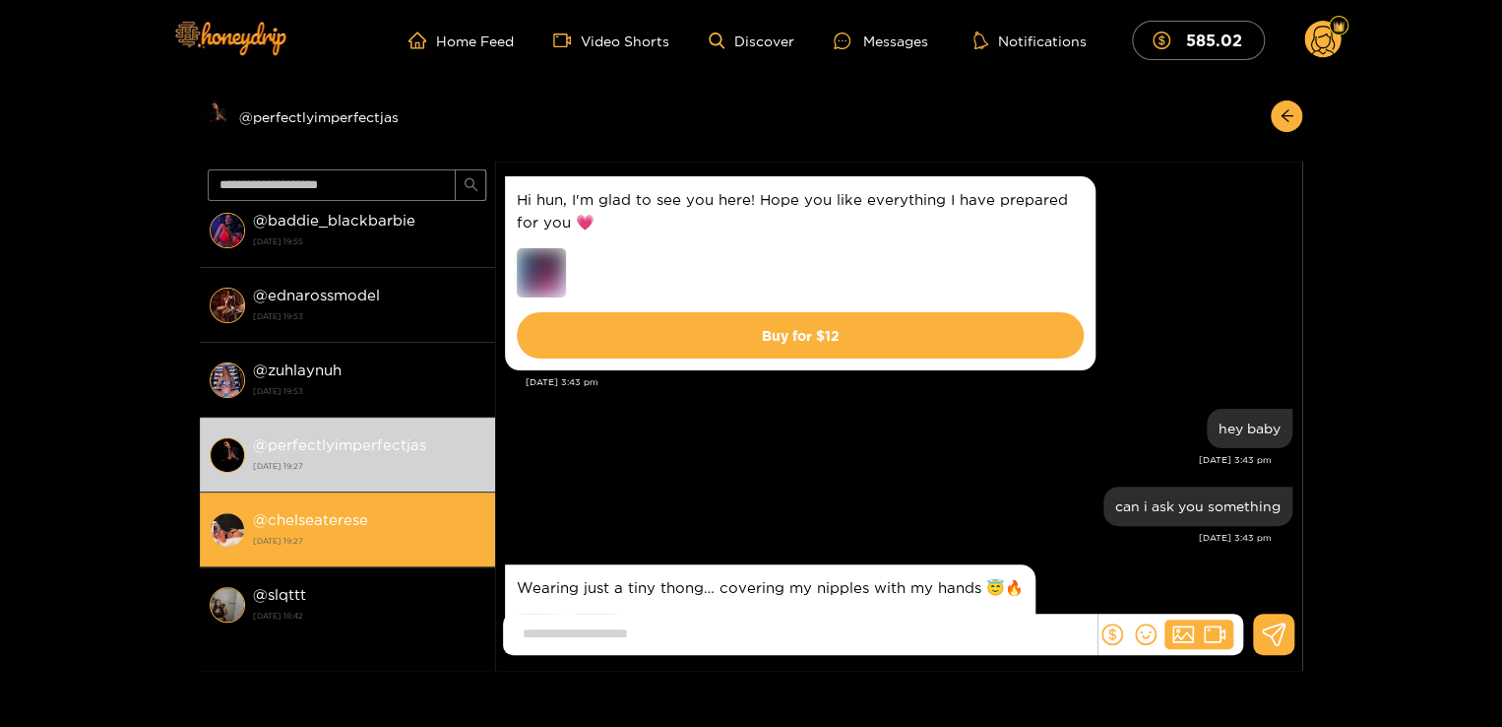
scroll to position [0, 0]
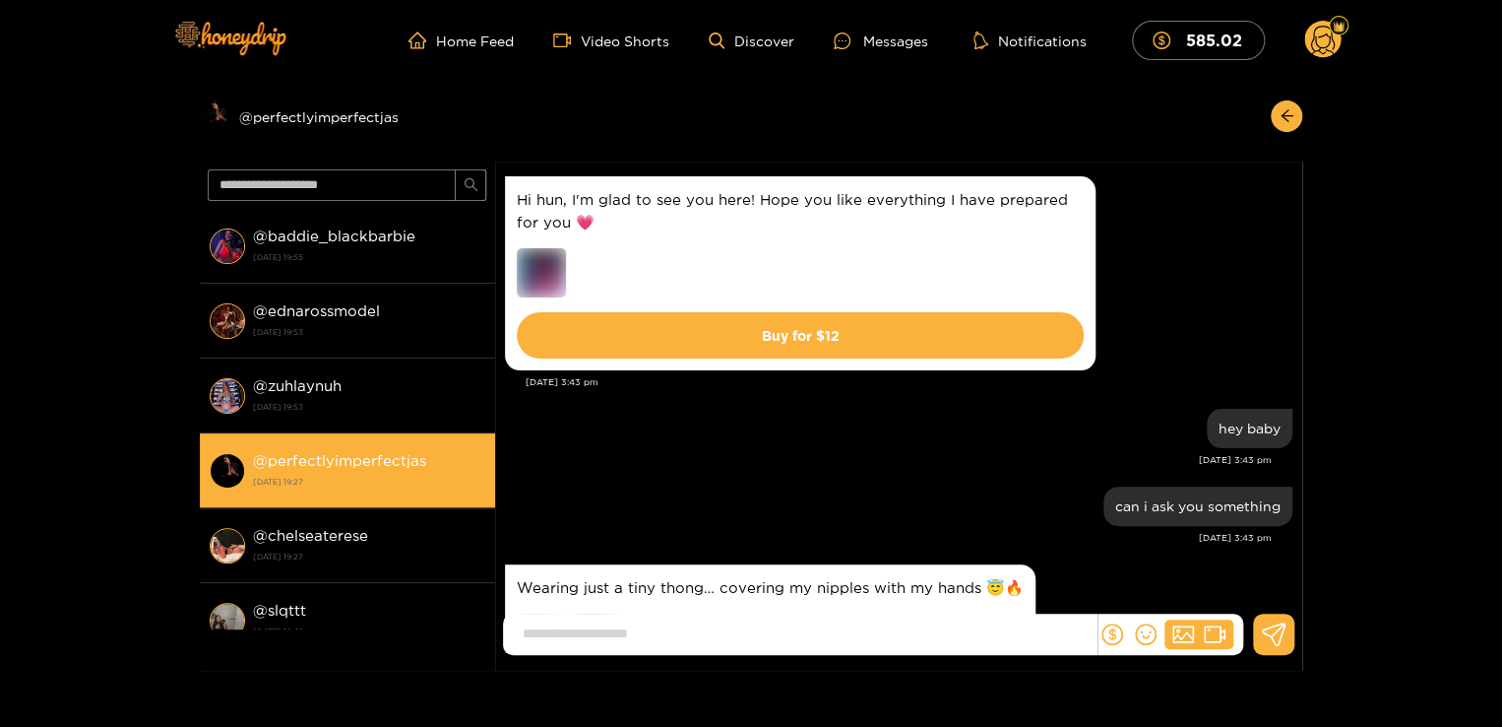
click at [343, 470] on div "@ perfectlyimperfectjas 2 October 2025 19:27" at bounding box center [369, 470] width 232 height 44
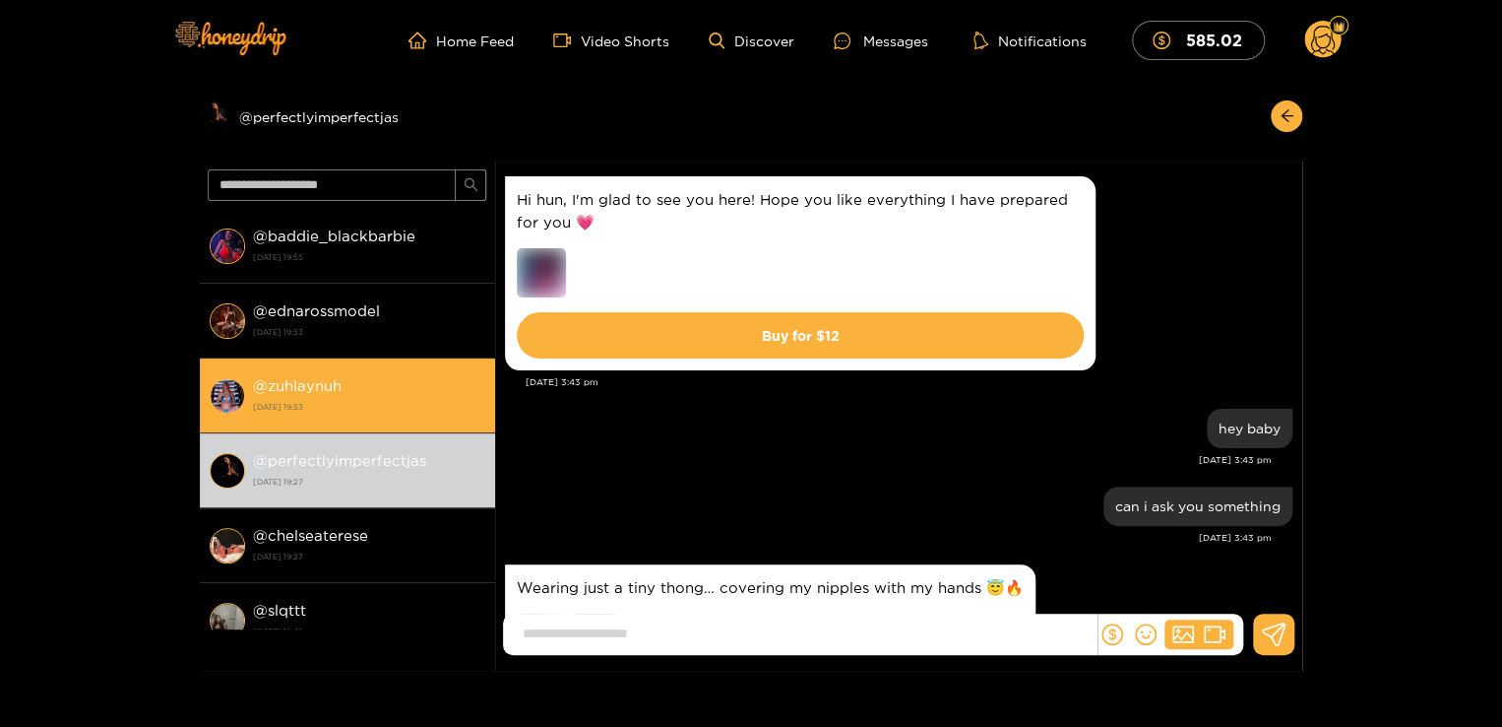
click at [337, 411] on strong "2 October 2025 19:53" at bounding box center [369, 407] width 232 height 18
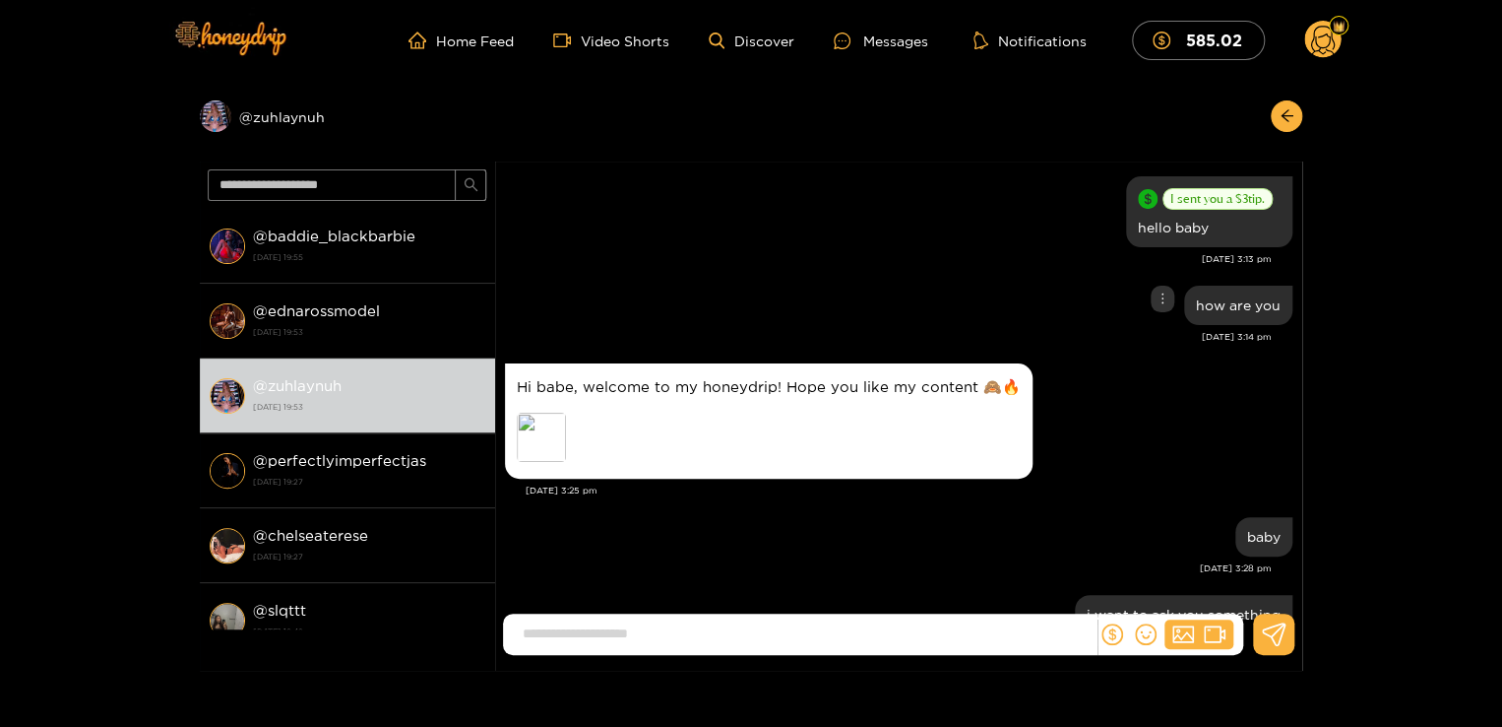
click at [689, 313] on div "how are you" at bounding box center [899, 305] width 788 height 49
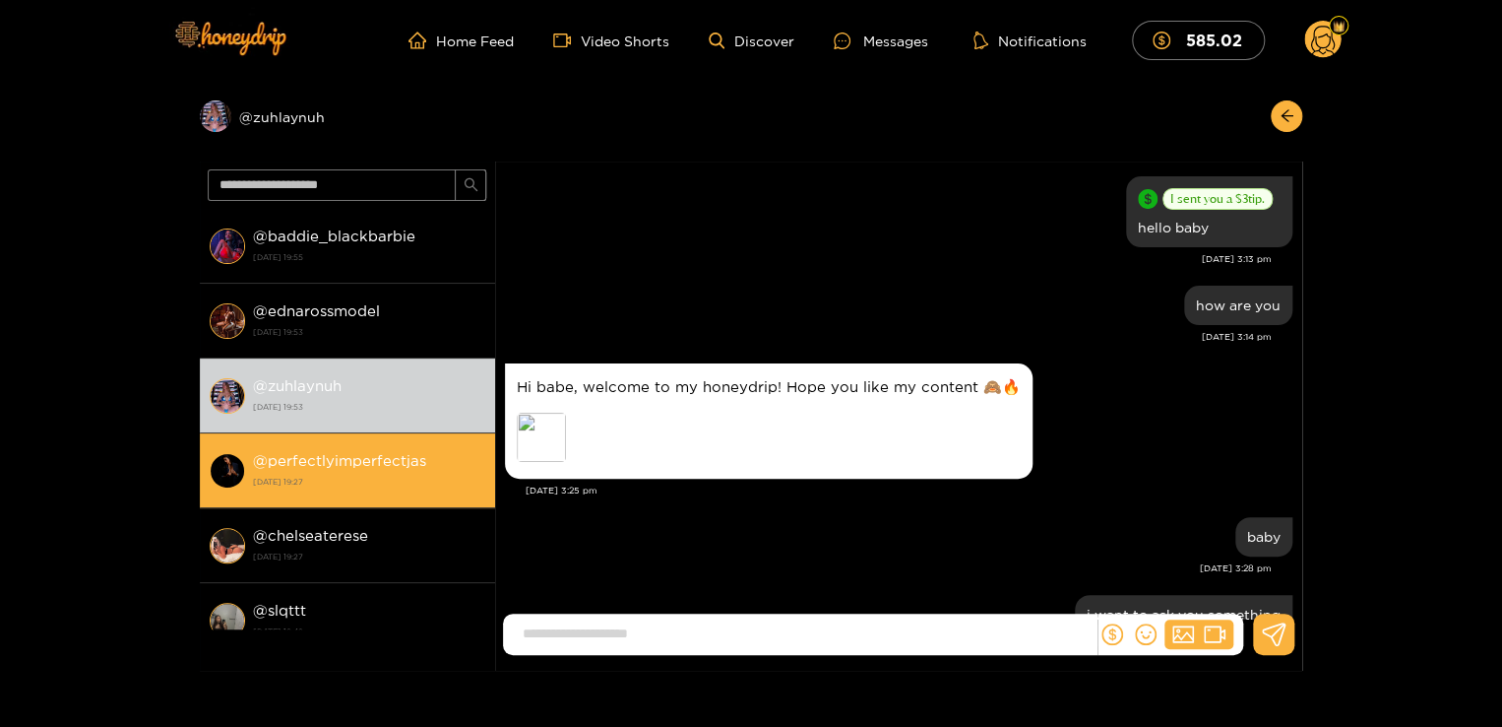
click at [299, 454] on strong "@ perfectlyimperfectjas" at bounding box center [339, 460] width 173 height 17
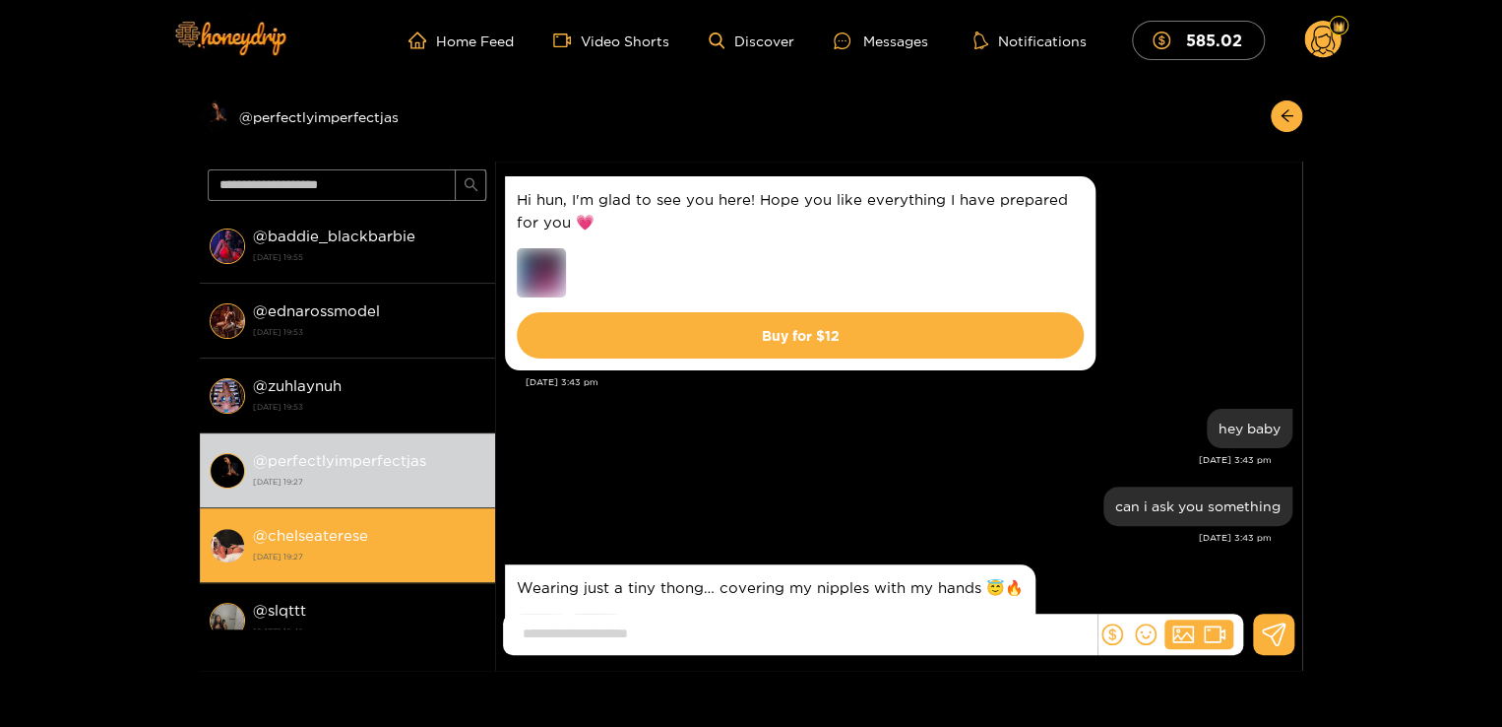
click at [342, 547] on strong "[DATE] 19:27" at bounding box center [369, 556] width 232 height 18
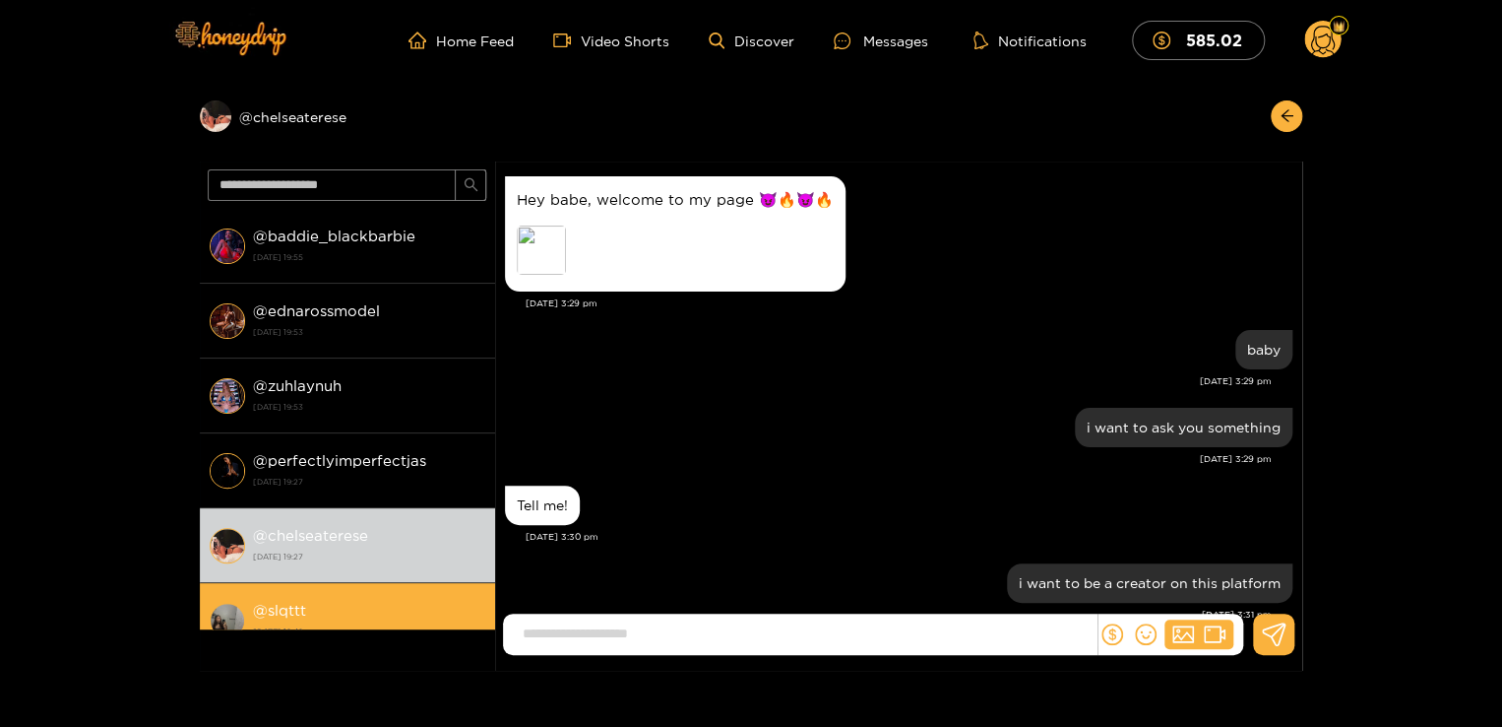
click at [374, 594] on li "@ slqttt 2 October 2025 18:42" at bounding box center [347, 620] width 295 height 75
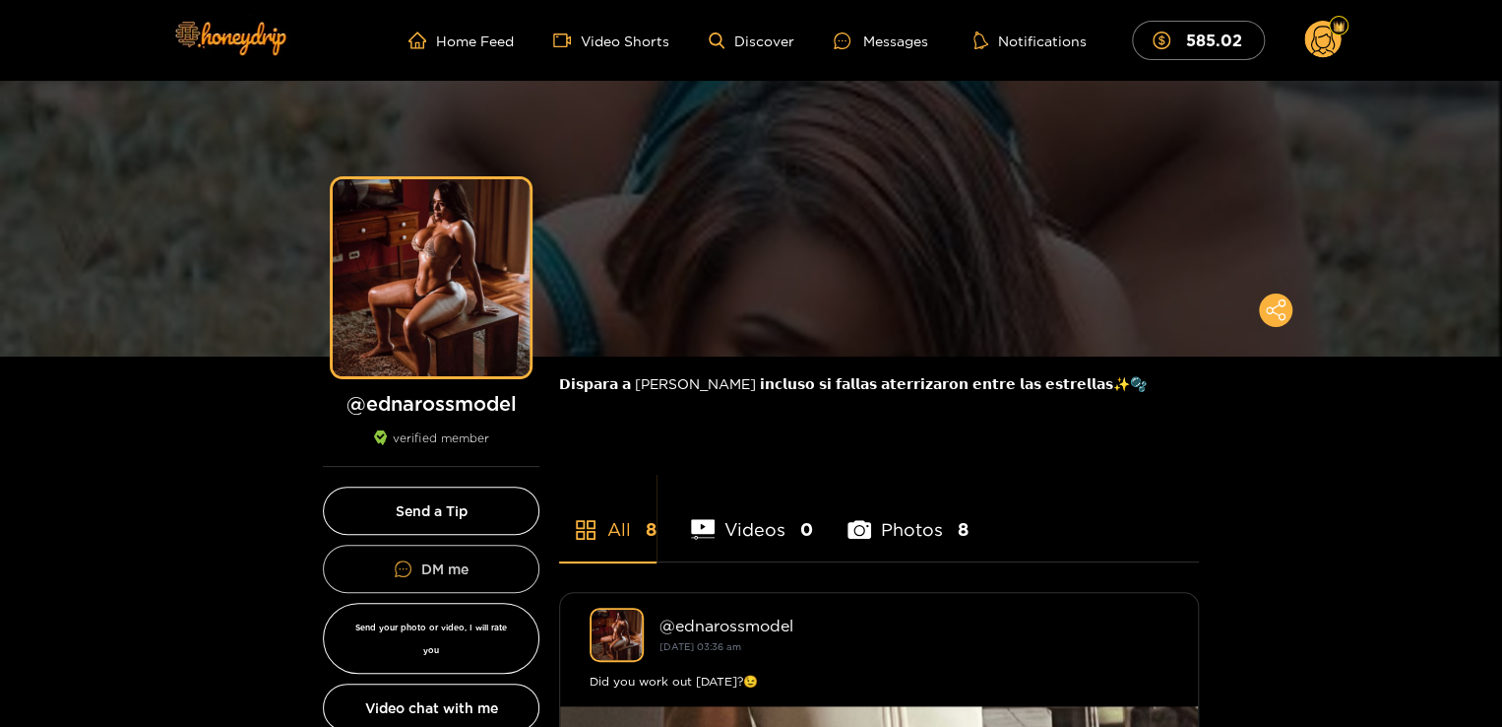
click at [416, 563] on link "DM me" at bounding box center [431, 568] width 217 height 48
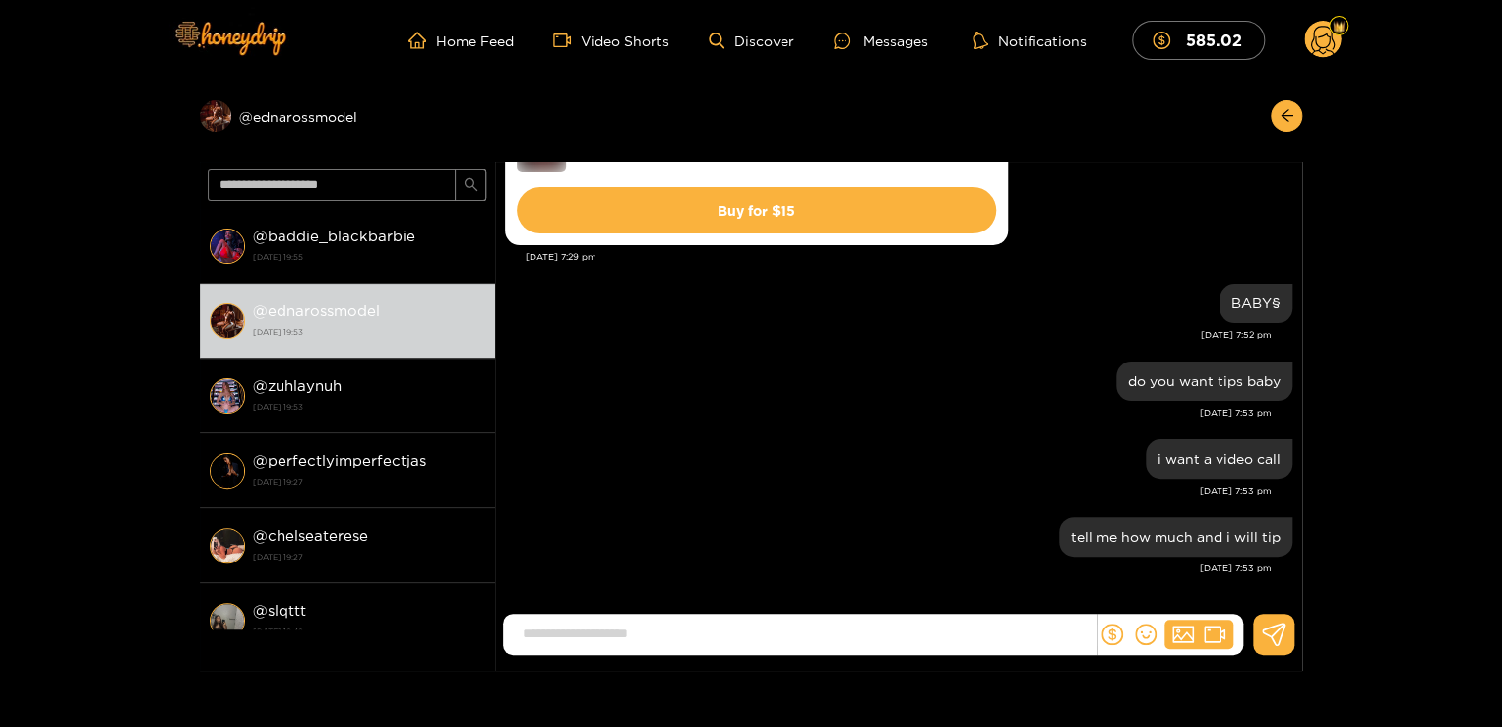
click at [736, 485] on div "[DATE] 7:53 pm" at bounding box center [888, 490] width 767 height 14
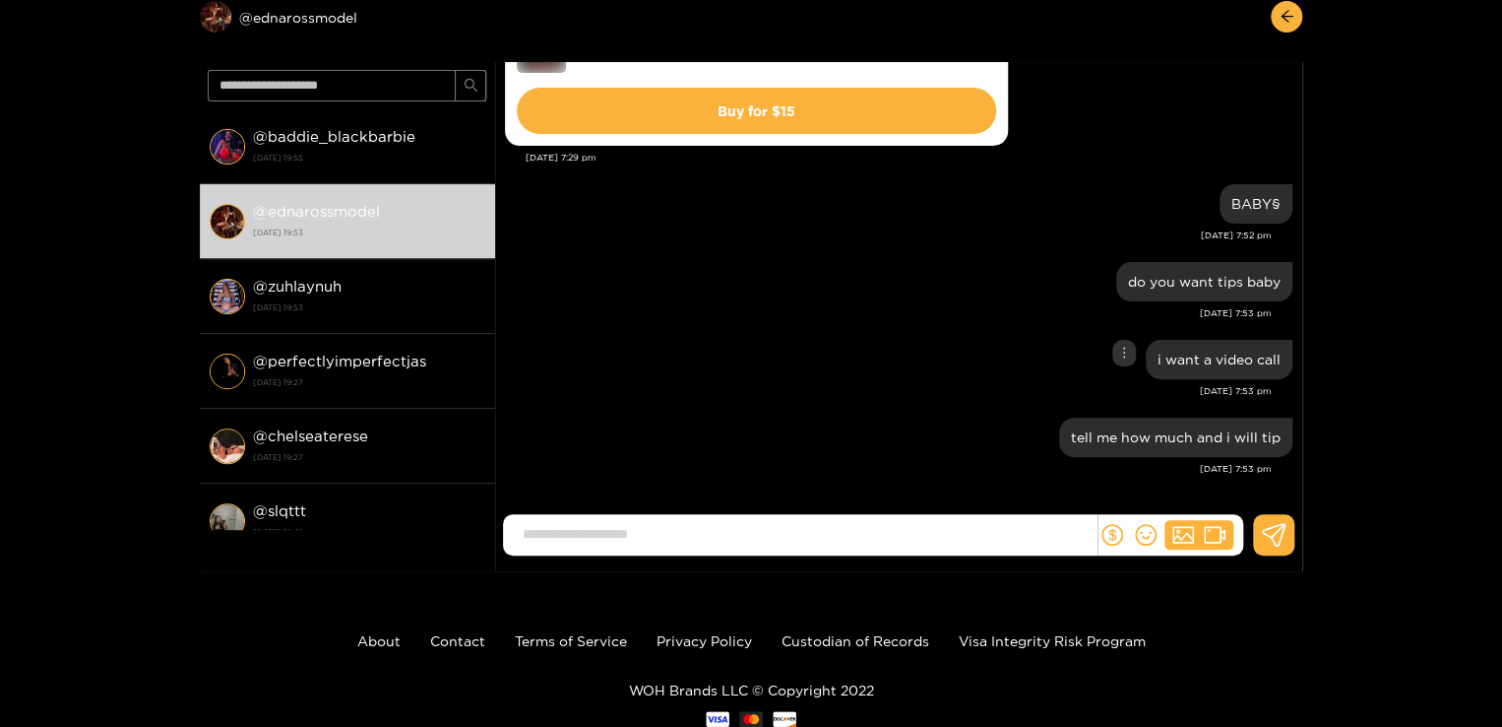
scroll to position [158, 0]
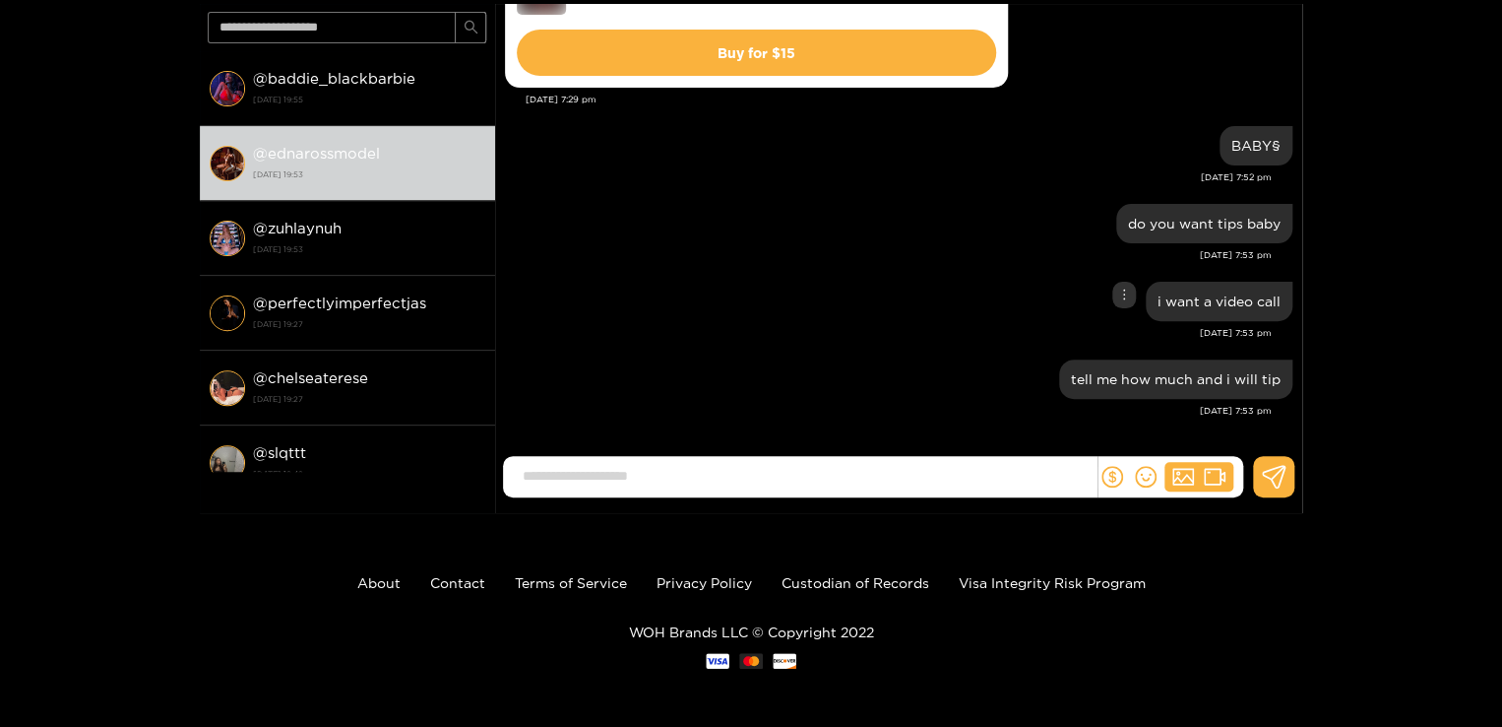
click at [771, 292] on div "i want a video call" at bounding box center [899, 301] width 788 height 49
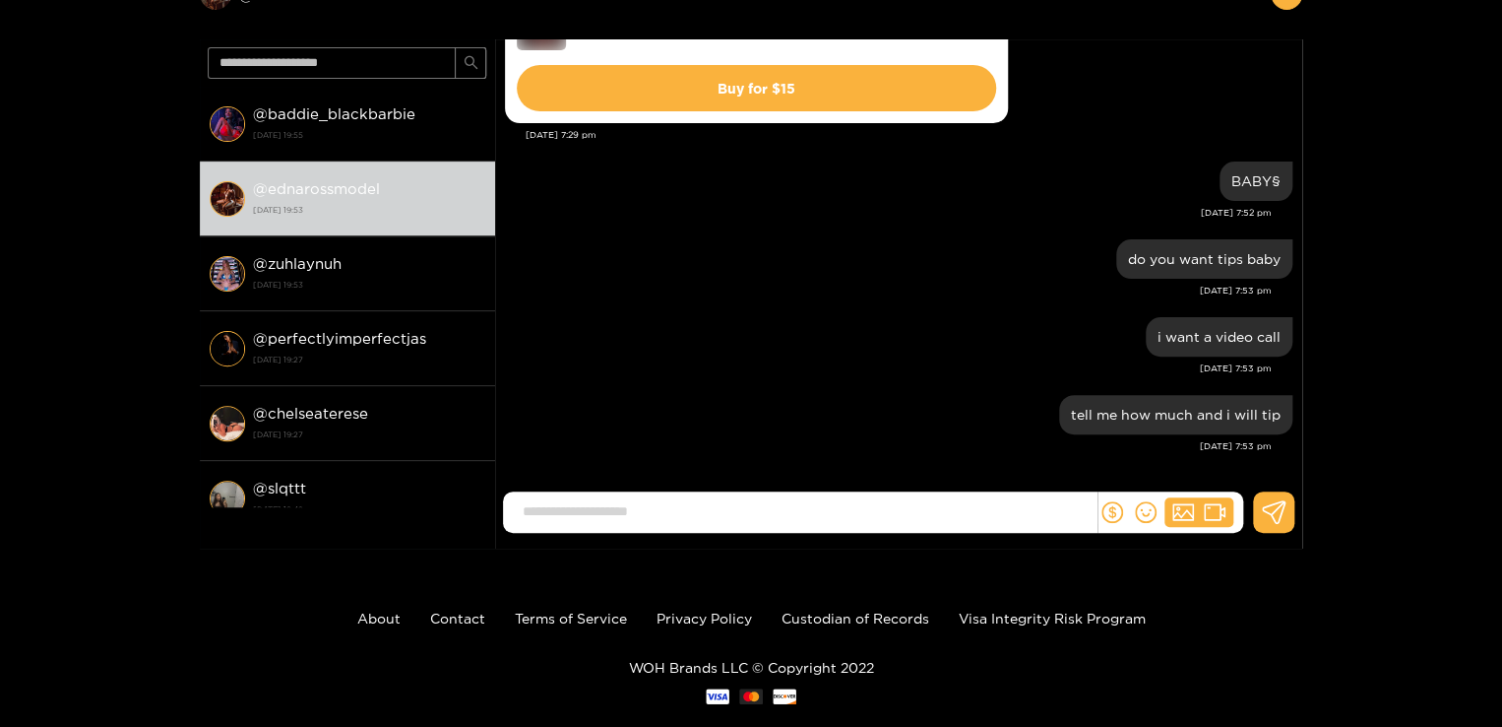
click at [1371, 297] on div "Preview @ ednarossmodel @ baddie_blackbarbie 2 October 2025 19:55 @ ednarossmod…" at bounding box center [751, 254] width 1502 height 590
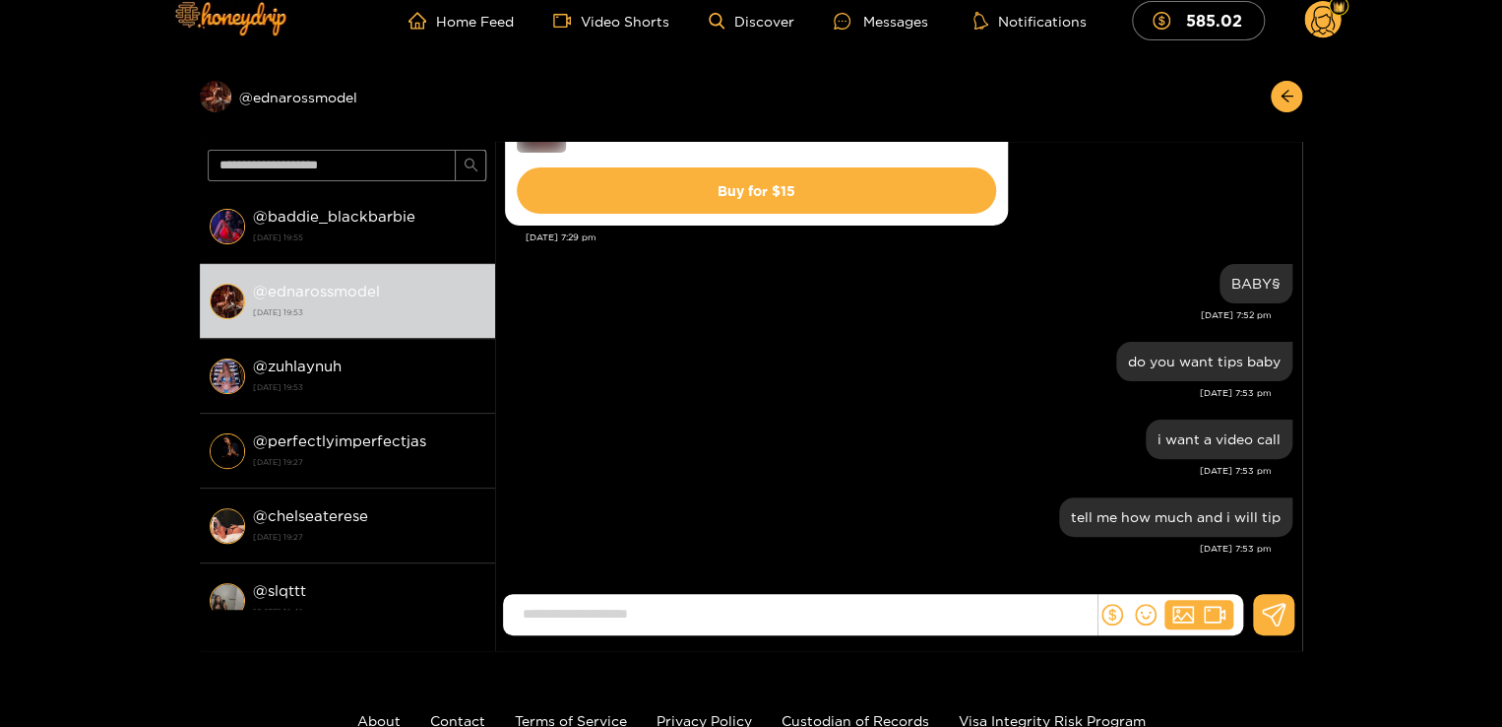
scroll to position [0, 0]
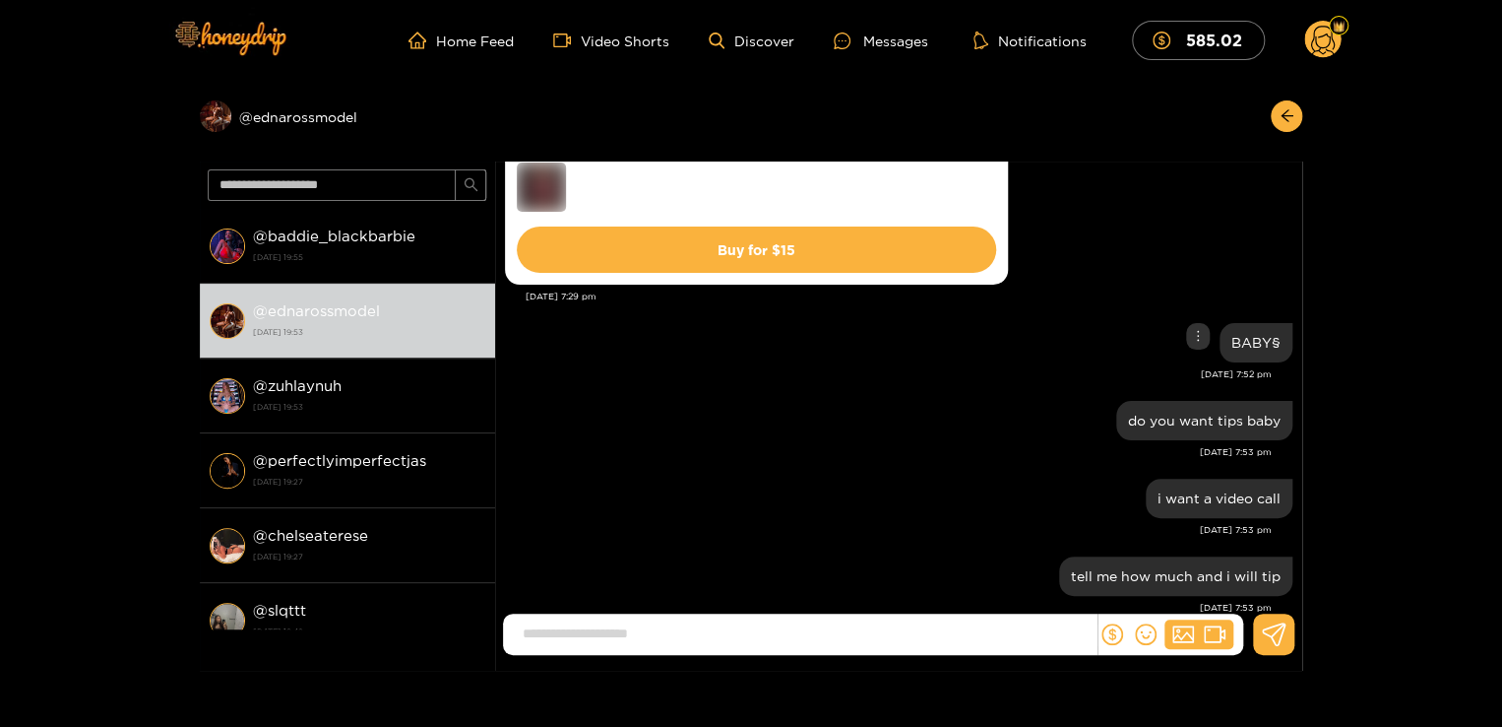
click at [1022, 318] on div "BABY§" at bounding box center [899, 342] width 788 height 49
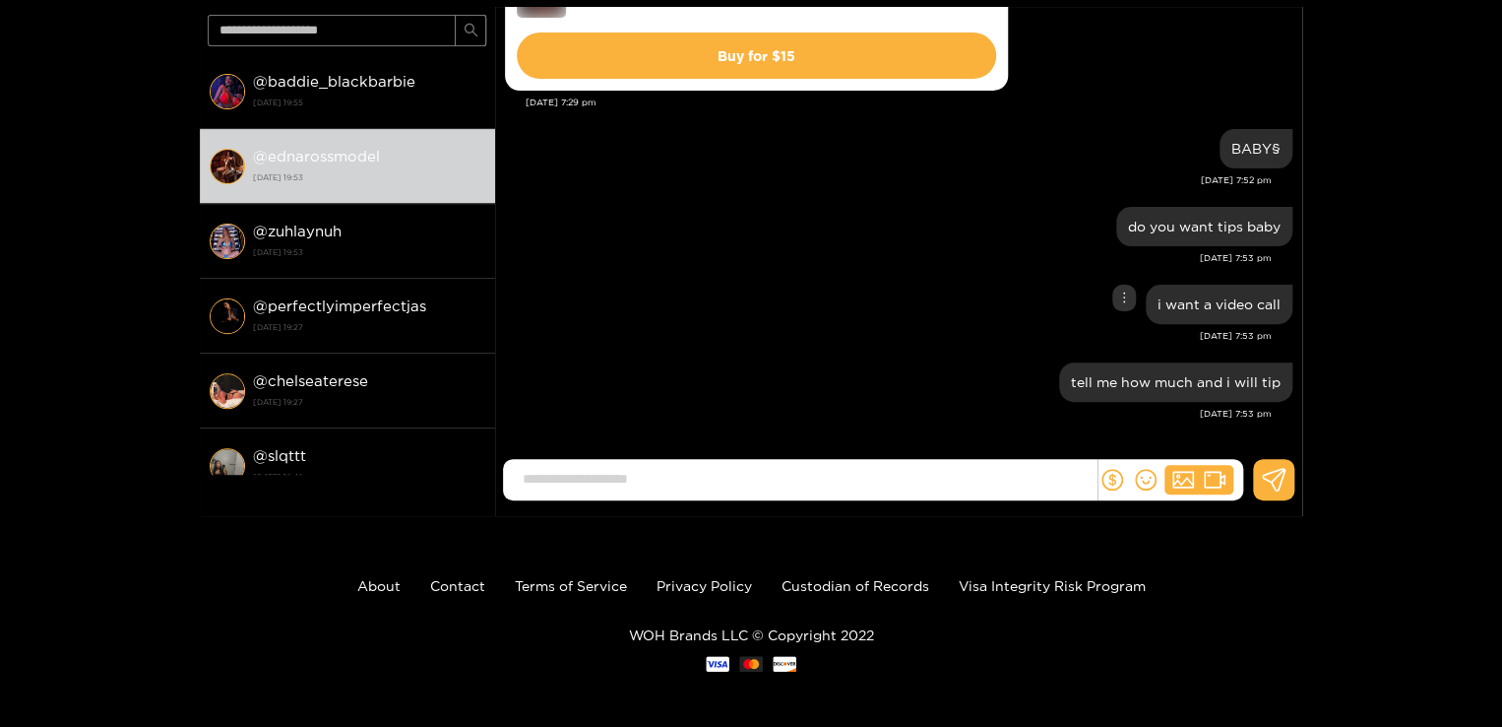
scroll to position [158, 0]
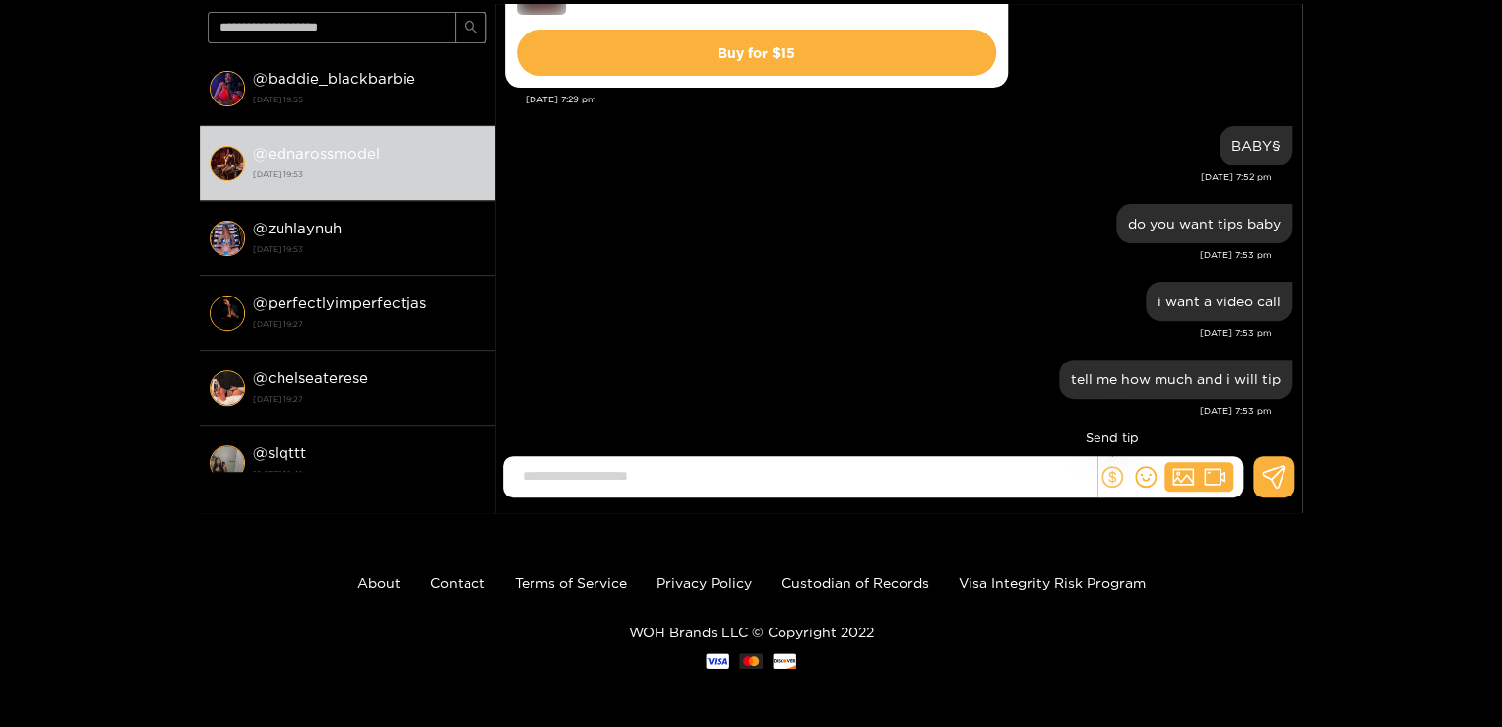
click at [1112, 477] on icon "dollar" at bounding box center [1113, 477] width 22 height 22
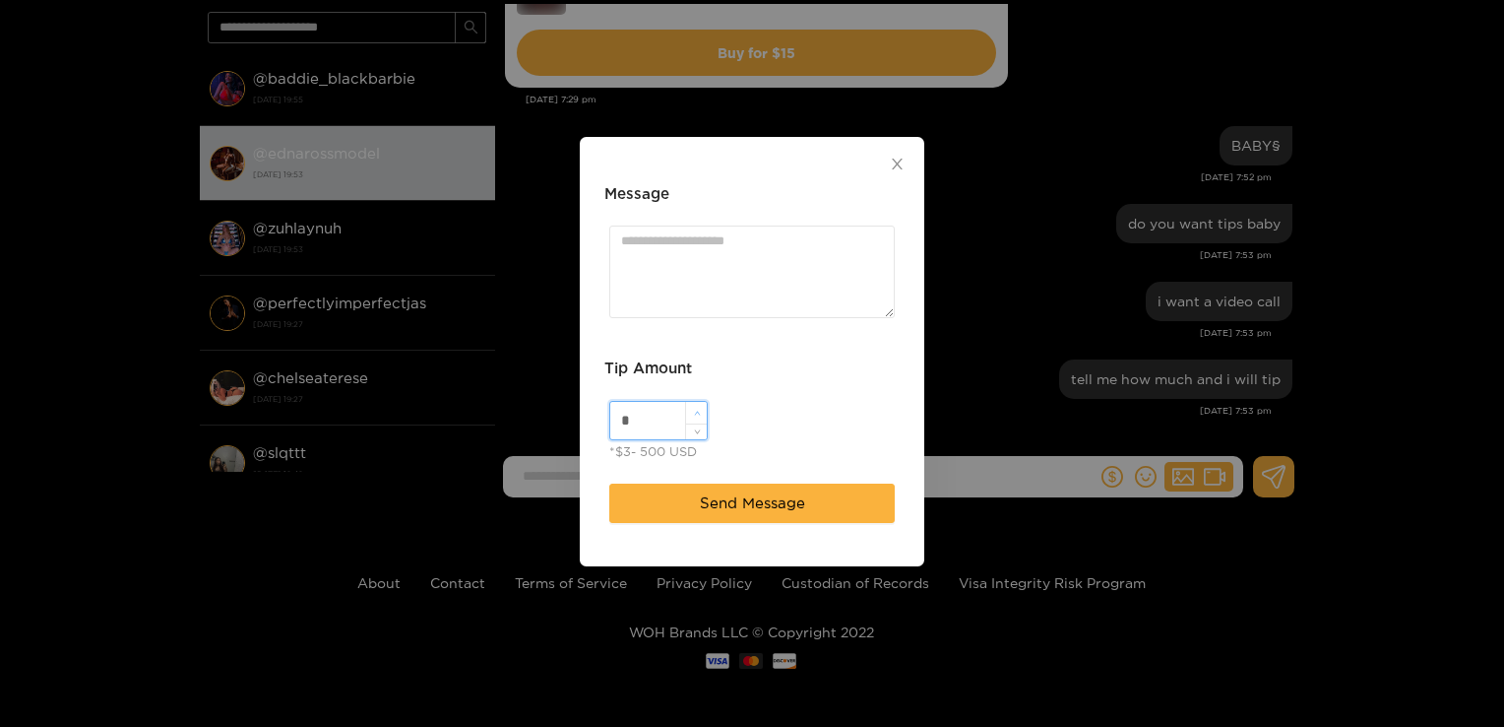
click at [691, 415] on span "up" at bounding box center [697, 414] width 12 height 12
type input "**"
click at [727, 240] on textarea "Message" at bounding box center [752, 271] width 286 height 92
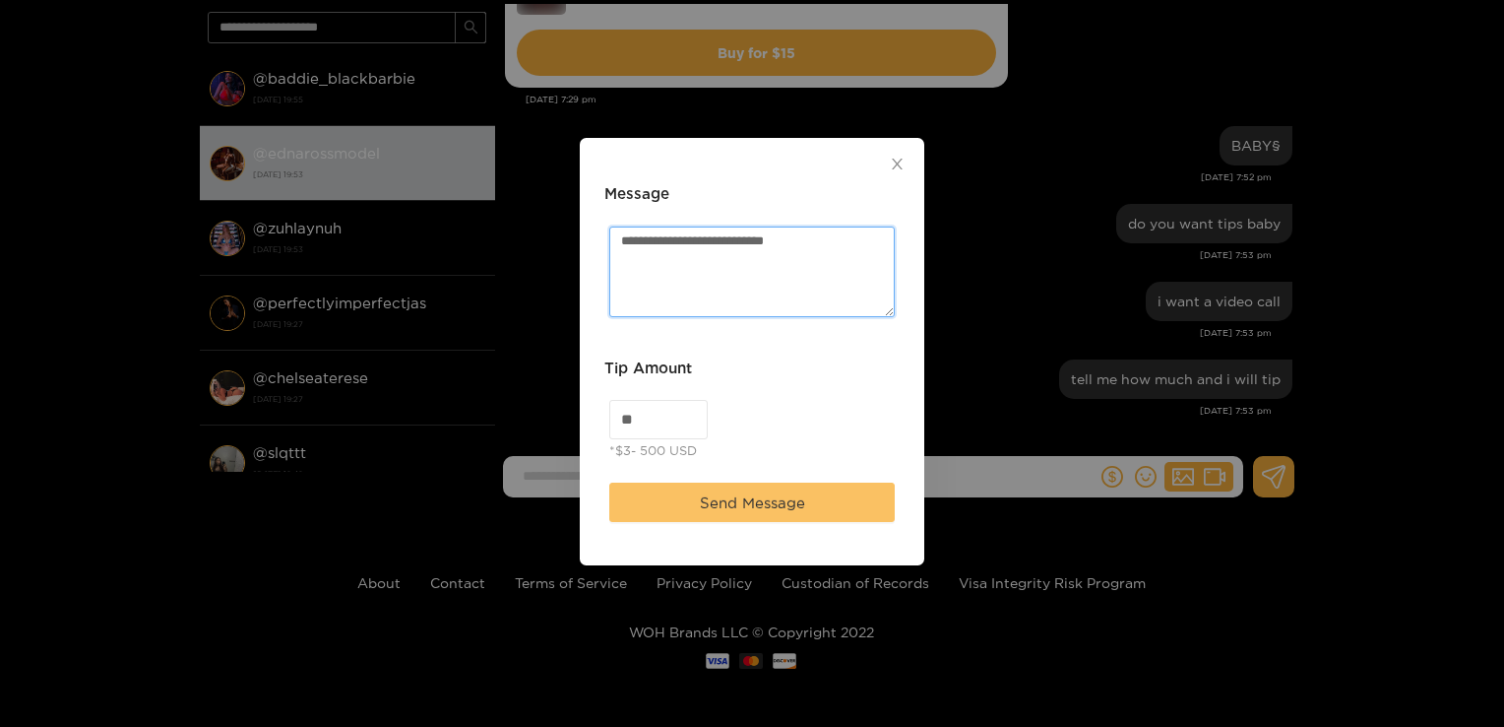
type textarea "**********"
click at [807, 484] on button "Send Message" at bounding box center [752, 501] width 286 height 39
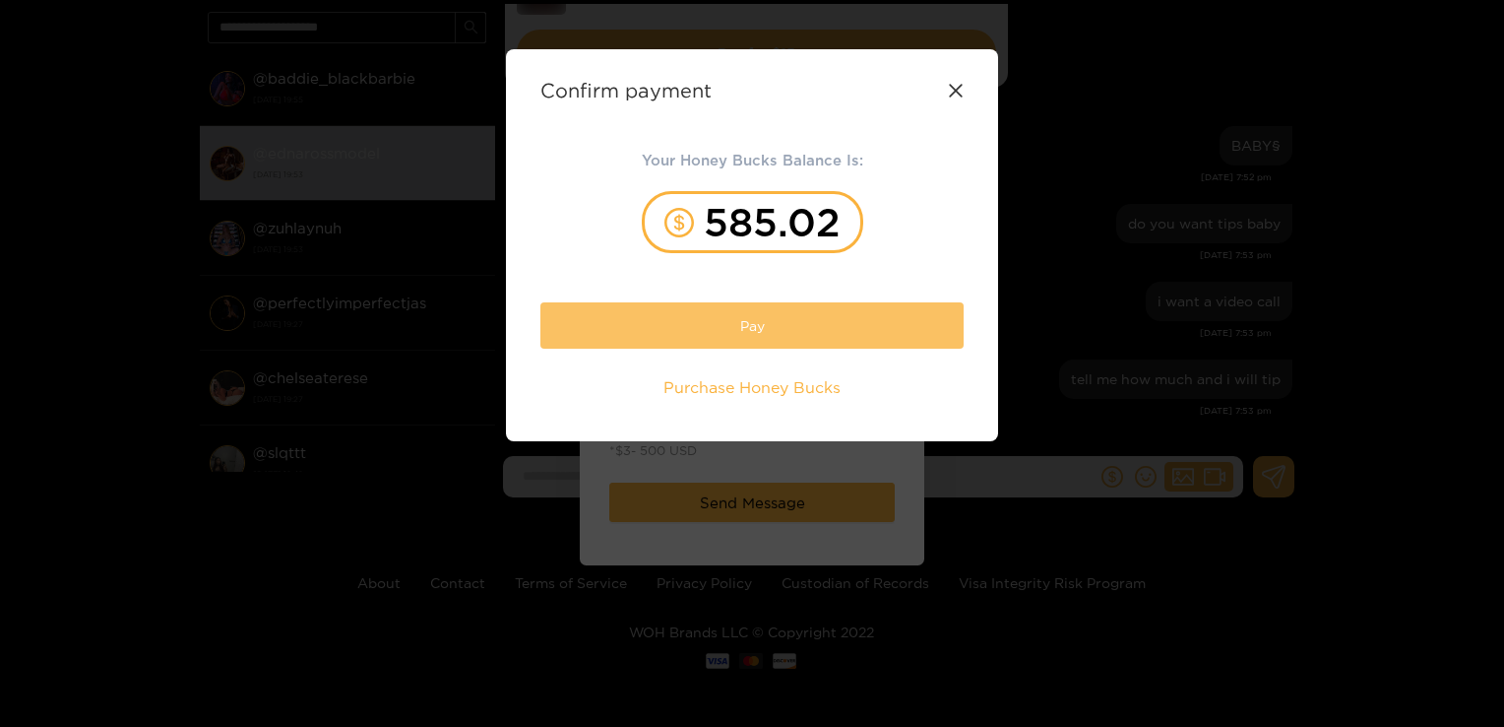
click at [702, 310] on button "Pay" at bounding box center [752, 325] width 423 height 46
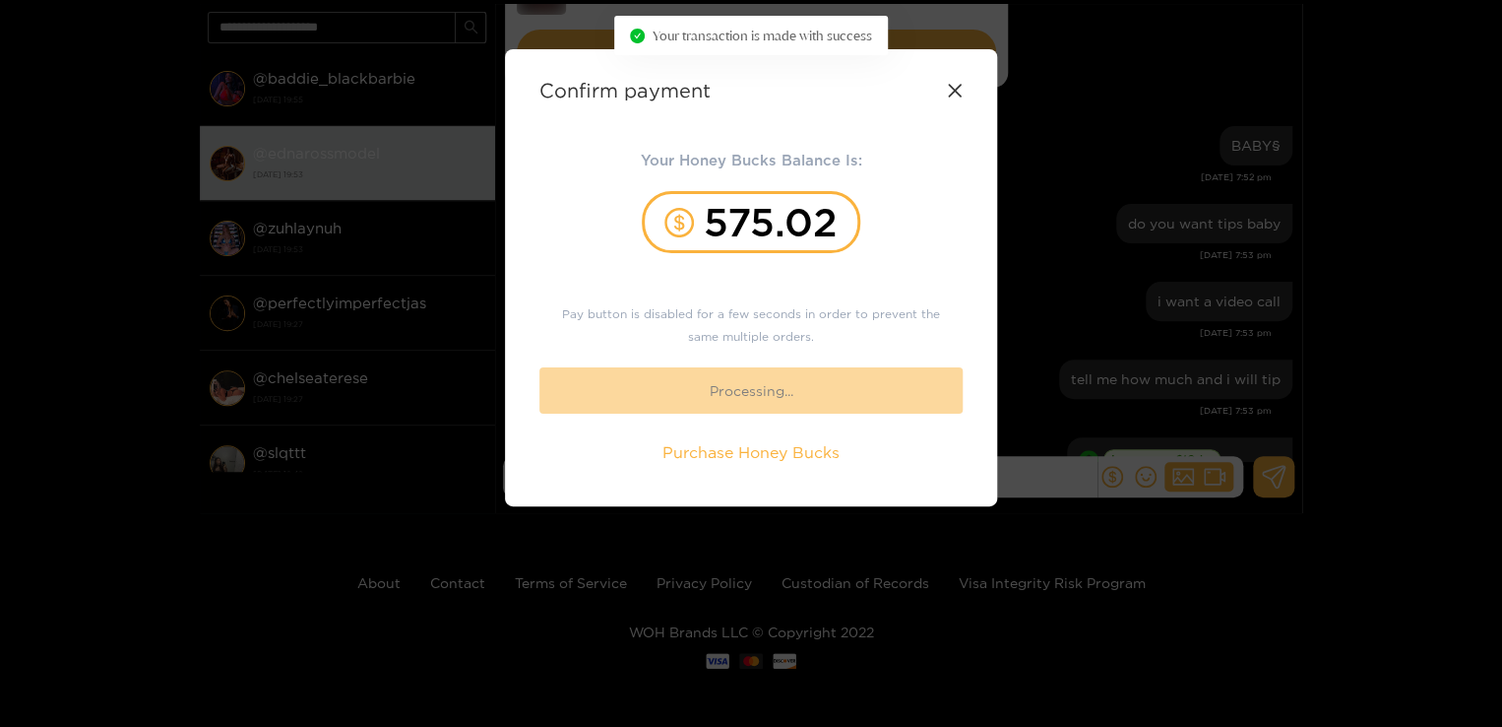
scroll to position [445, 0]
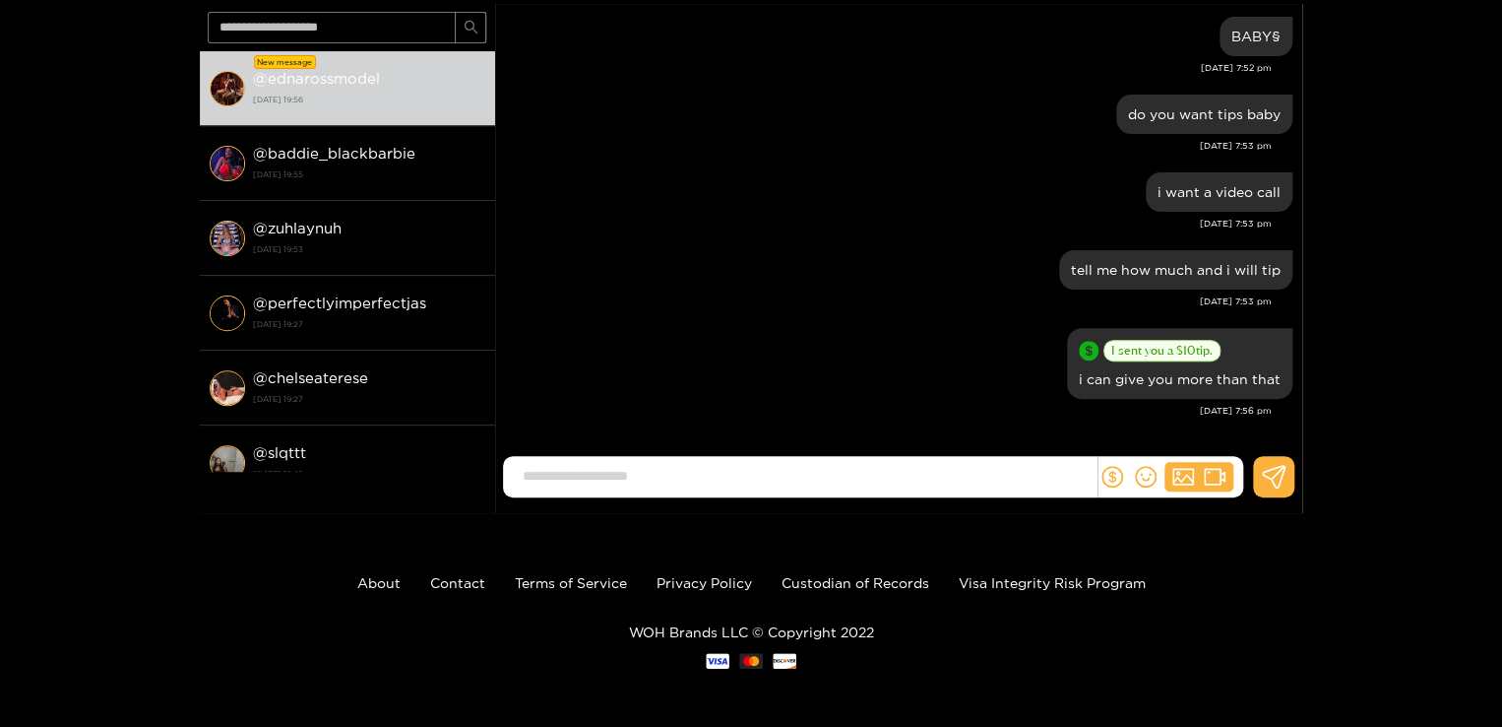
click at [1363, 348] on div "Preview @ ednarossmodel New message @ ednarossmodel 2 October 2025 19:56 @ badd…" at bounding box center [751, 218] width 1502 height 590
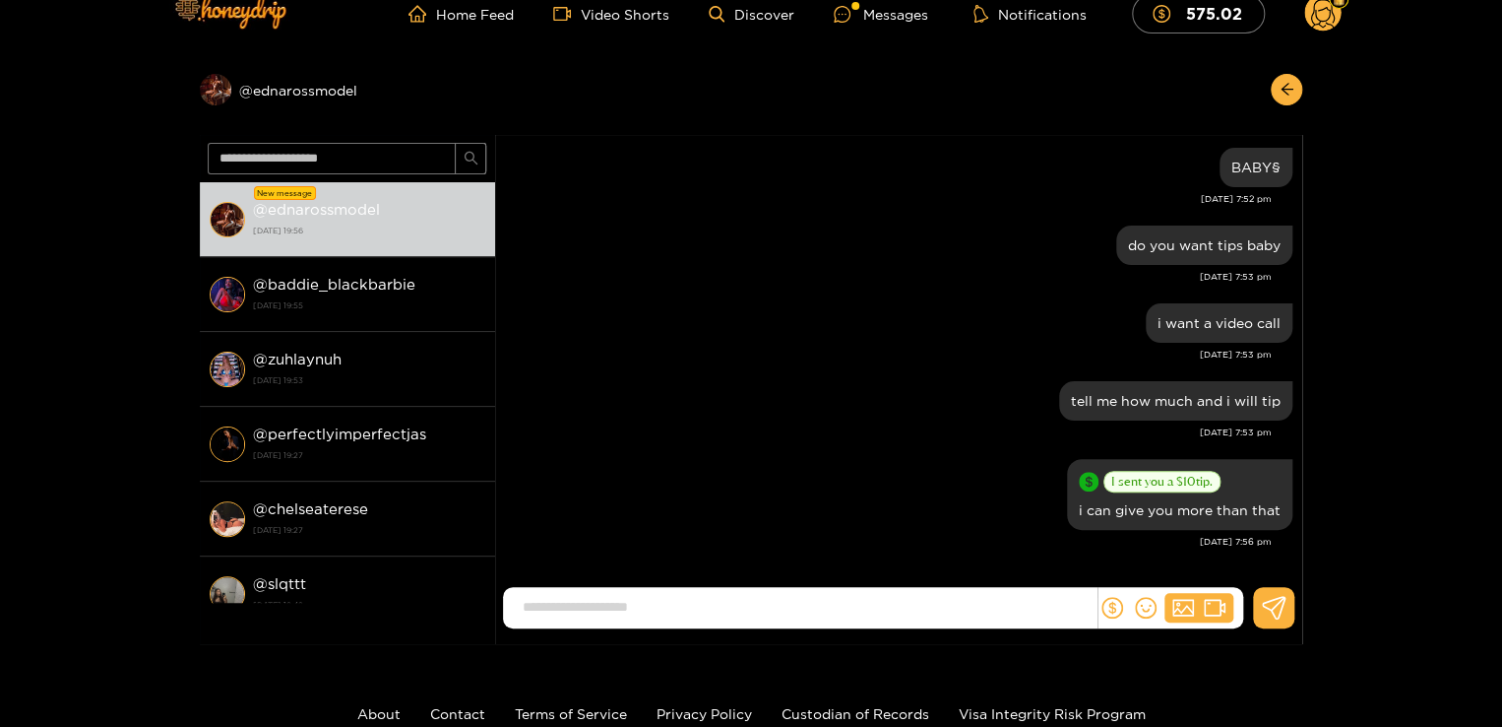
scroll to position [0, 0]
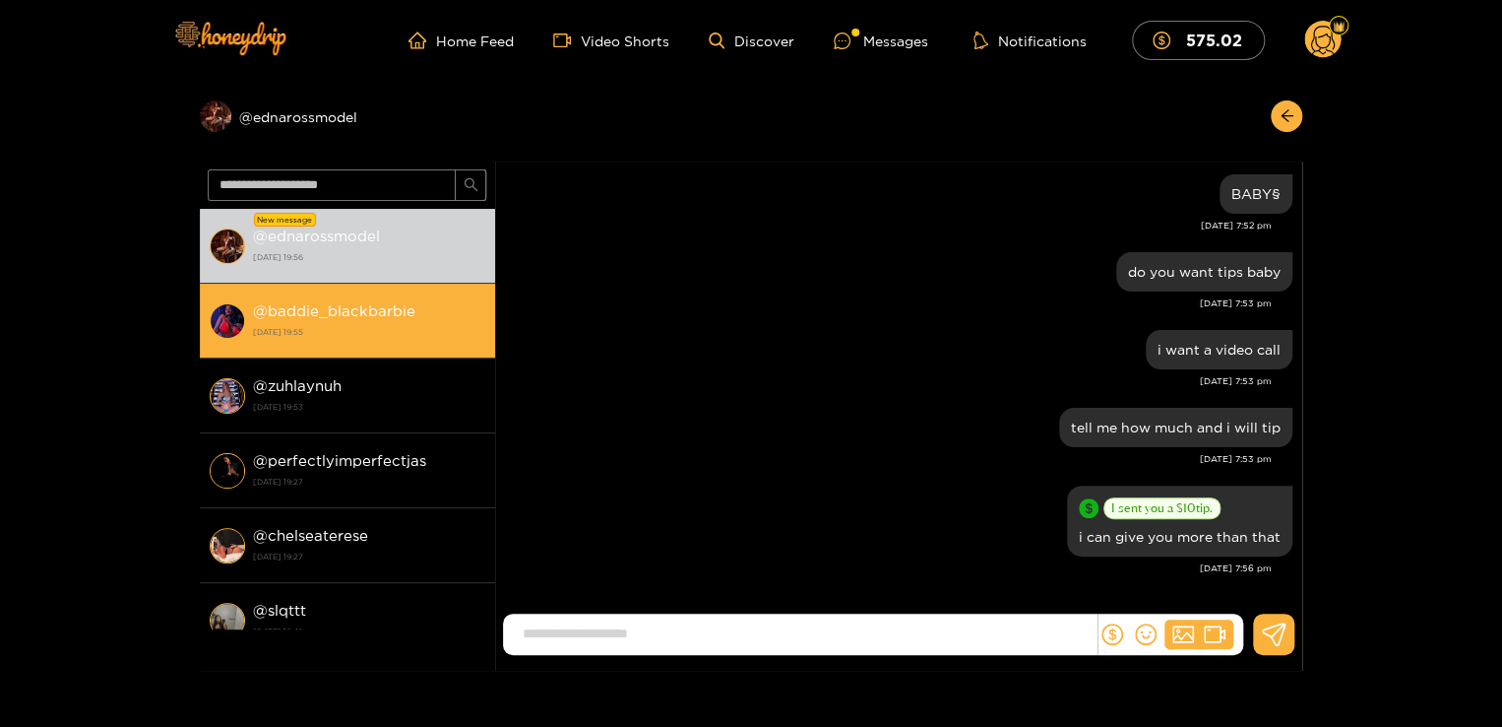
click at [280, 338] on strong "[DATE] 19:55" at bounding box center [369, 332] width 232 height 18
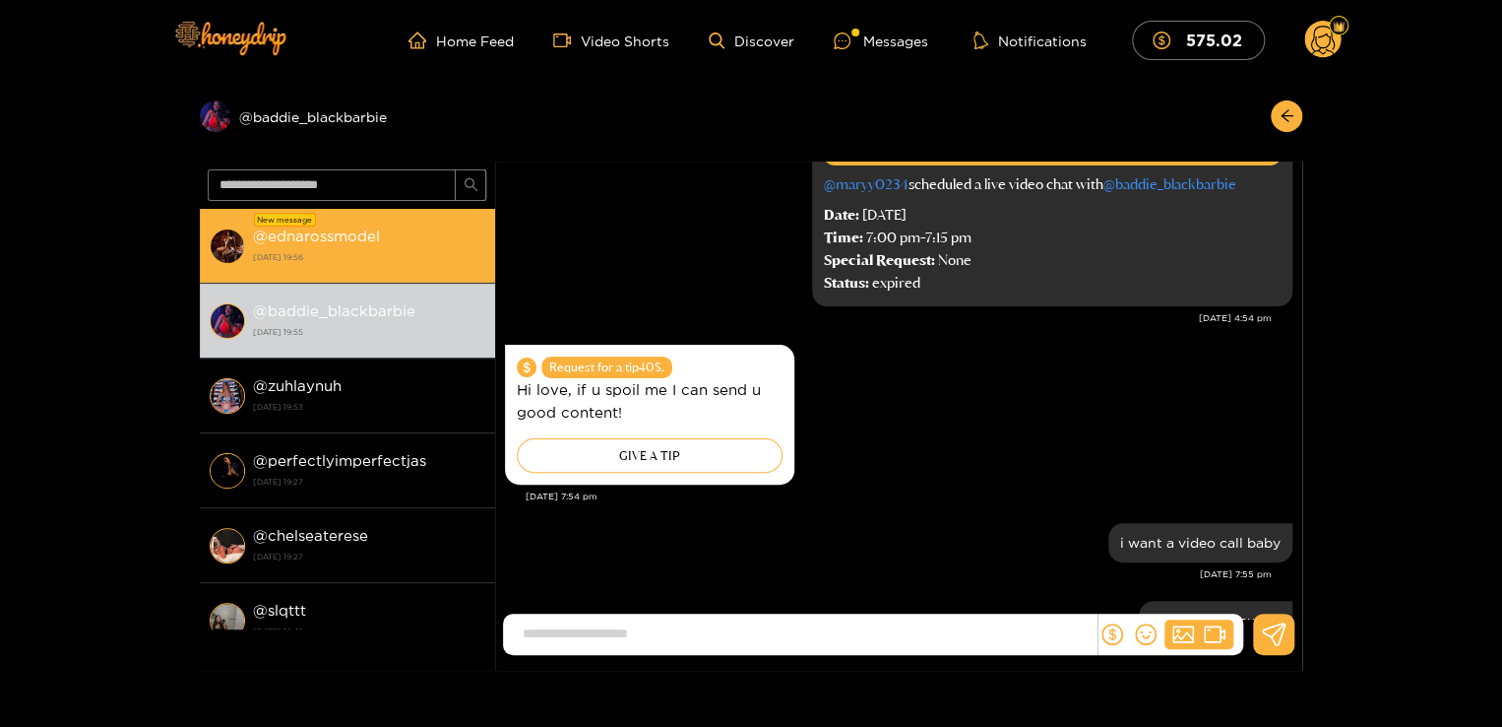
click at [289, 253] on strong "[DATE] 19:56" at bounding box center [369, 257] width 232 height 18
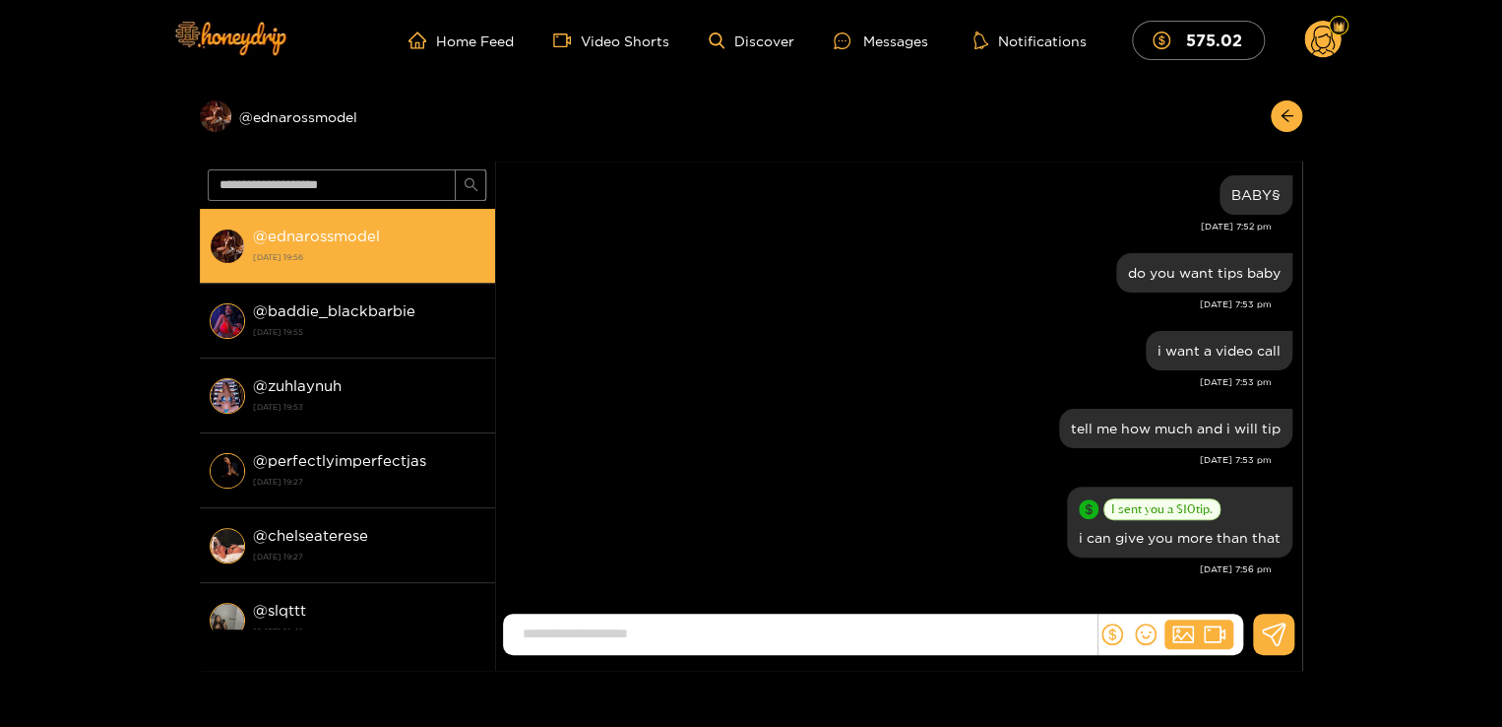
scroll to position [445, 0]
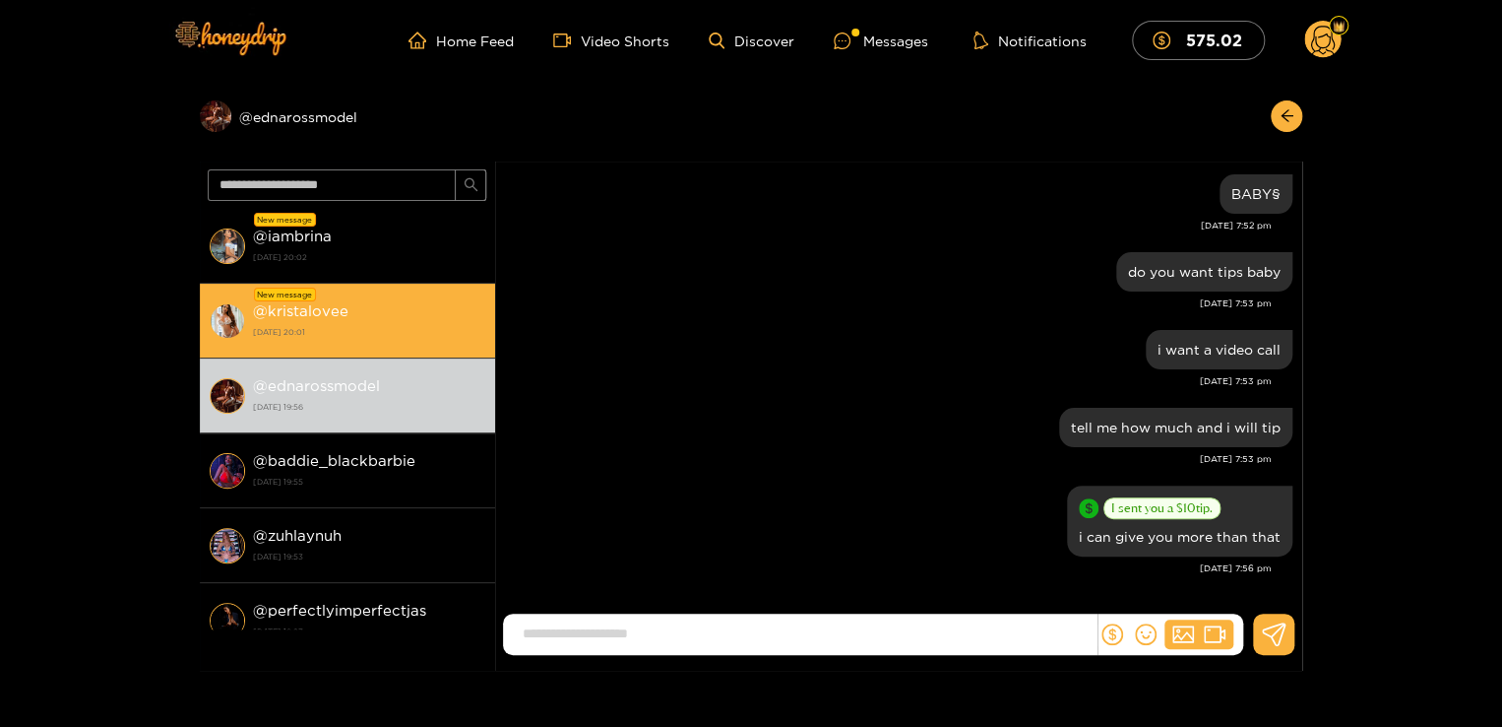
click at [329, 308] on strong "@ kristalovee" at bounding box center [301, 310] width 96 height 17
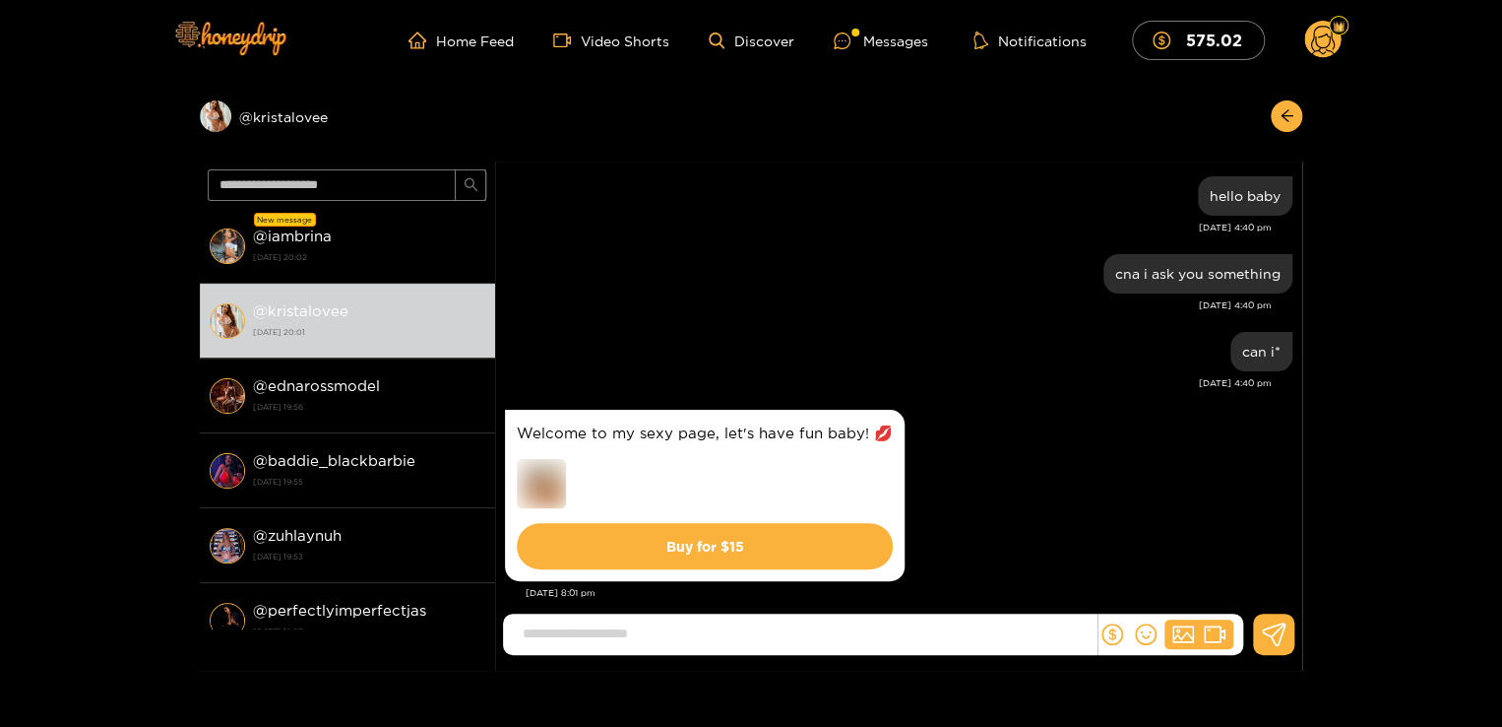
scroll to position [25, 0]
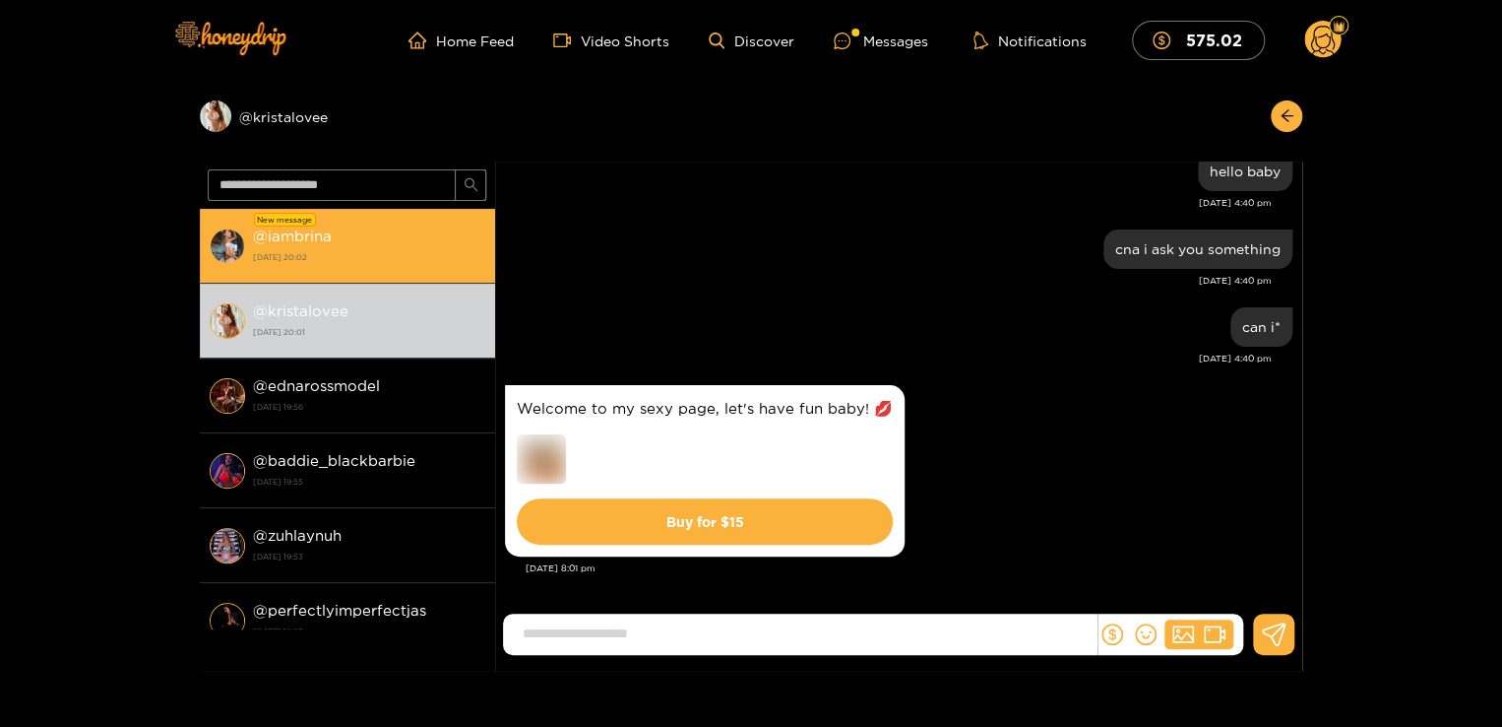
click at [333, 210] on li "New message @ iambrina 2 October 2025 20:02" at bounding box center [347, 246] width 295 height 75
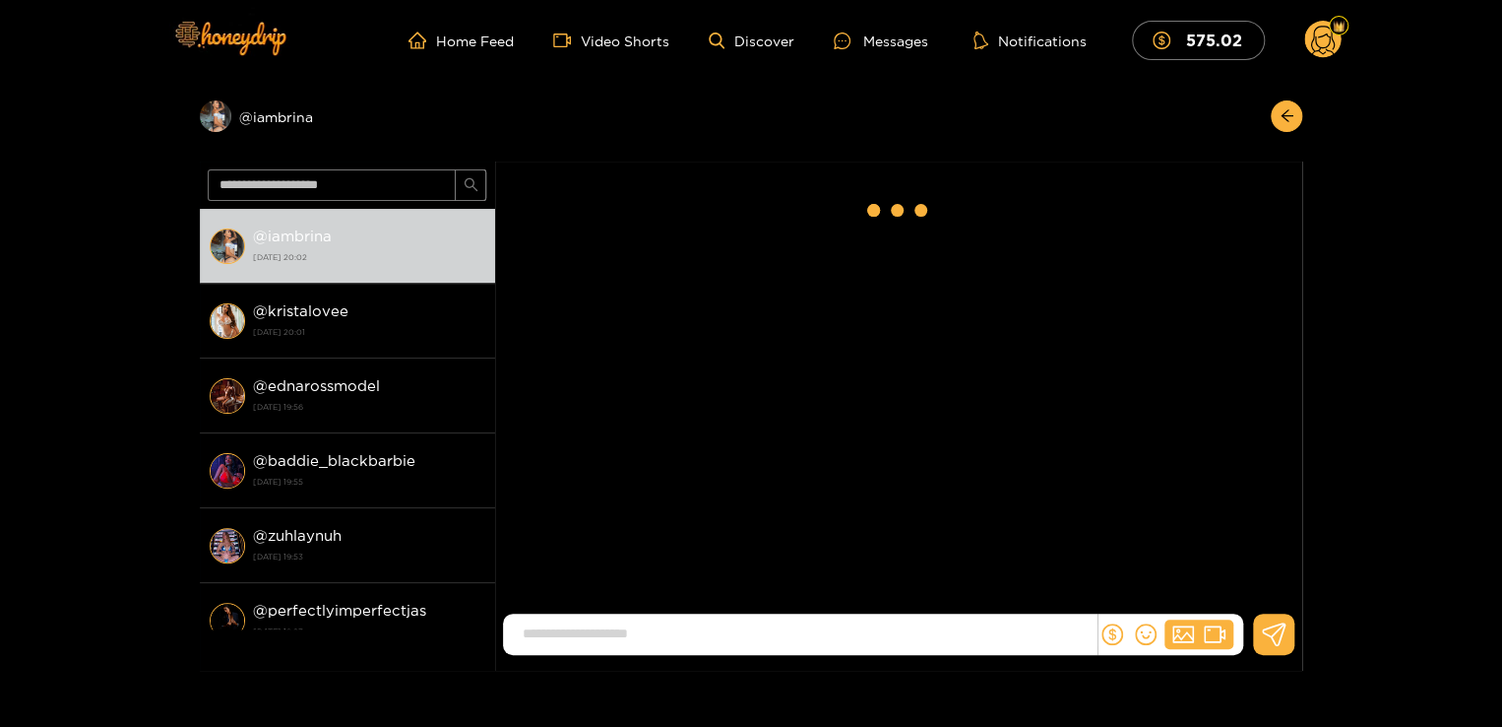
scroll to position [25, 0]
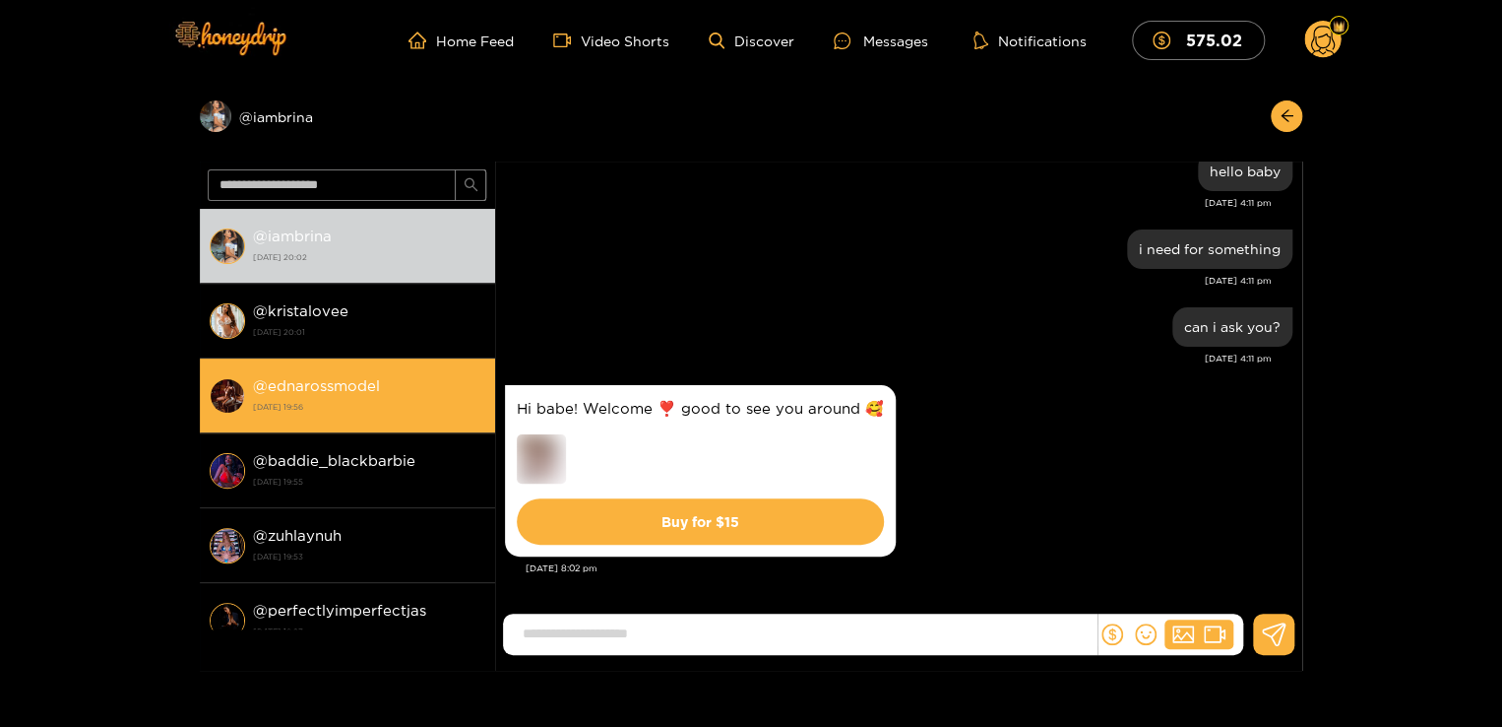
click at [364, 429] on li "@ ednarossmodel 2 October 2025 19:56" at bounding box center [347, 395] width 295 height 75
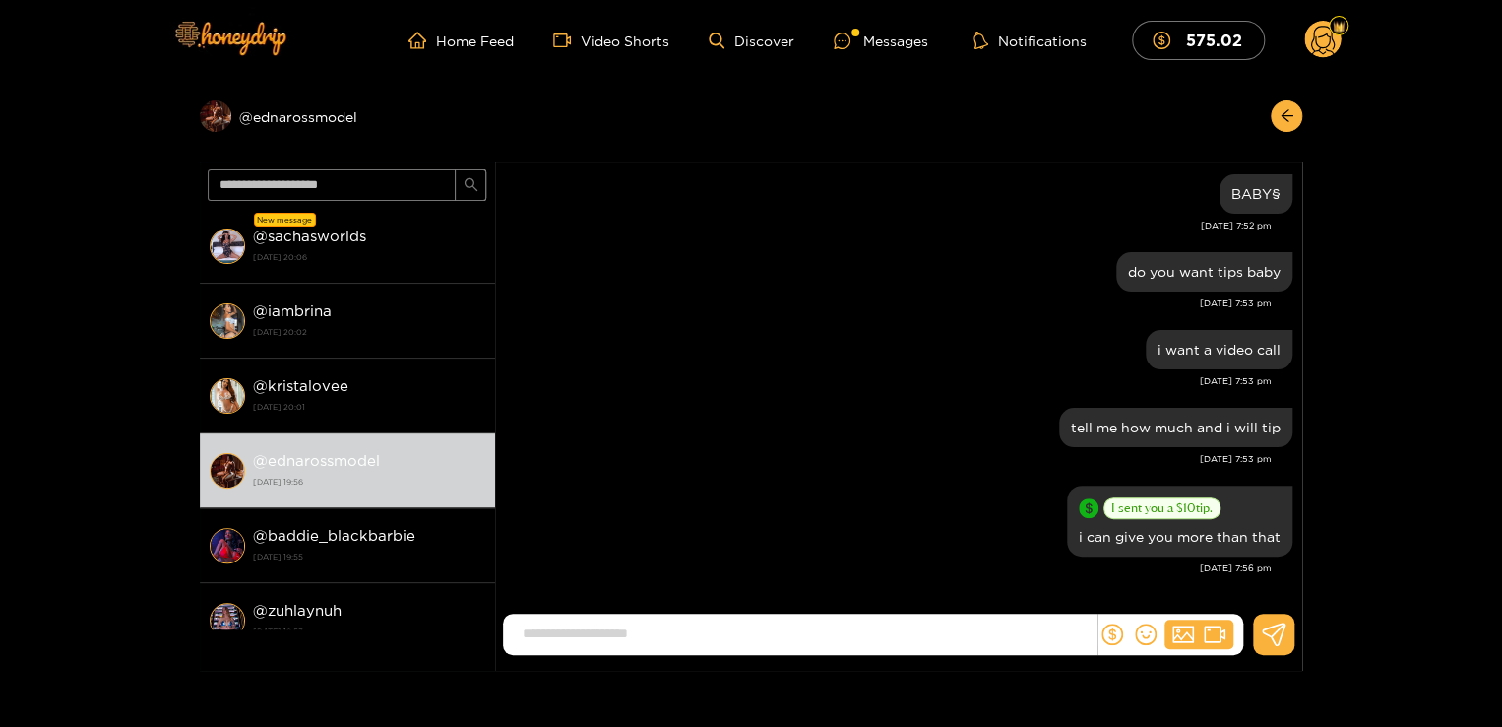
scroll to position [445, 0]
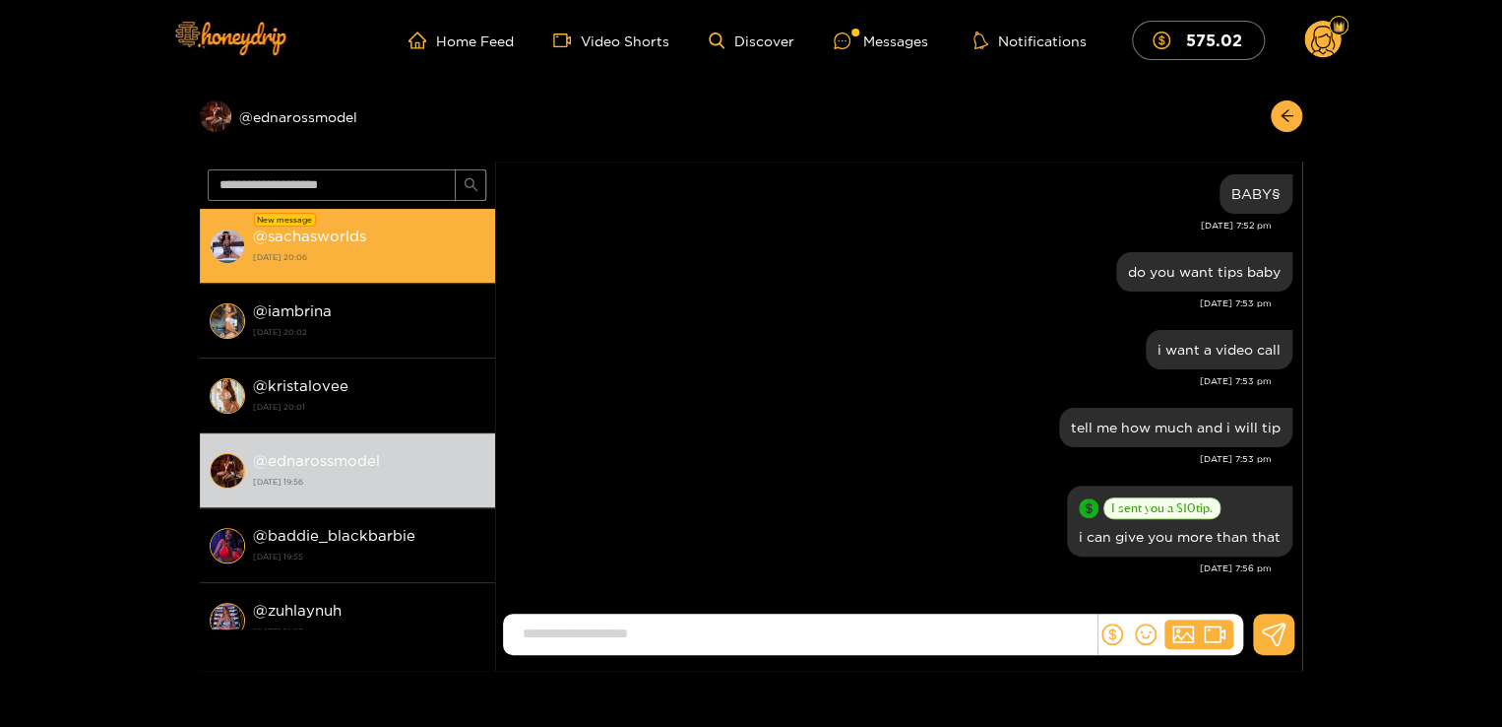
click at [382, 233] on div "@ sachasworlds 2 October 2025 20:06" at bounding box center [369, 245] width 232 height 44
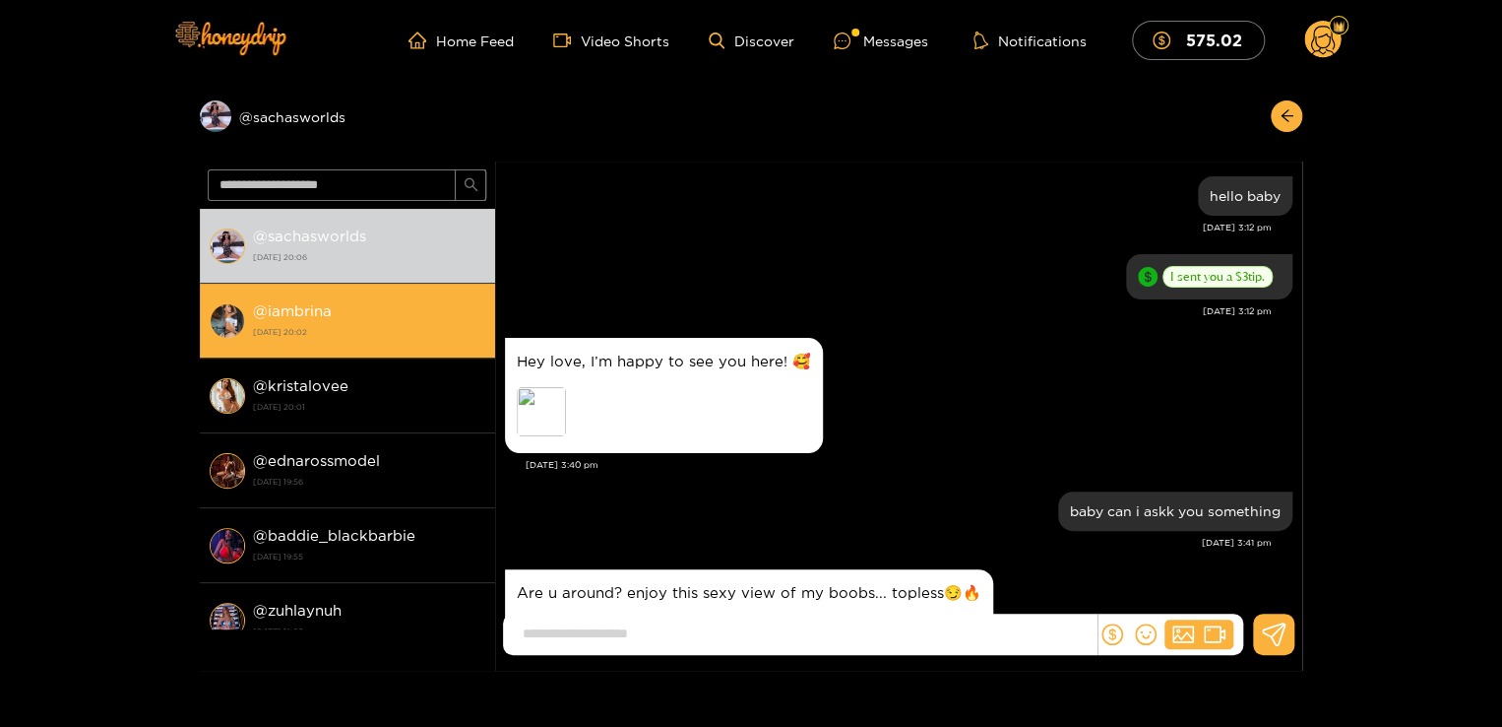
scroll to position [184, 0]
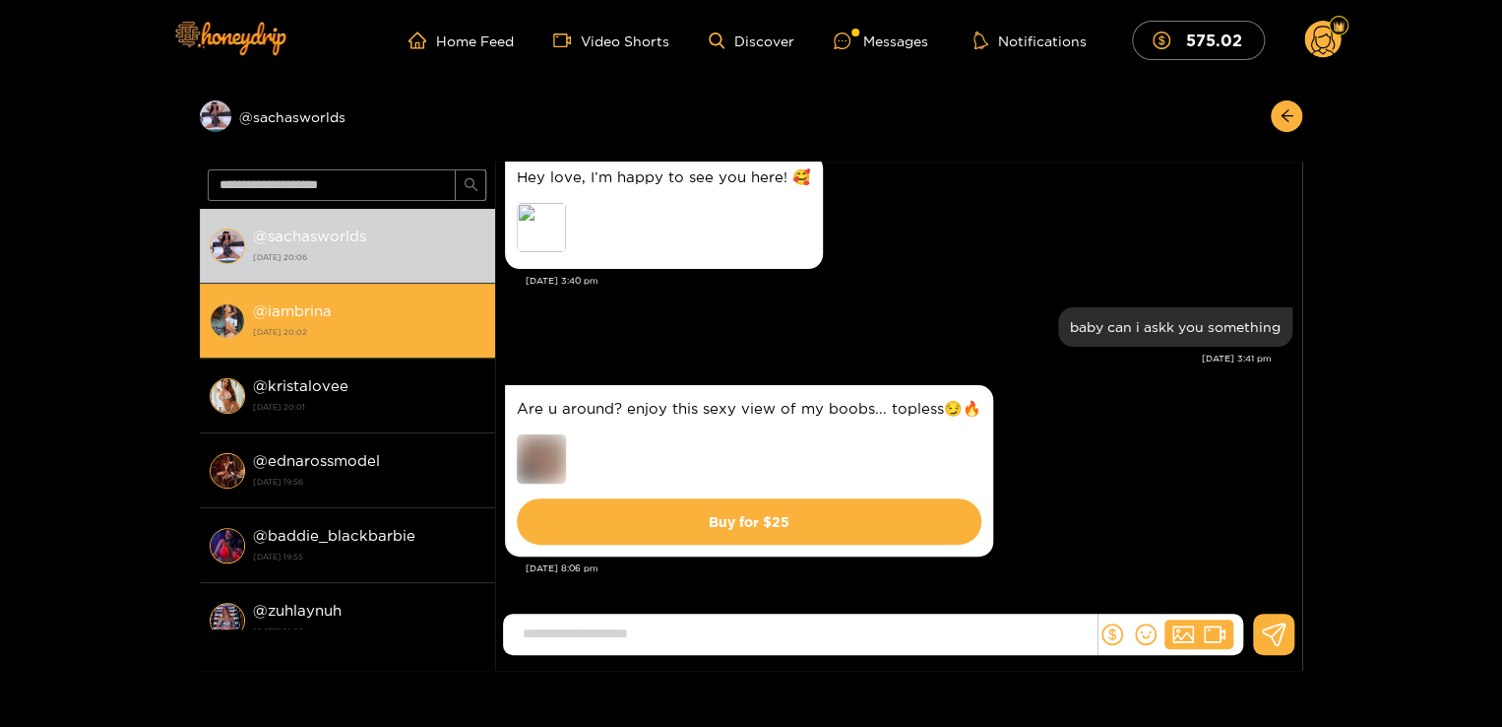
click at [384, 329] on strong "[DATE] 20:02" at bounding box center [369, 332] width 232 height 18
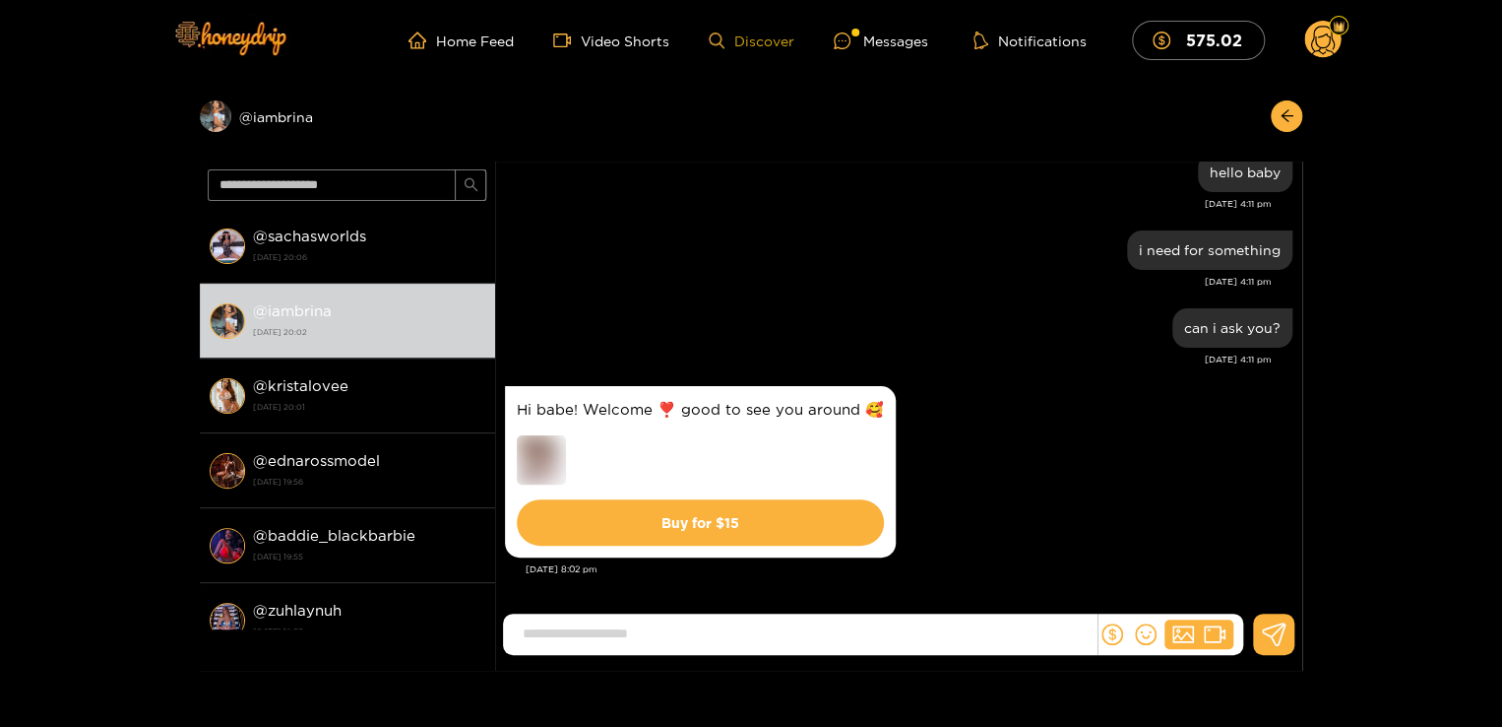
scroll to position [25, 0]
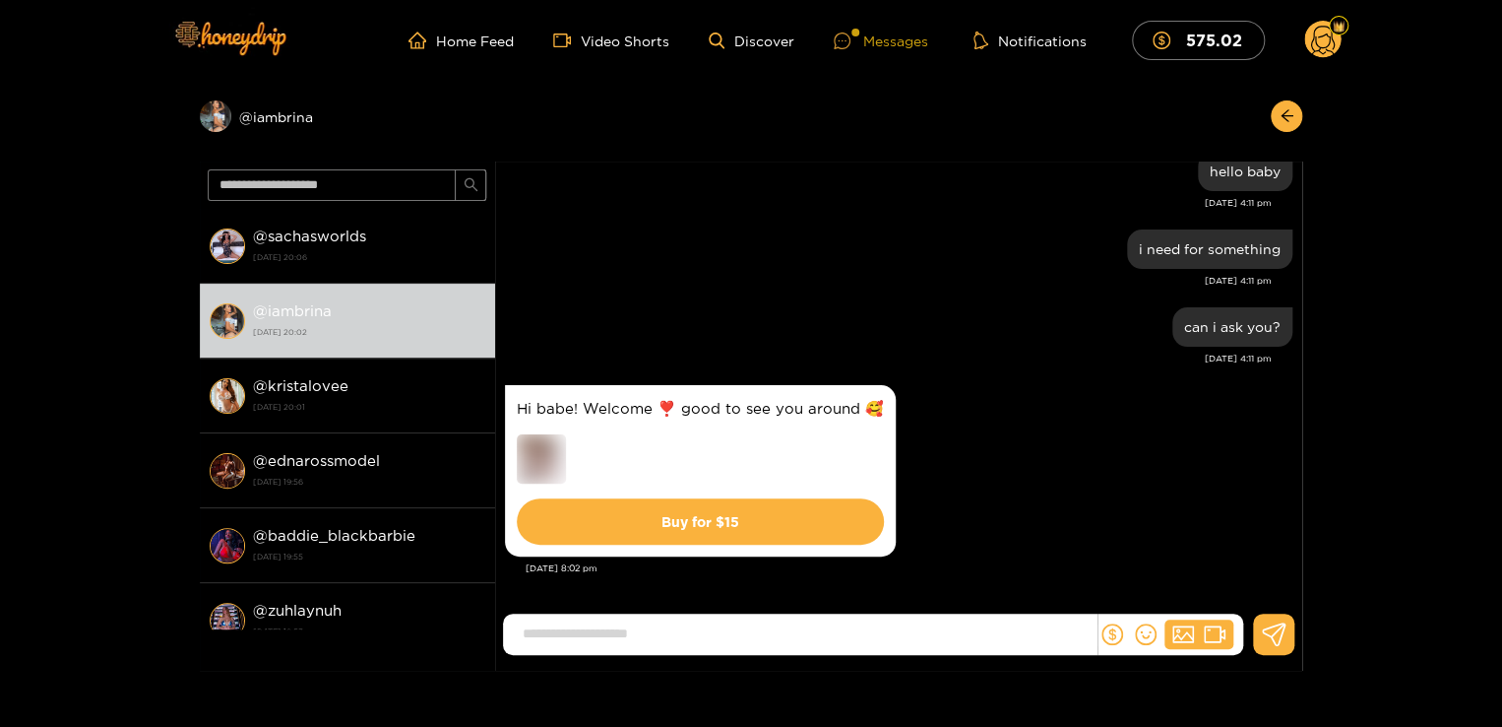
click at [857, 41] on div at bounding box center [849, 40] width 30 height 17
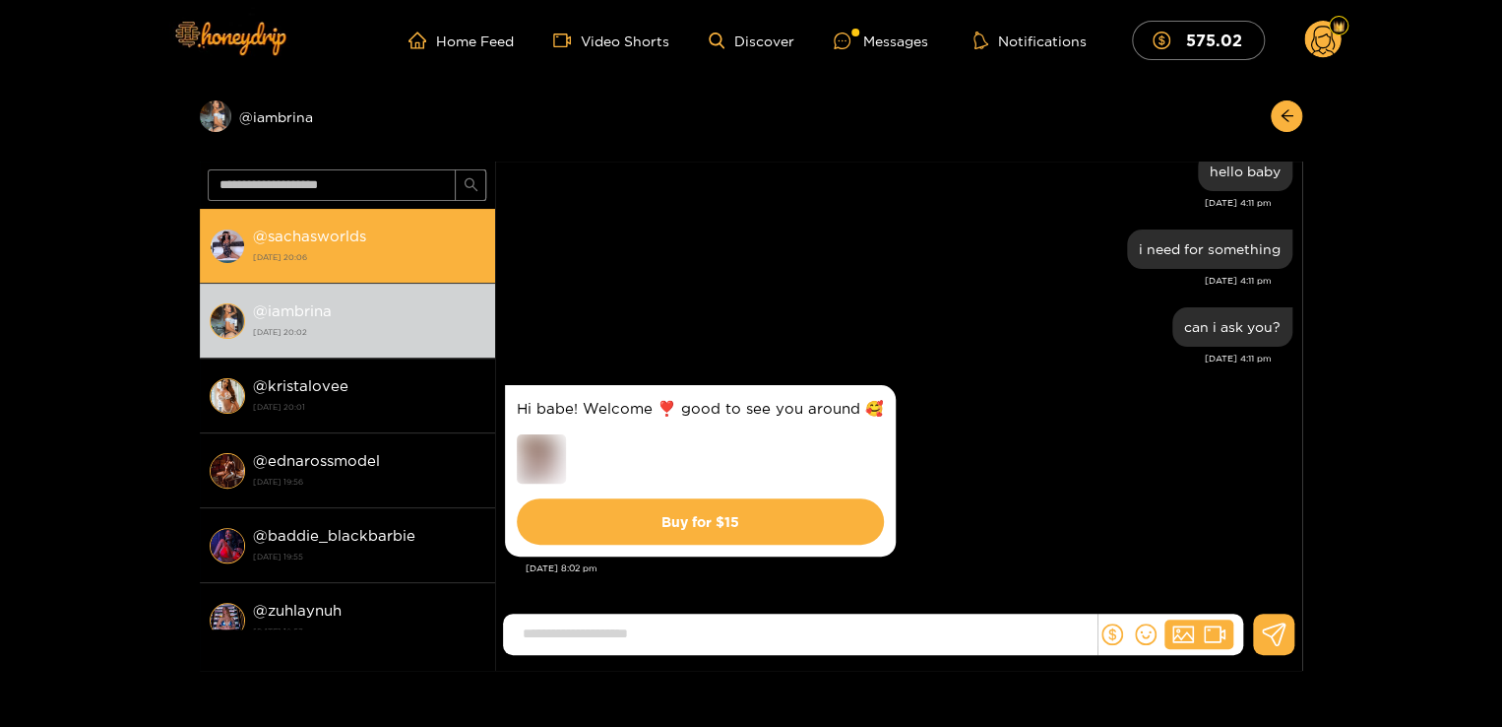
click at [410, 260] on strong "[DATE] 20:06" at bounding box center [369, 257] width 232 height 18
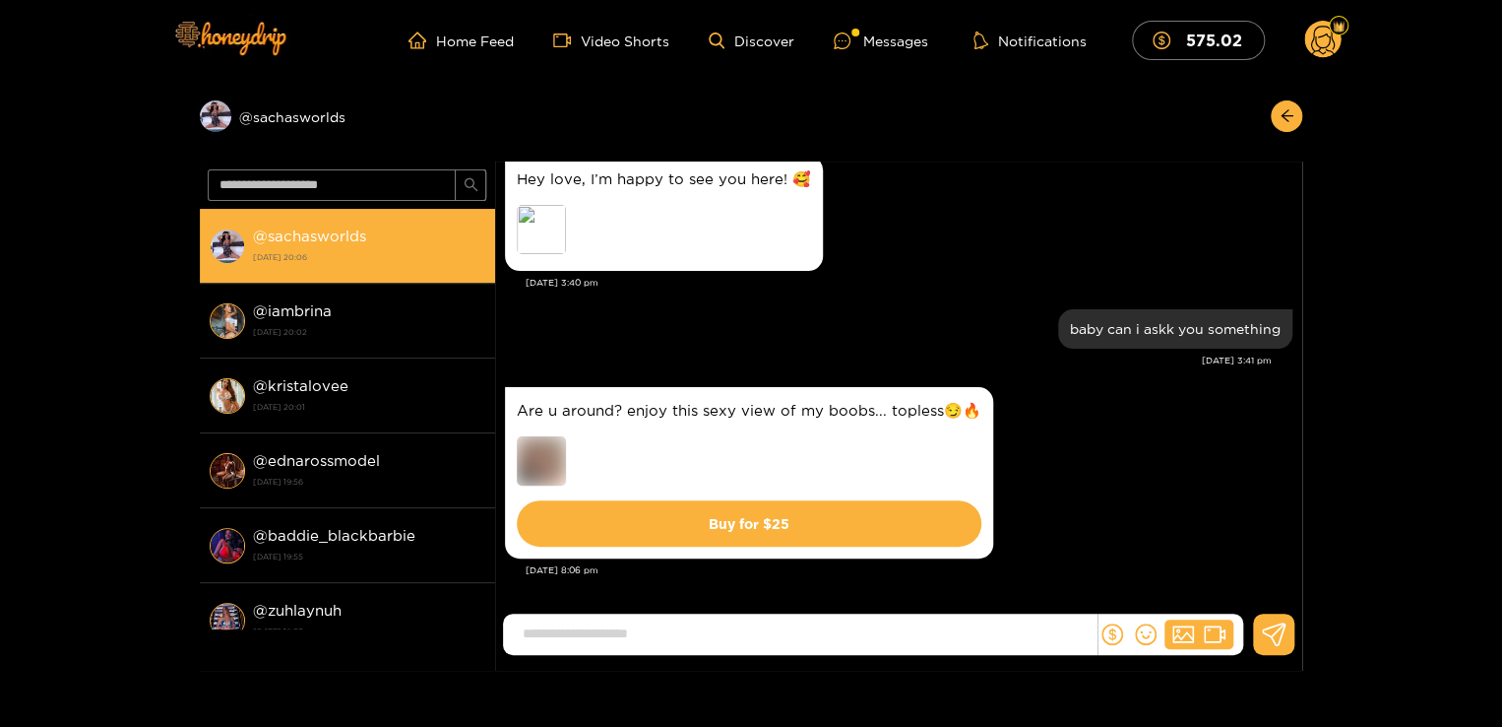
scroll to position [184, 0]
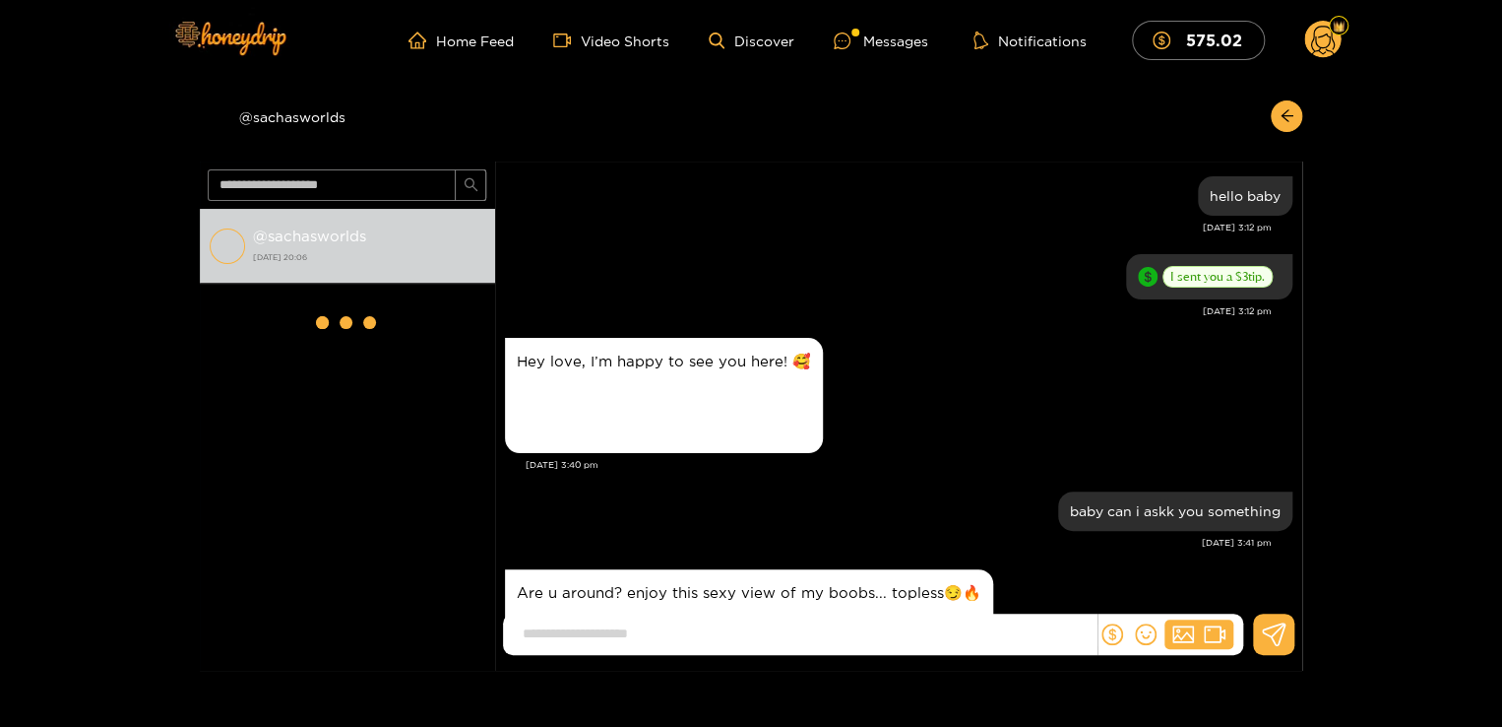
scroll to position [184, 0]
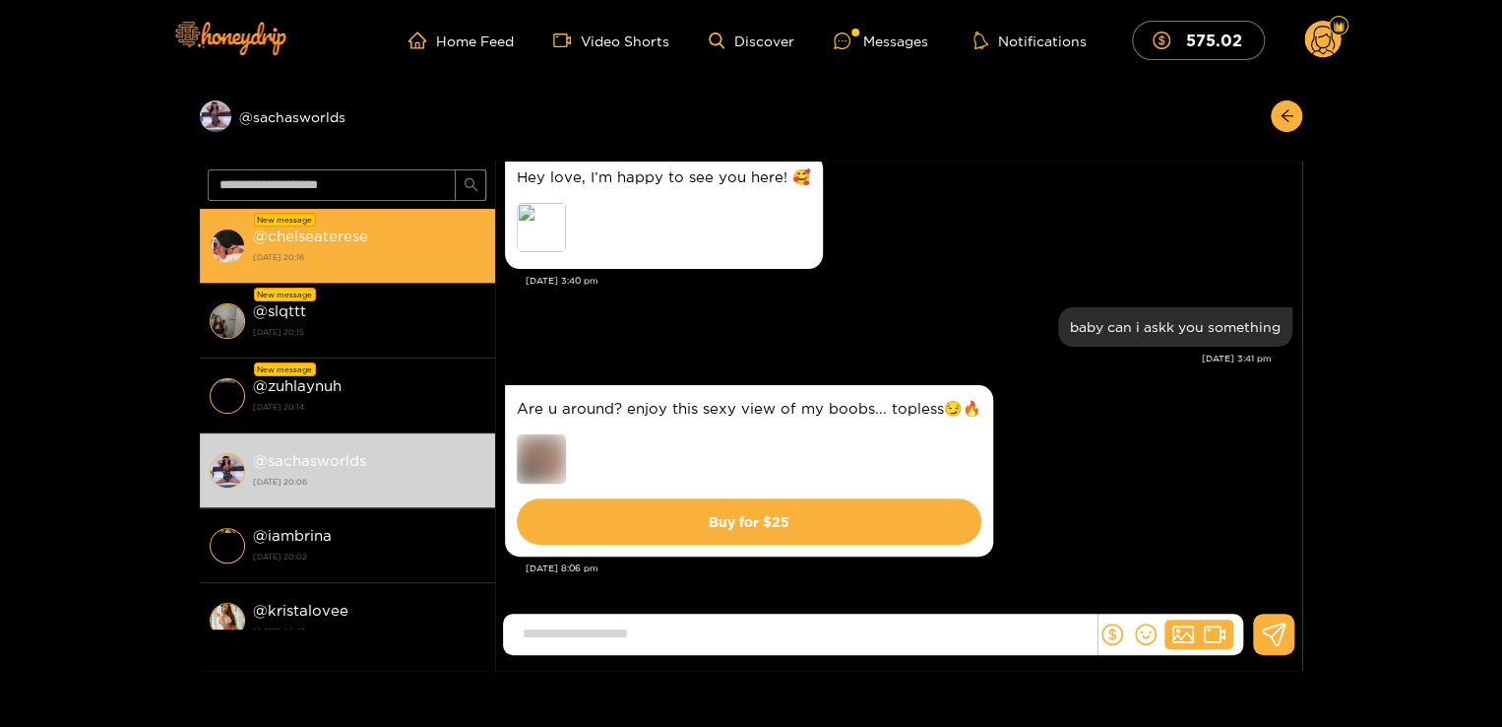
click at [386, 264] on strong "2 October 2025 20:16" at bounding box center [369, 257] width 232 height 18
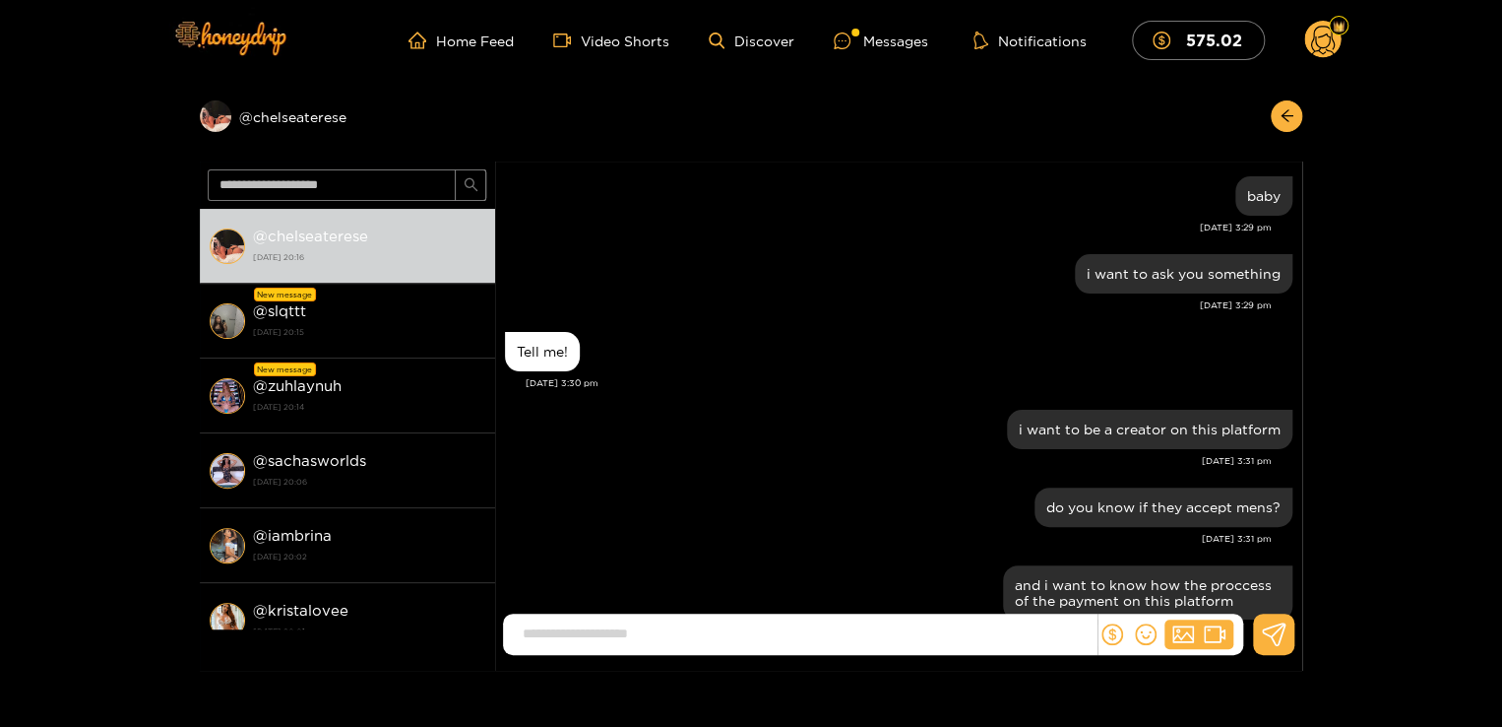
scroll to position [2268, 0]
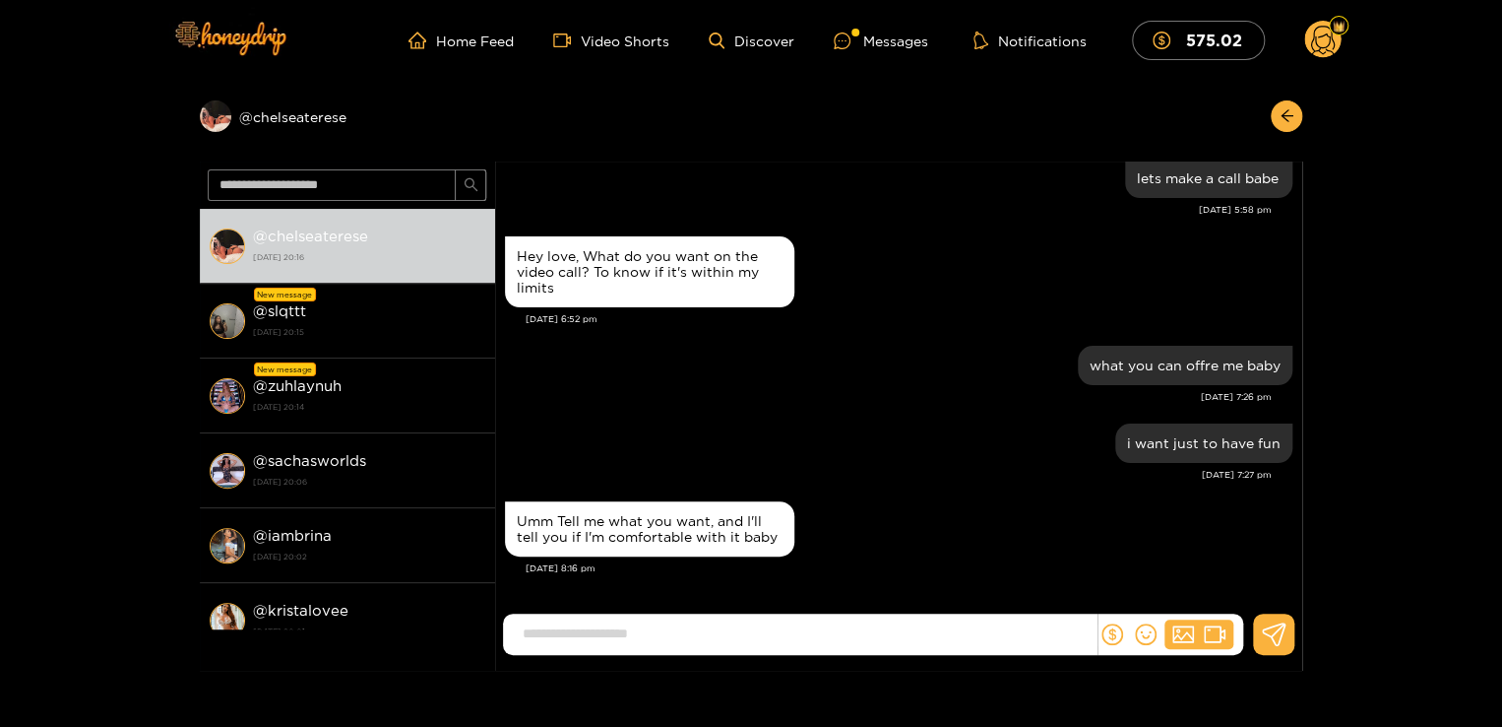
click at [701, 631] on input at bounding box center [805, 633] width 584 height 32
type input "**********"
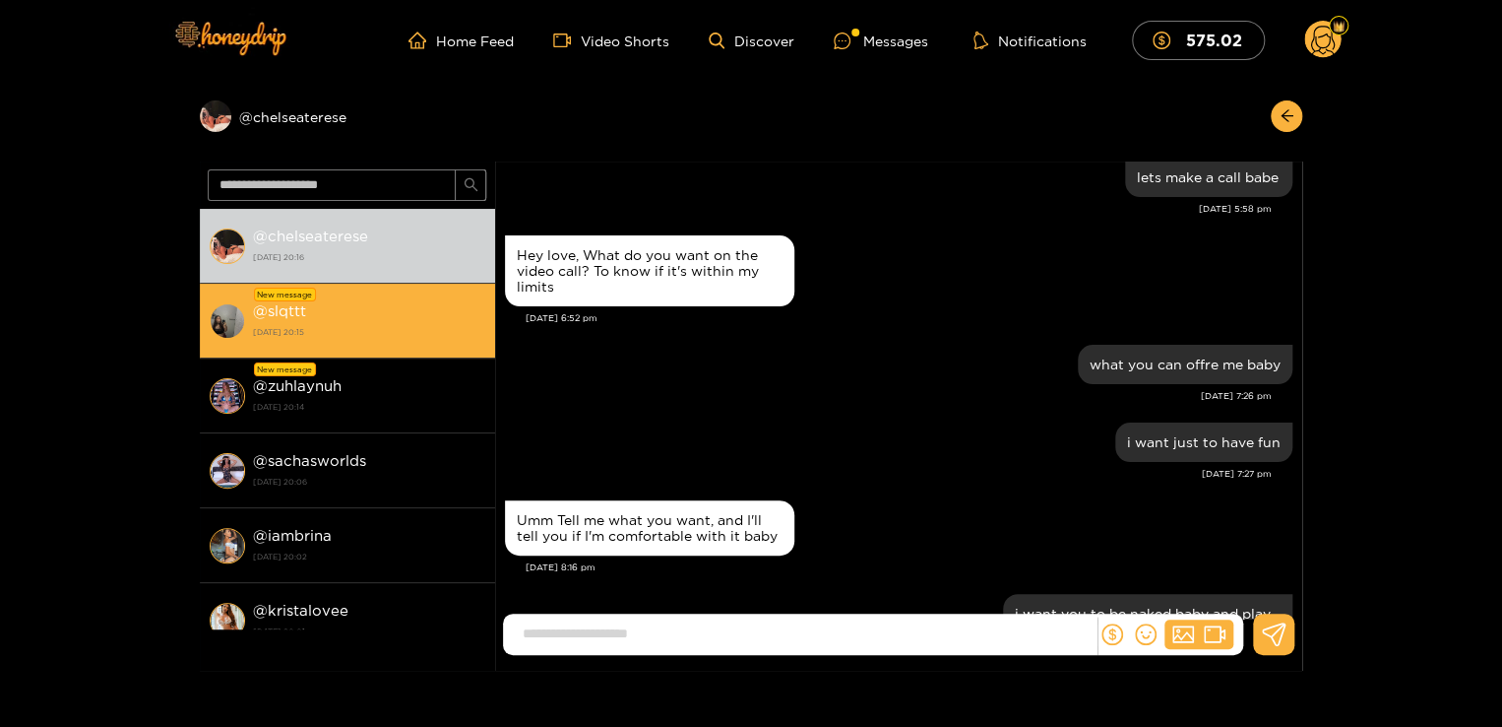
scroll to position [2363, 0]
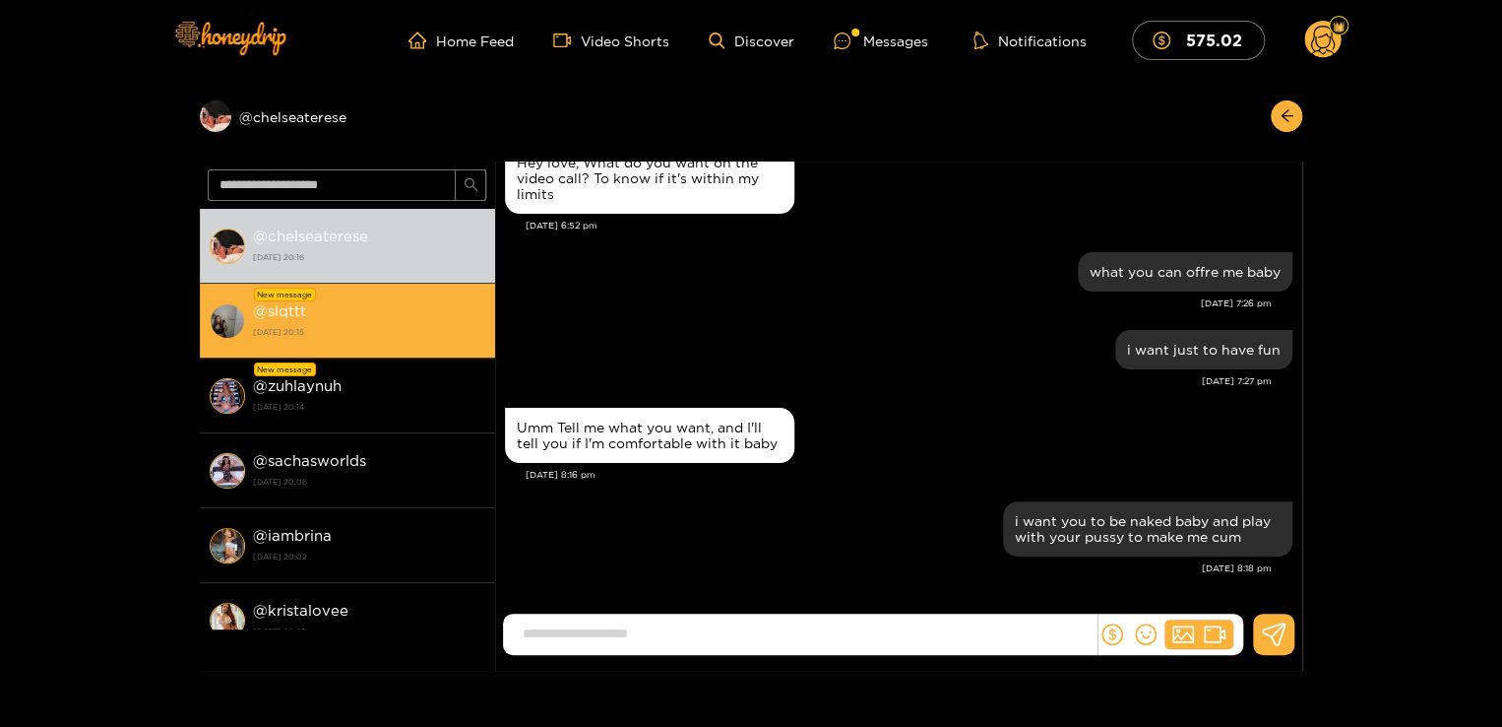
click at [395, 296] on li "New message @ slqttt 2 October 2025 20:15" at bounding box center [347, 321] width 295 height 75
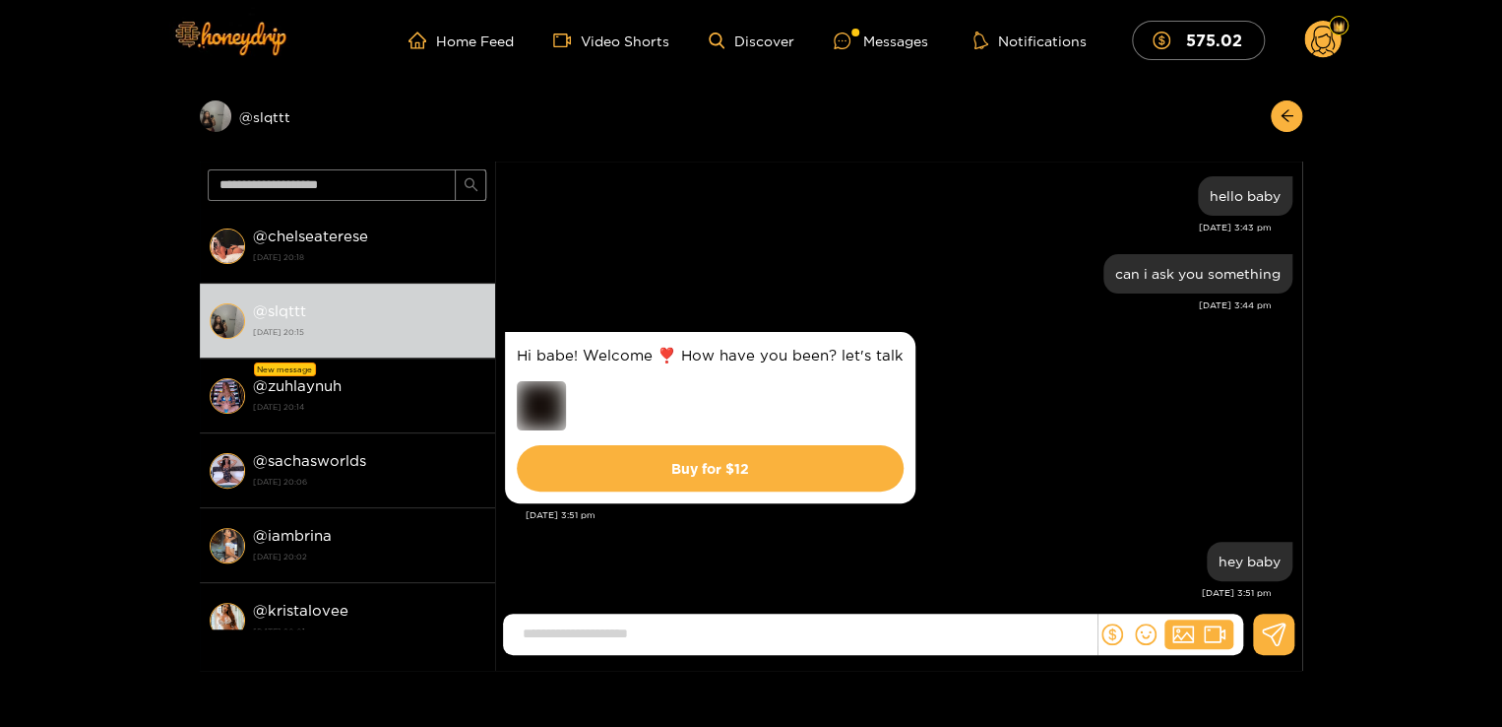
scroll to position [729, 0]
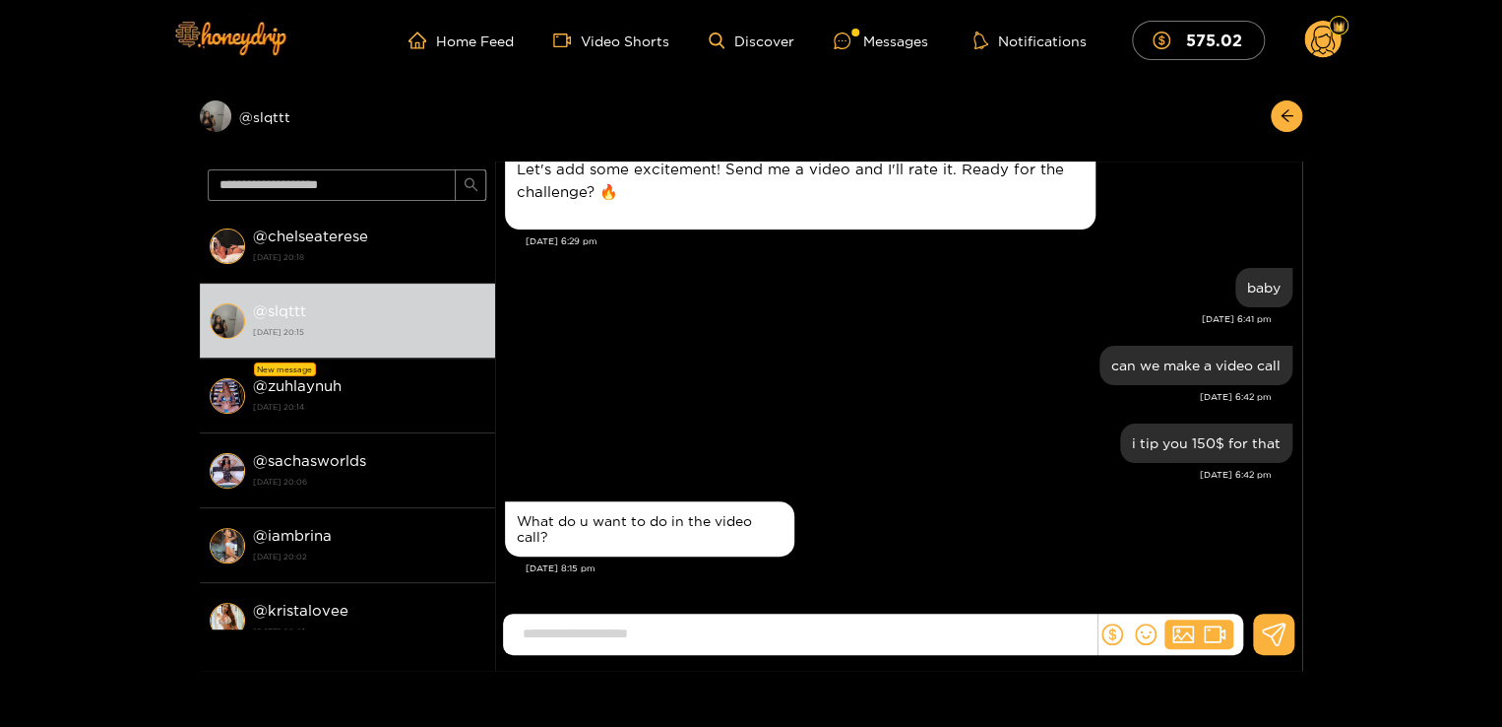
click at [663, 642] on input at bounding box center [805, 633] width 584 height 32
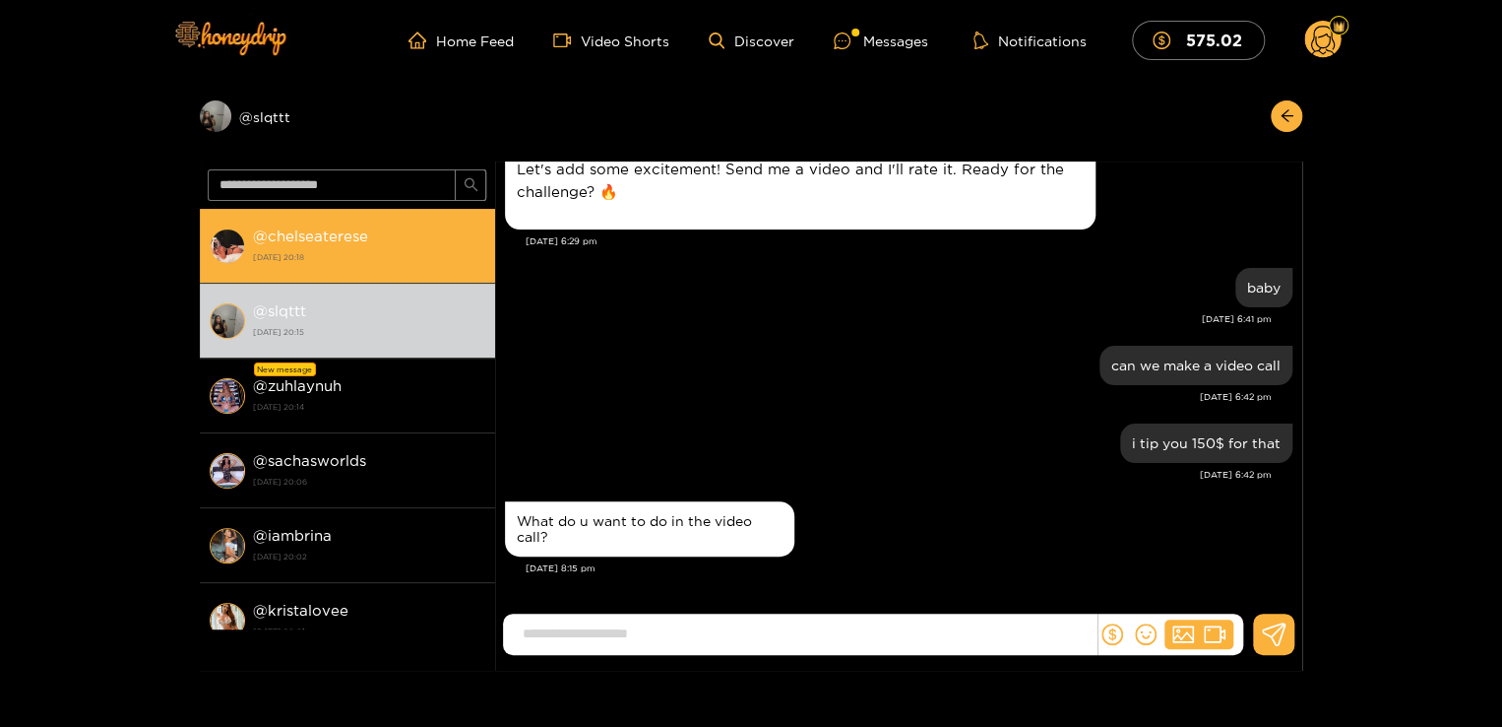
click at [371, 243] on div "@ chelseaterese 2 October 2025 20:18" at bounding box center [369, 245] width 232 height 44
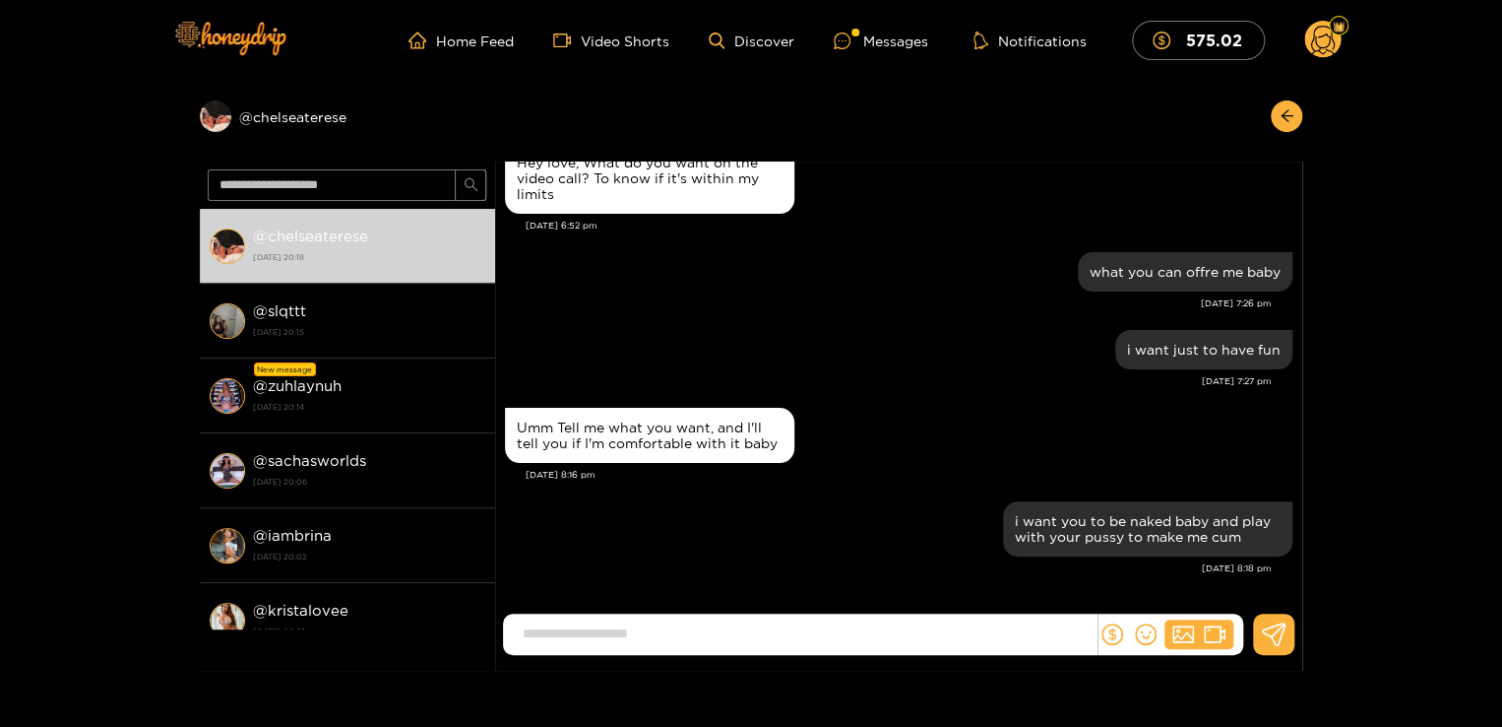
scroll to position [2284, 0]
drag, startPoint x: 1006, startPoint y: 518, endPoint x: 1241, endPoint y: 553, distance: 237.0
click at [1241, 553] on div "i want you to be naked baby and play with your pussy to make me cum" at bounding box center [1147, 528] width 289 height 55
copy div "i want you to be naked baby and play with your pussy to make me cum"
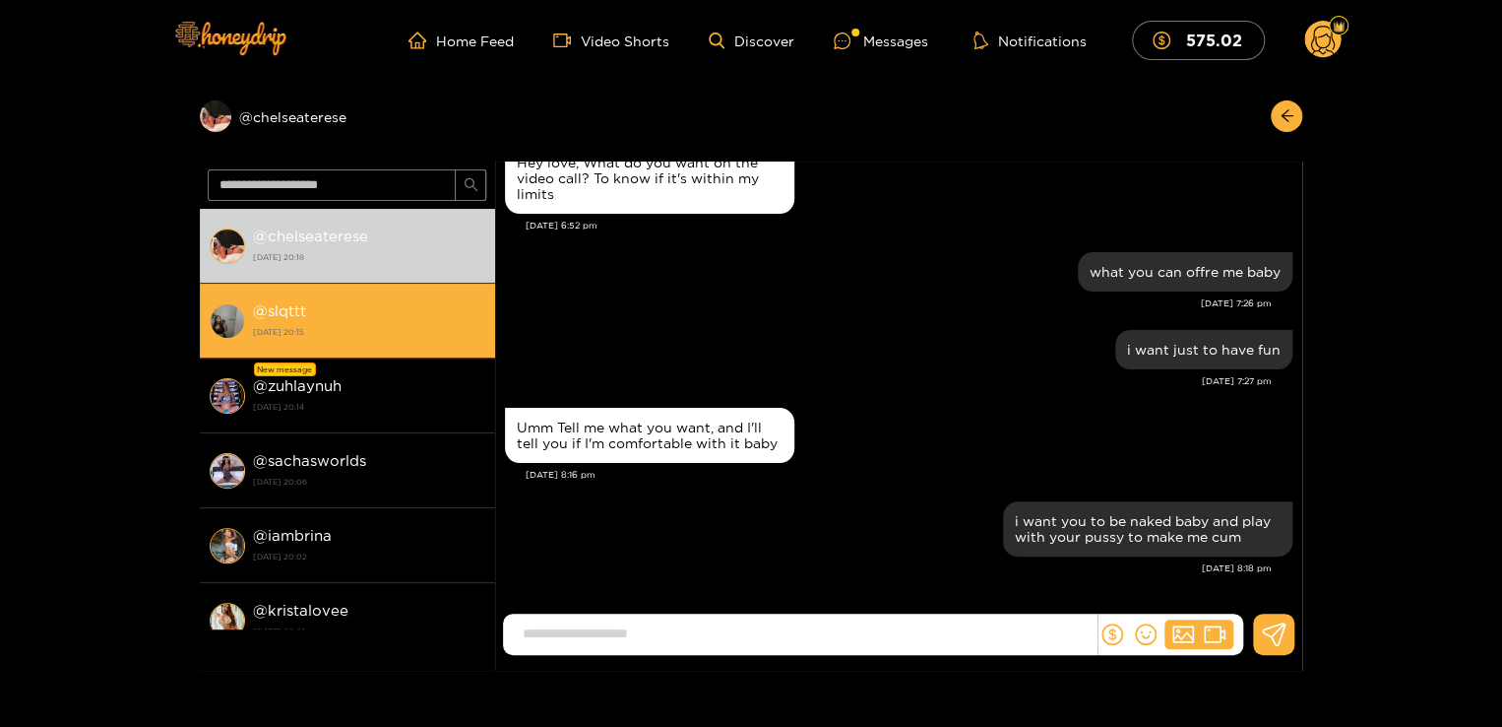
click at [411, 333] on strong "2 October 2025 20:15" at bounding box center [369, 332] width 232 height 18
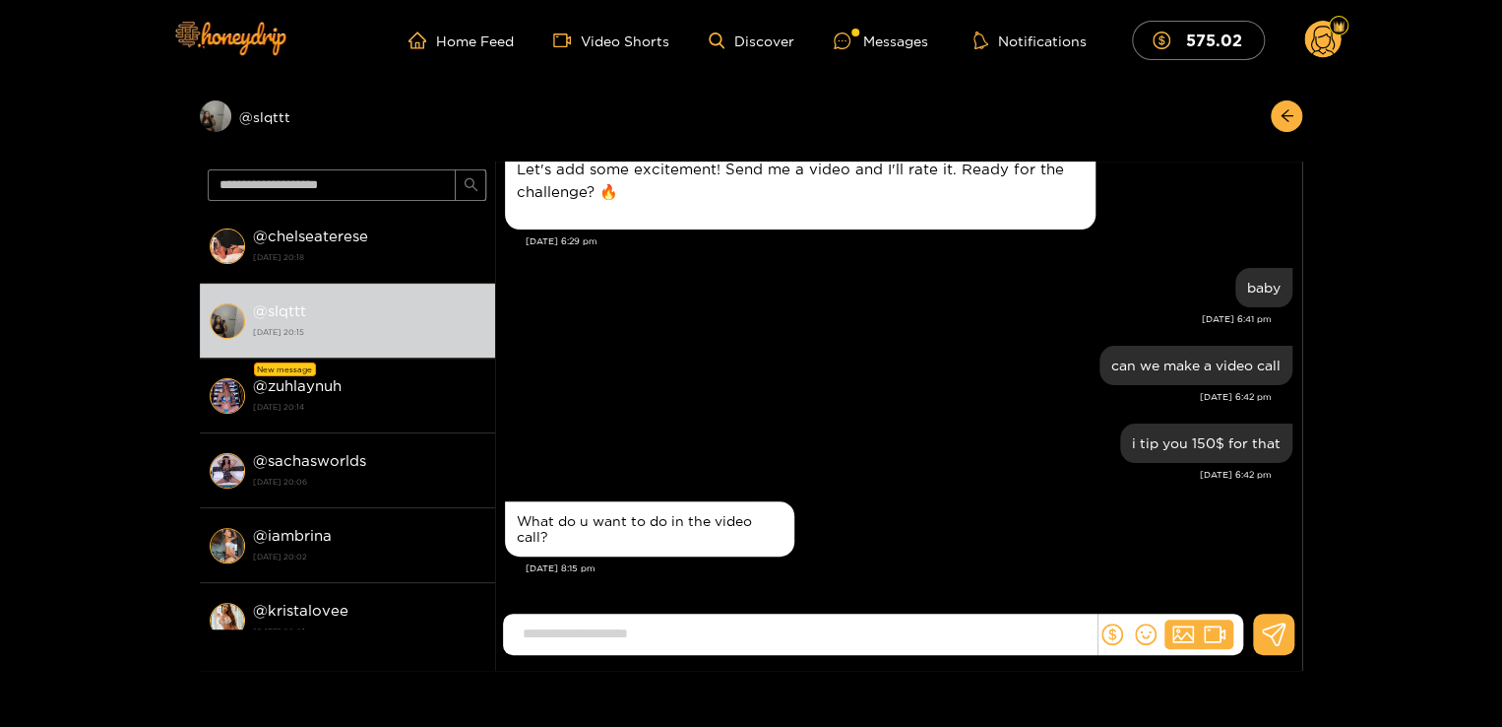
scroll to position [729, 0]
click at [793, 632] on input at bounding box center [805, 633] width 584 height 32
paste input "**********"
type input "**********"
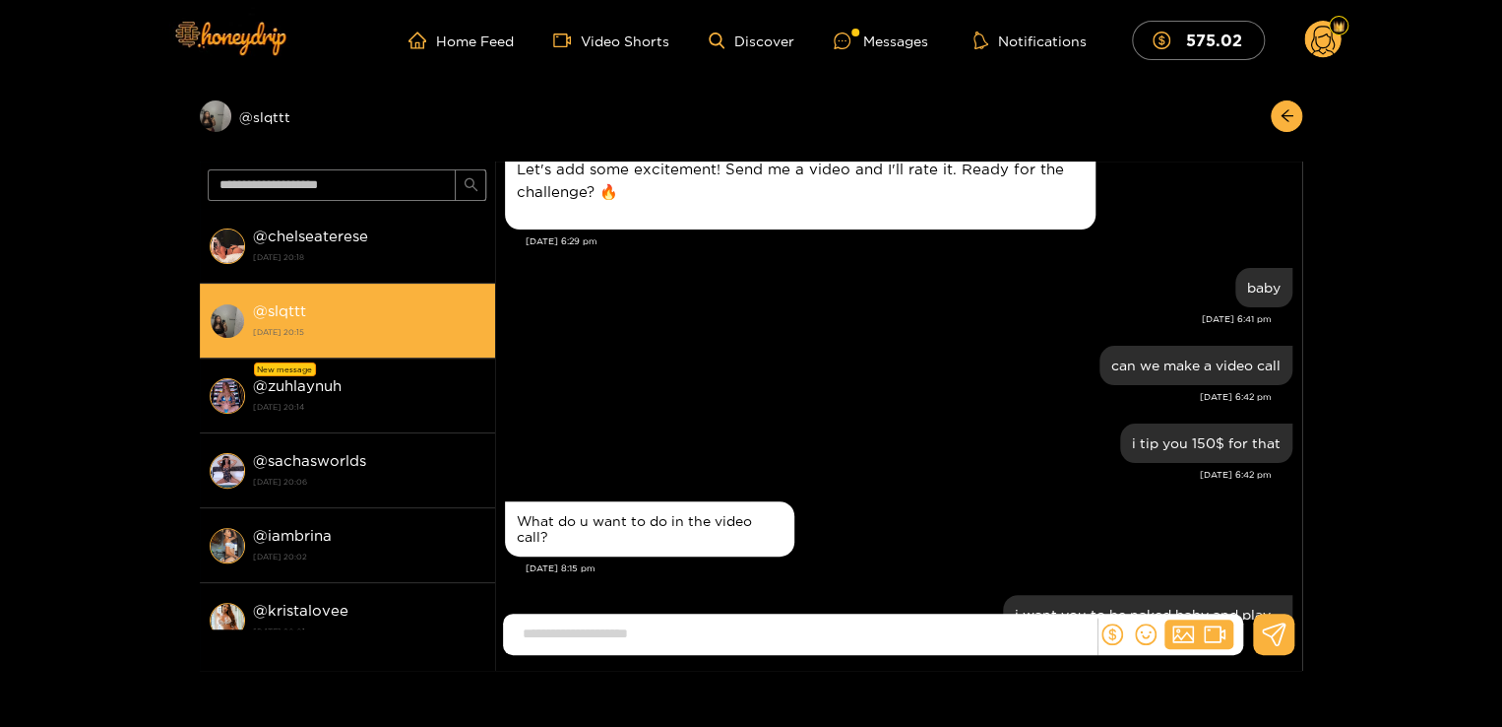
scroll to position [822, 0]
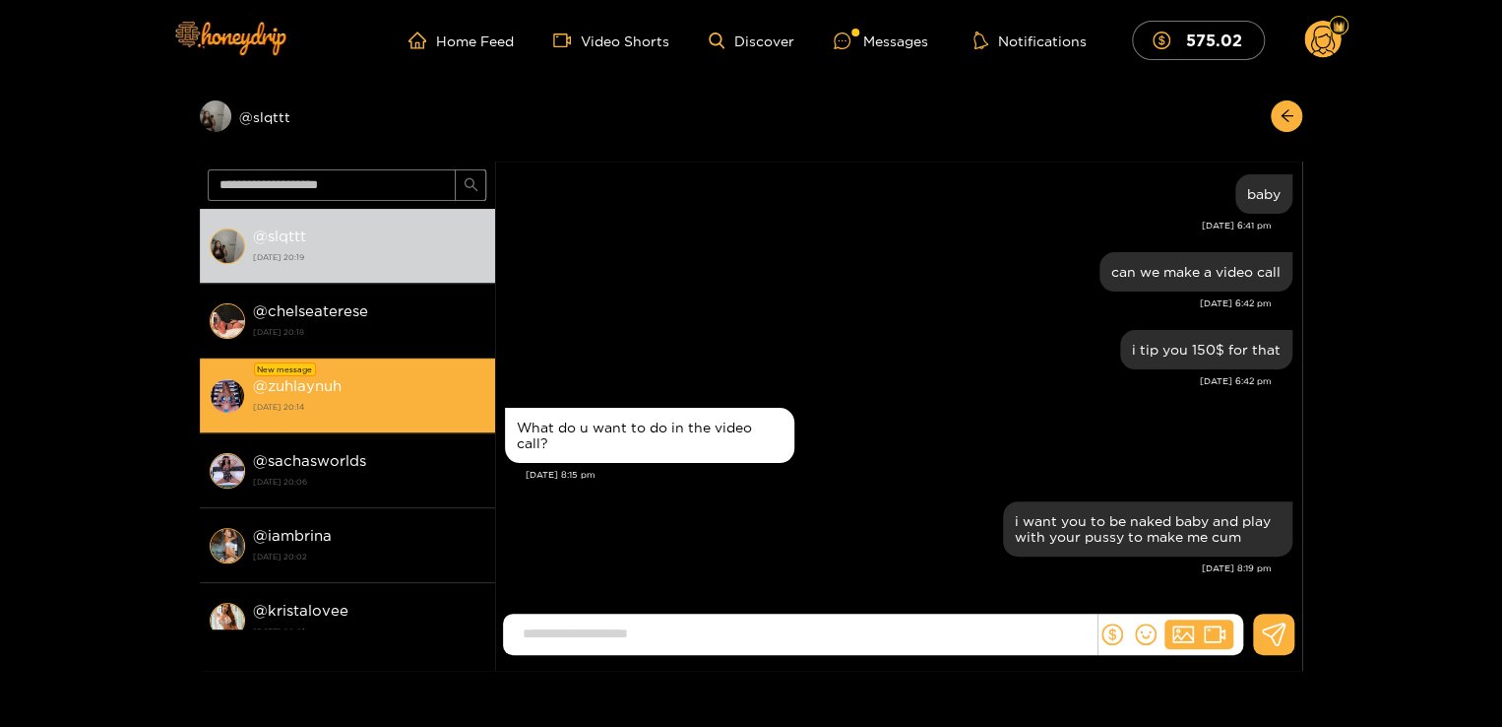
click at [350, 379] on div "@ zuhlaynuh 2 October 2025 20:14" at bounding box center [369, 395] width 232 height 44
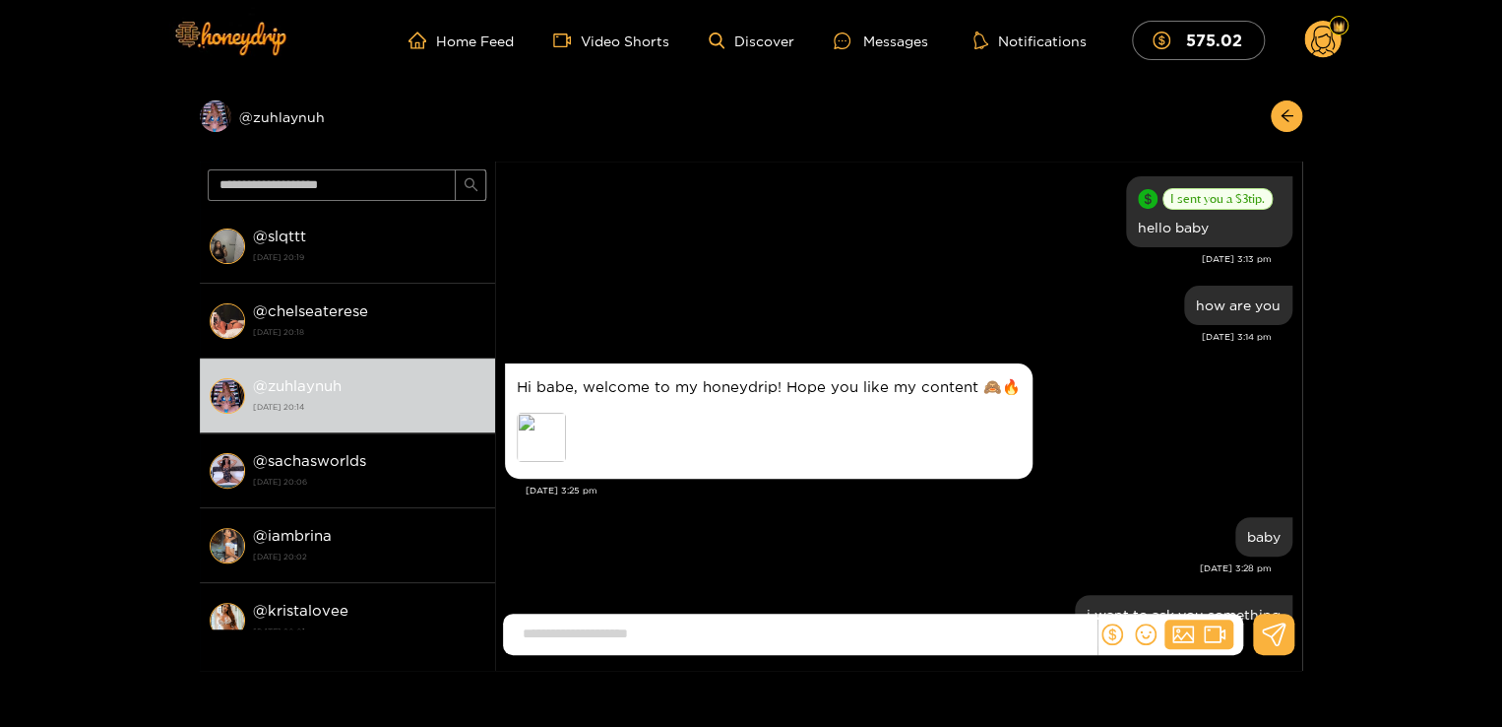
scroll to position [1430, 0]
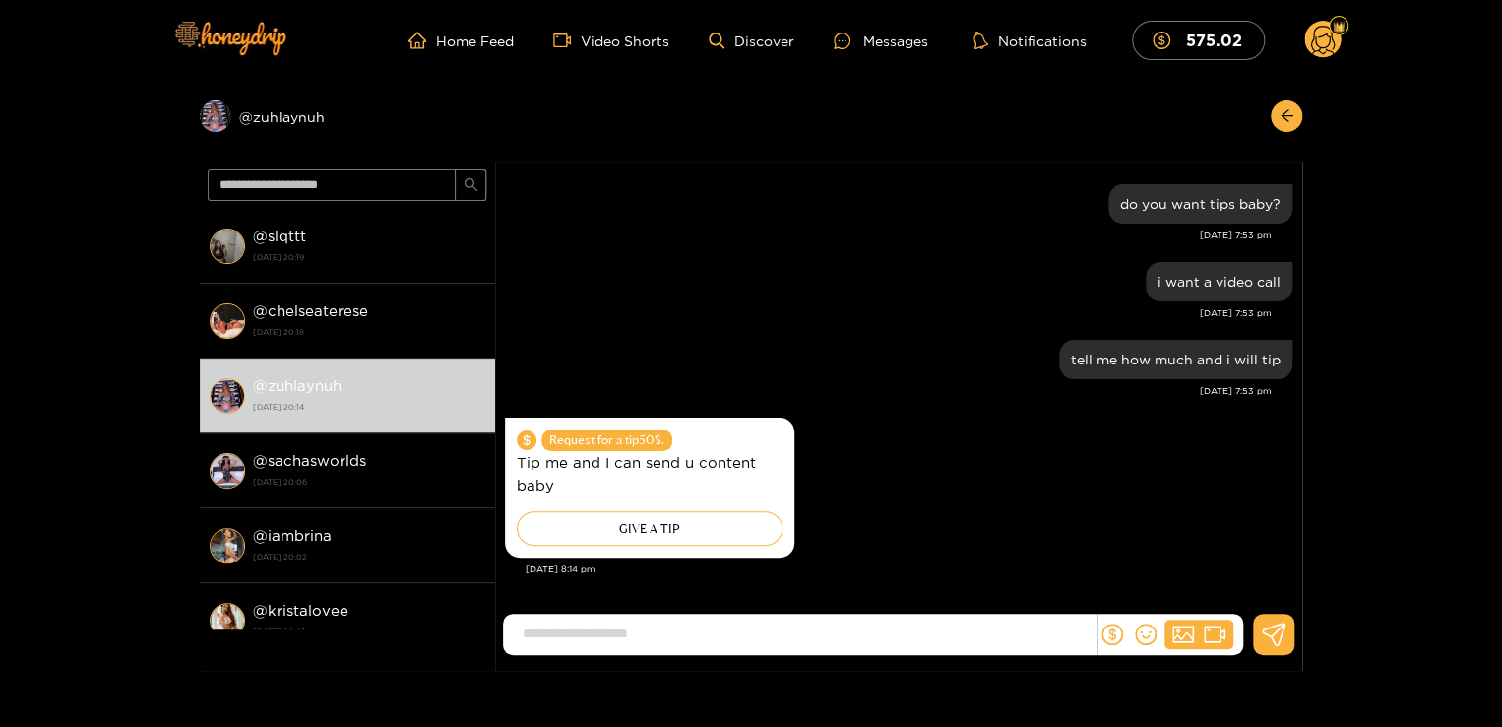
click at [628, 633] on input at bounding box center [805, 633] width 584 height 32
type input "**********"
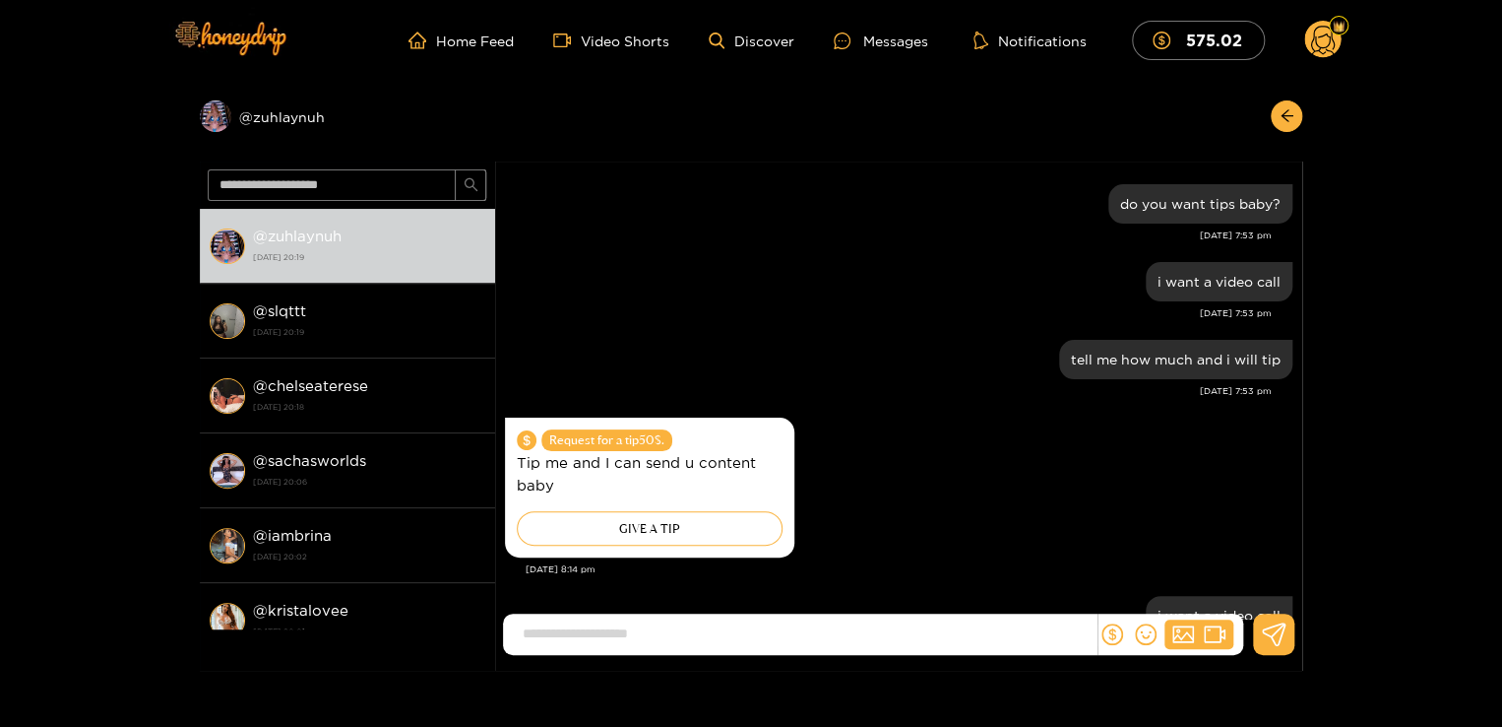
scroll to position [1507, 0]
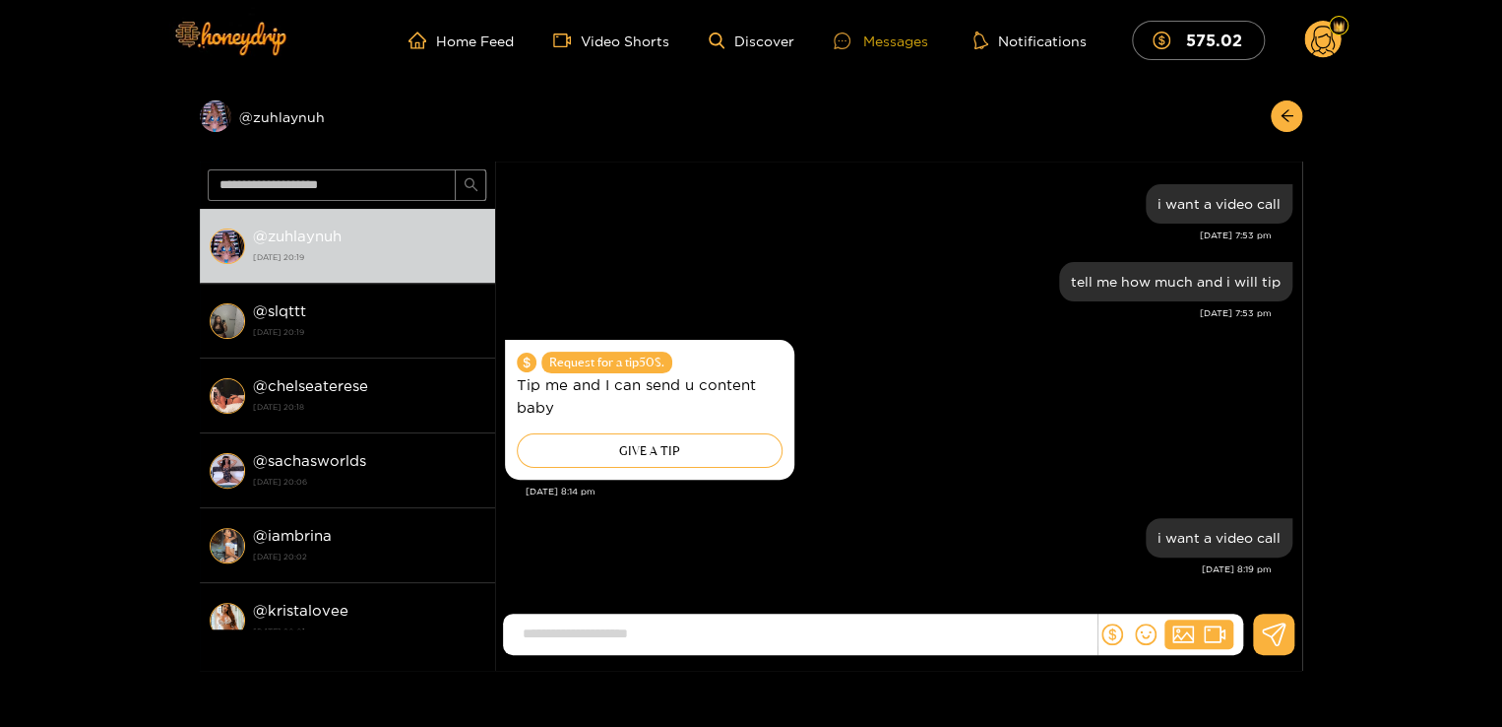
click at [870, 36] on div "Messages" at bounding box center [881, 41] width 95 height 23
click at [1288, 116] on icon "arrow-left" at bounding box center [1287, 115] width 15 height 15
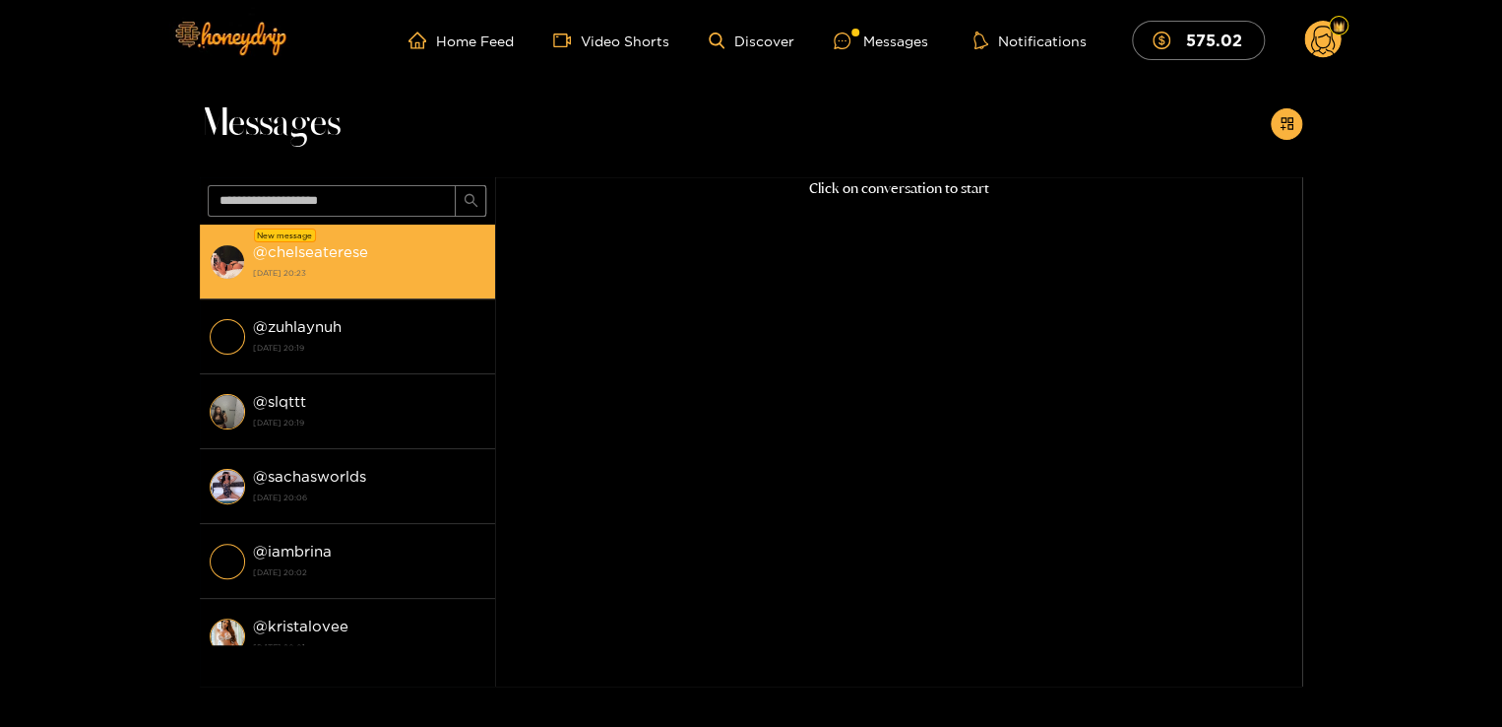
click at [379, 269] on strong "2 October 2025 20:23" at bounding box center [369, 273] width 232 height 18
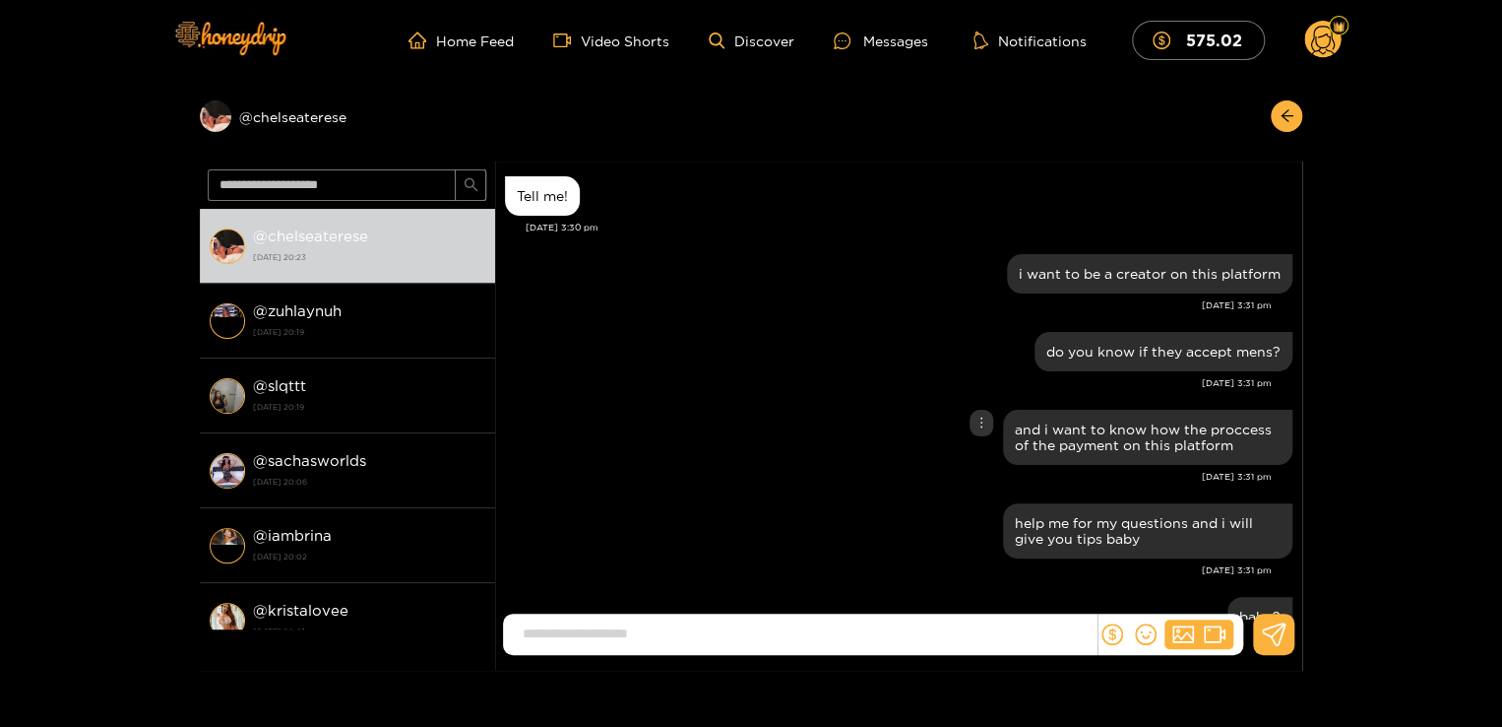
scroll to position [2284, 0]
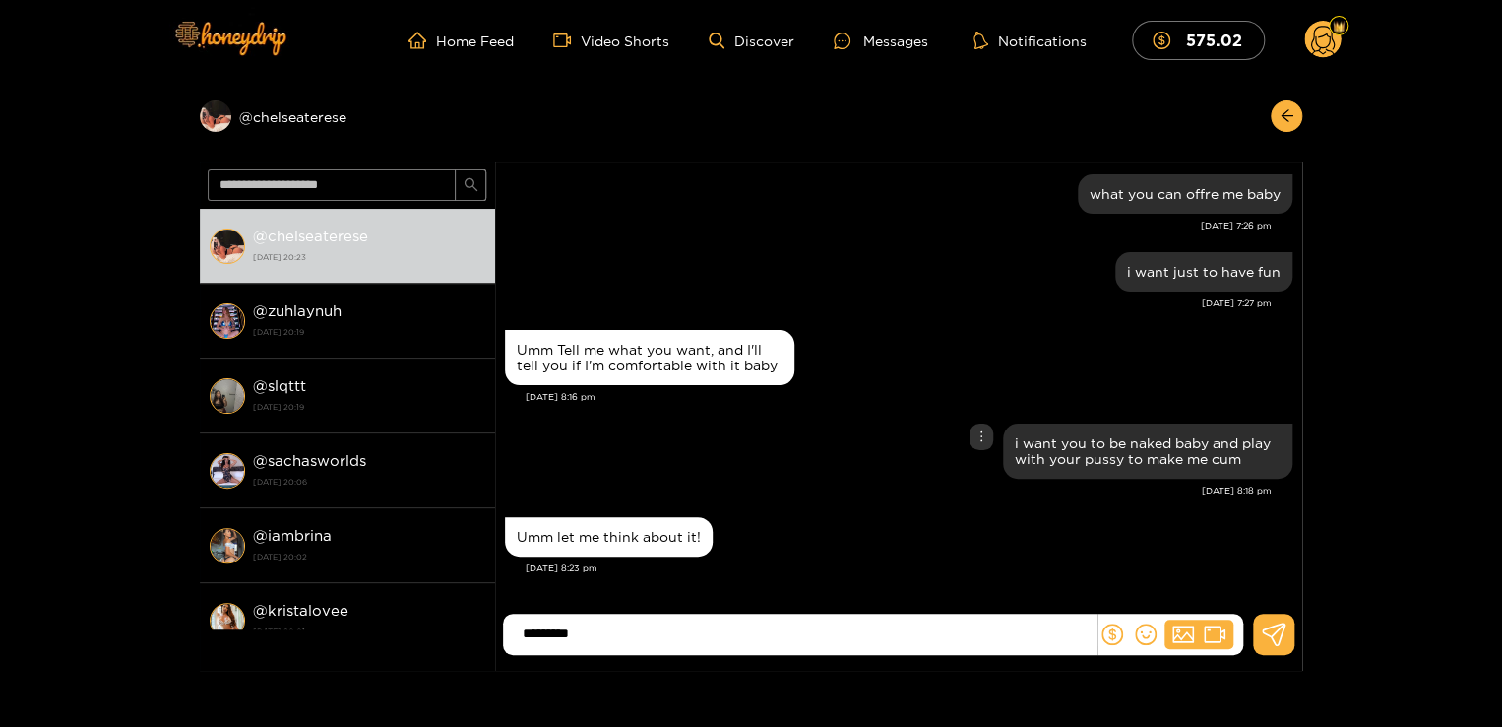
type input "*********"
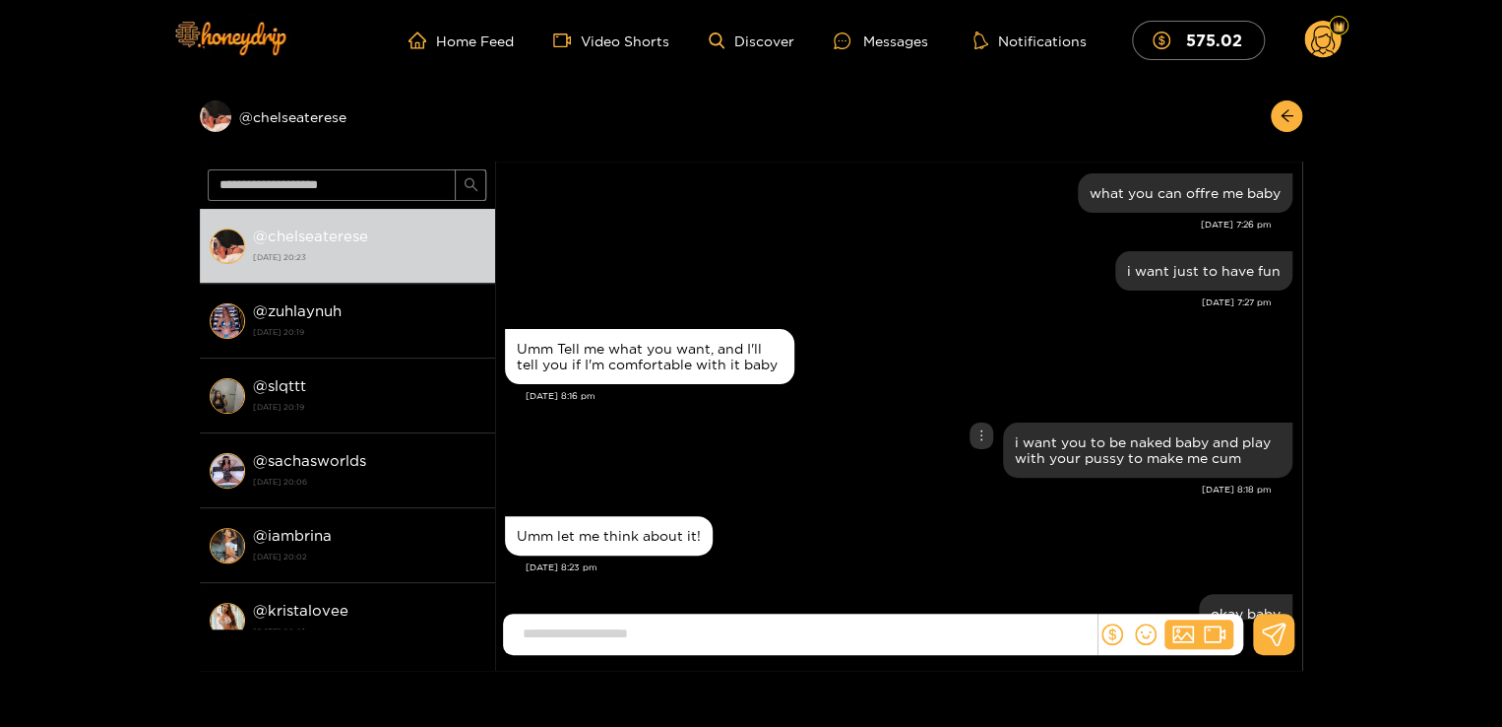
scroll to position [2363, 0]
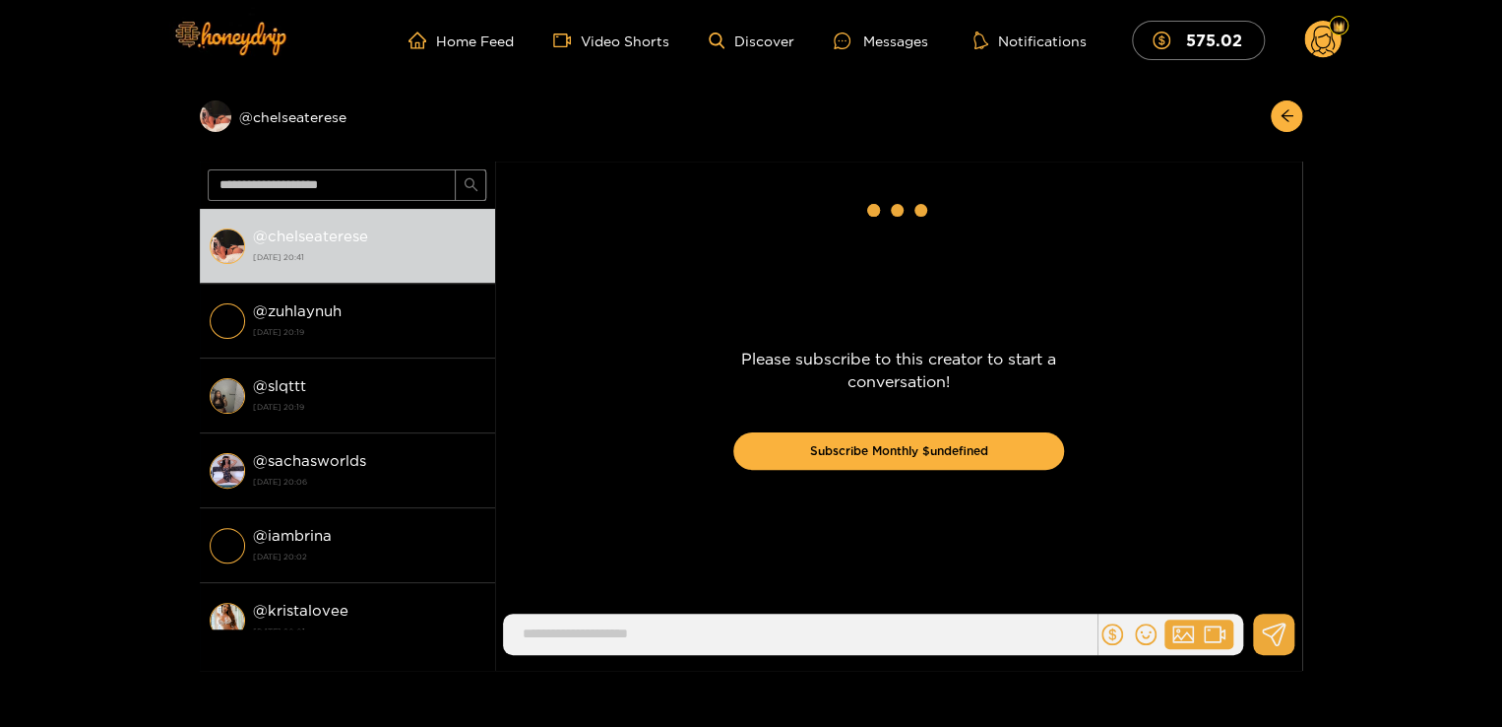
scroll to position [2284, 0]
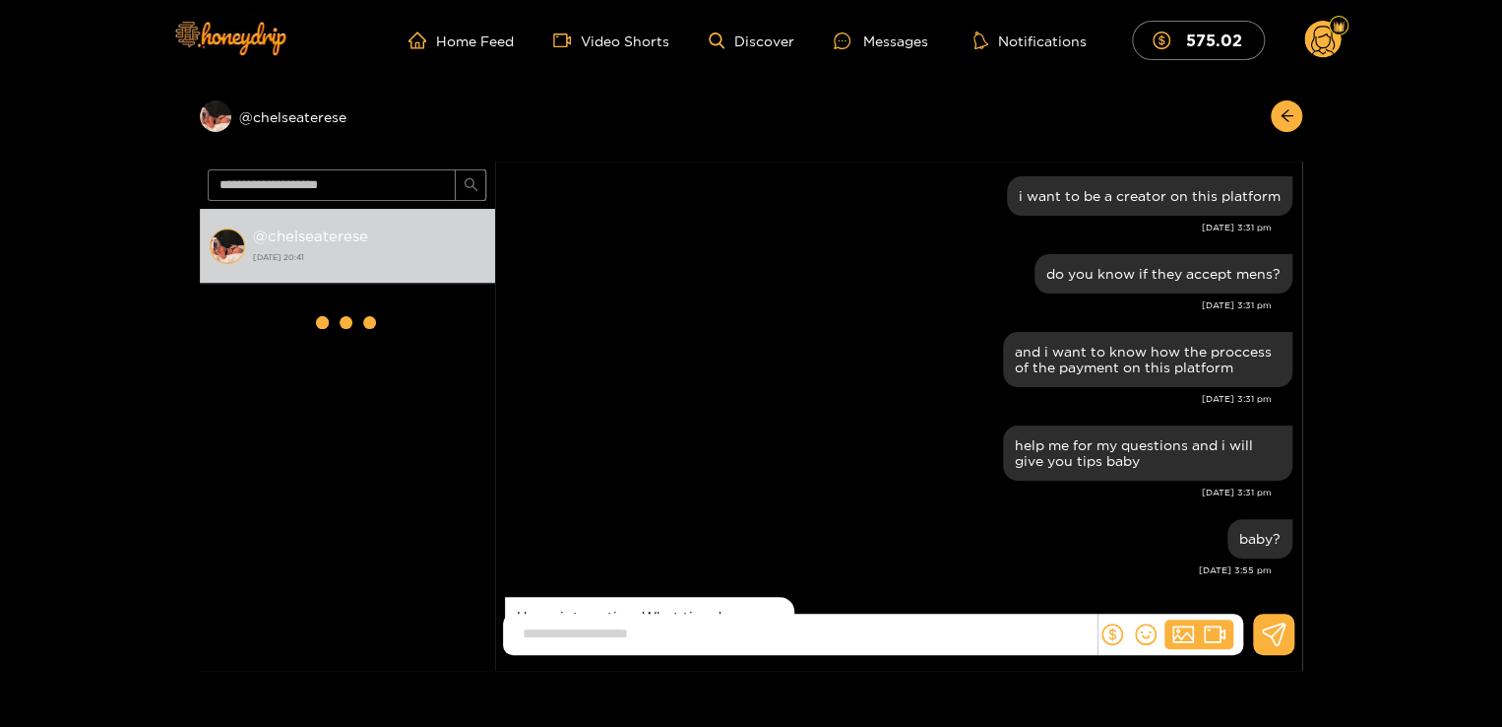
scroll to position [2284, 0]
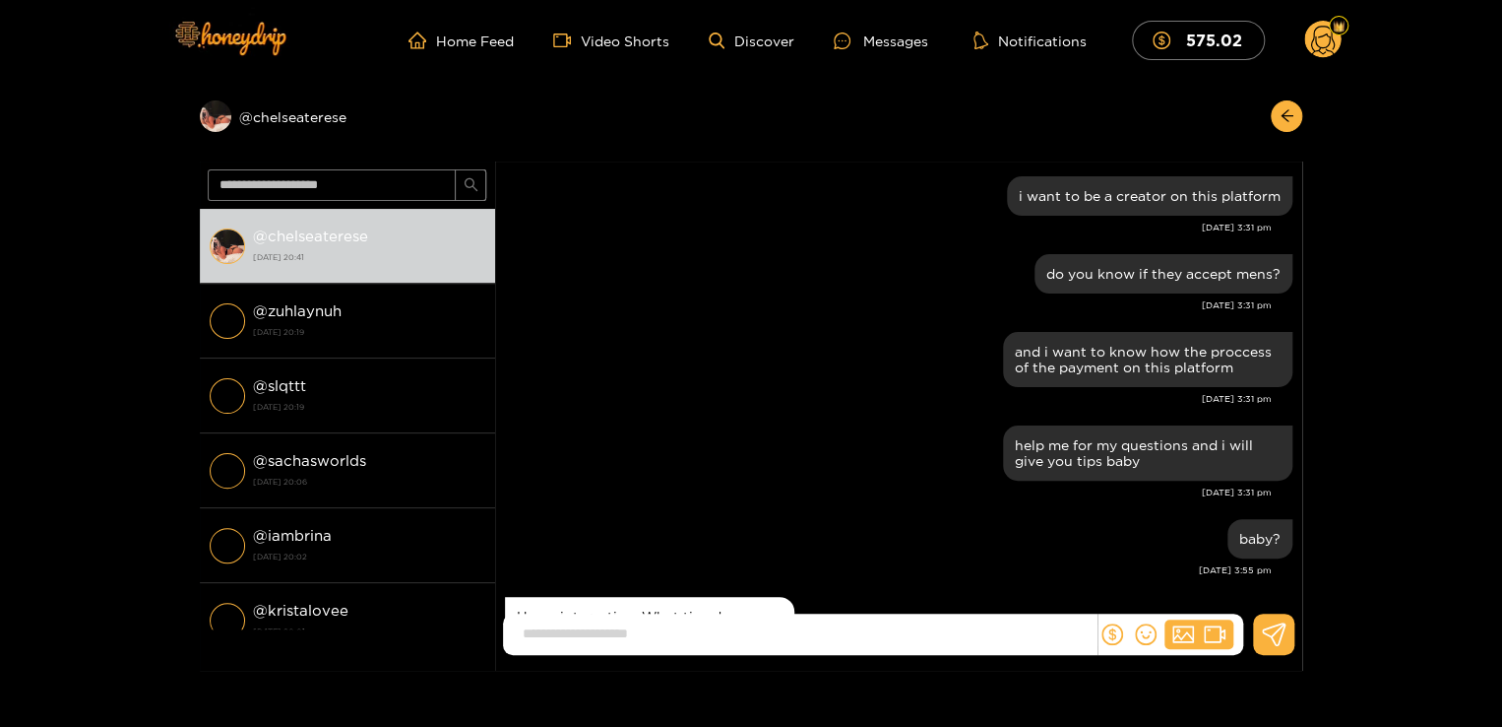
scroll to position [2284, 0]
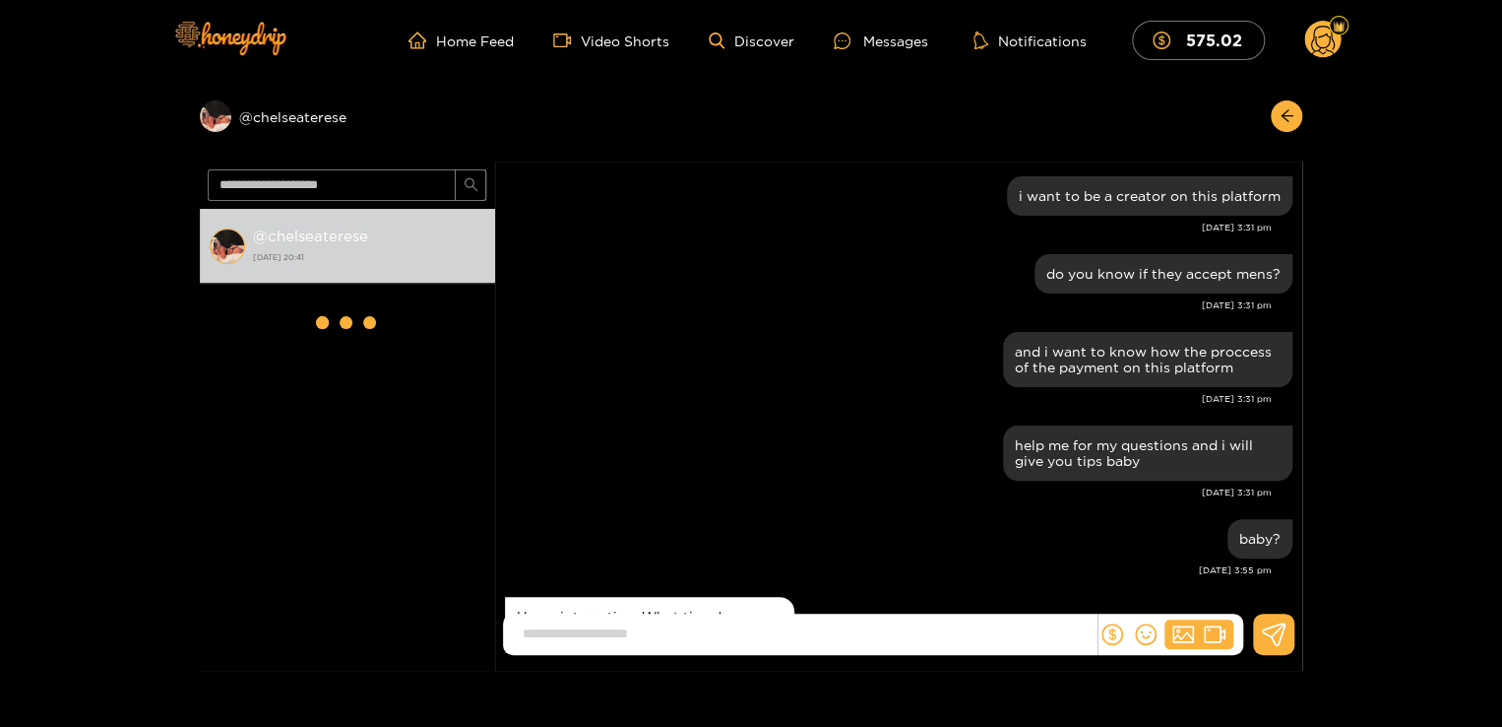
scroll to position [2284, 0]
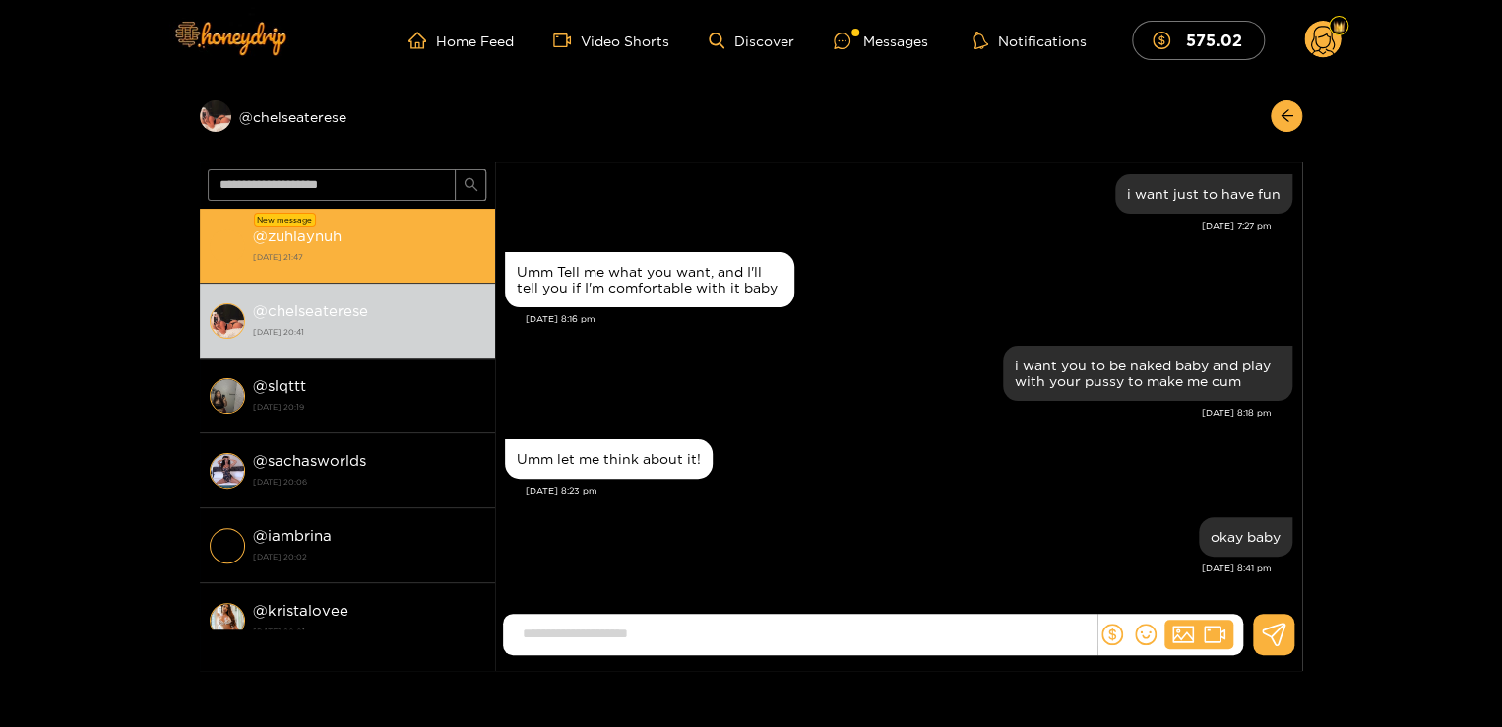
click at [381, 243] on div "@ zuhlaynuh [DATE] 21:47" at bounding box center [369, 245] width 232 height 44
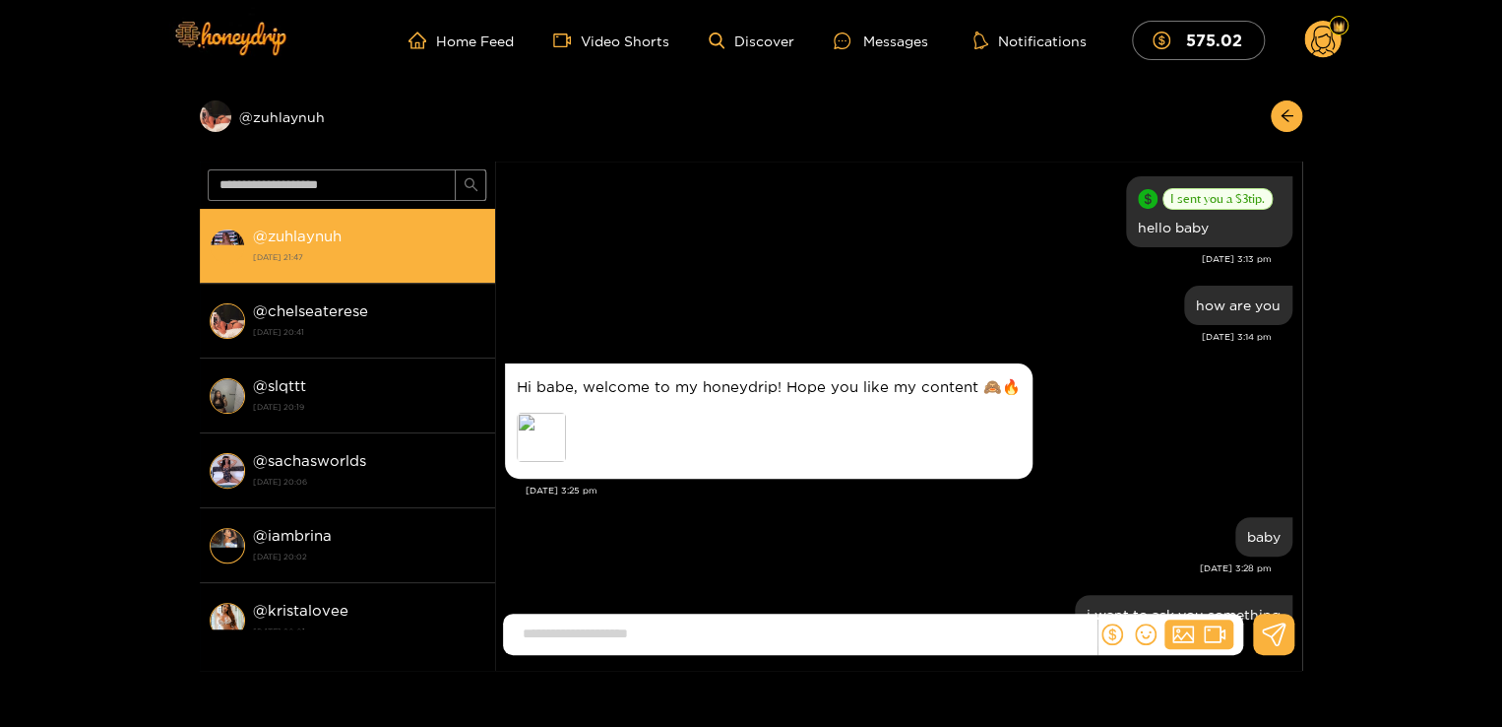
scroll to position [1601, 0]
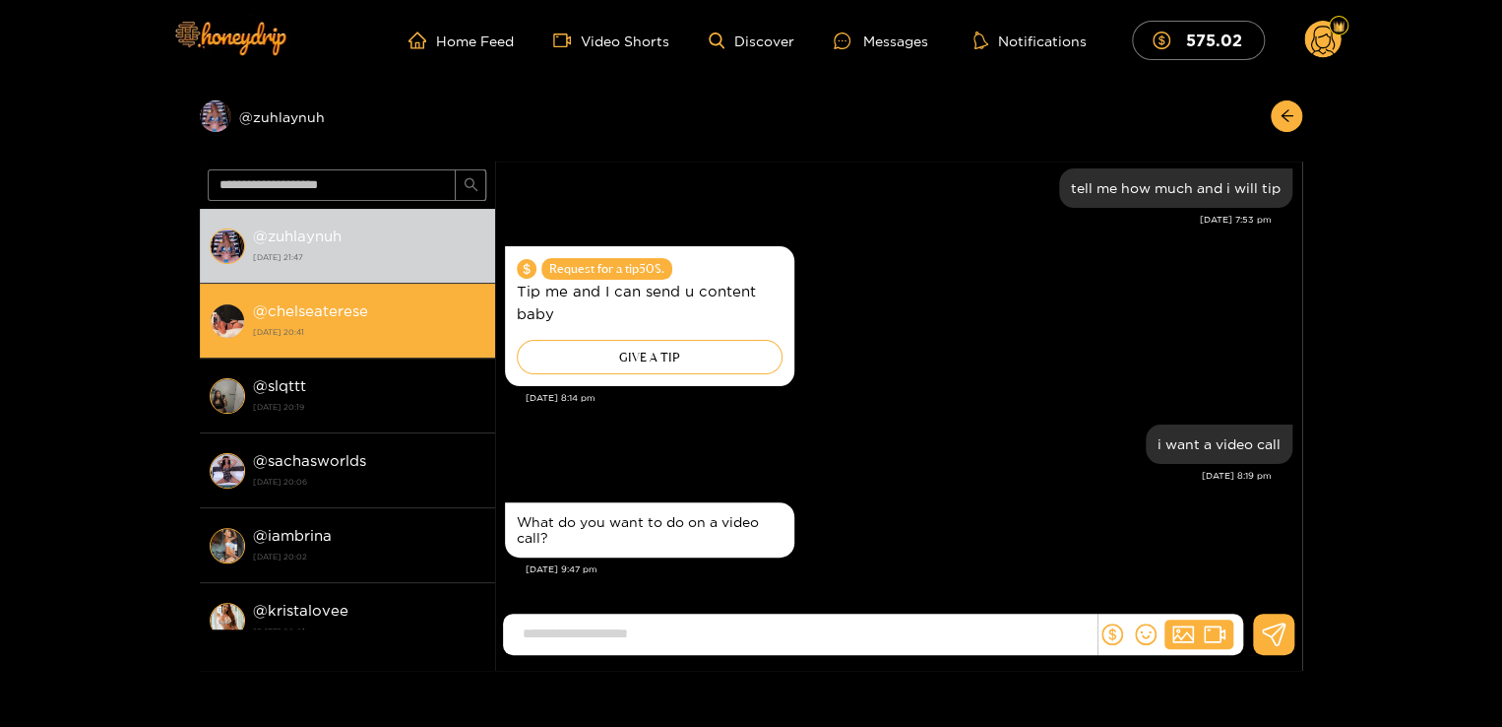
click at [325, 353] on li "@ chelseaterese [DATE] 20:41" at bounding box center [347, 321] width 295 height 75
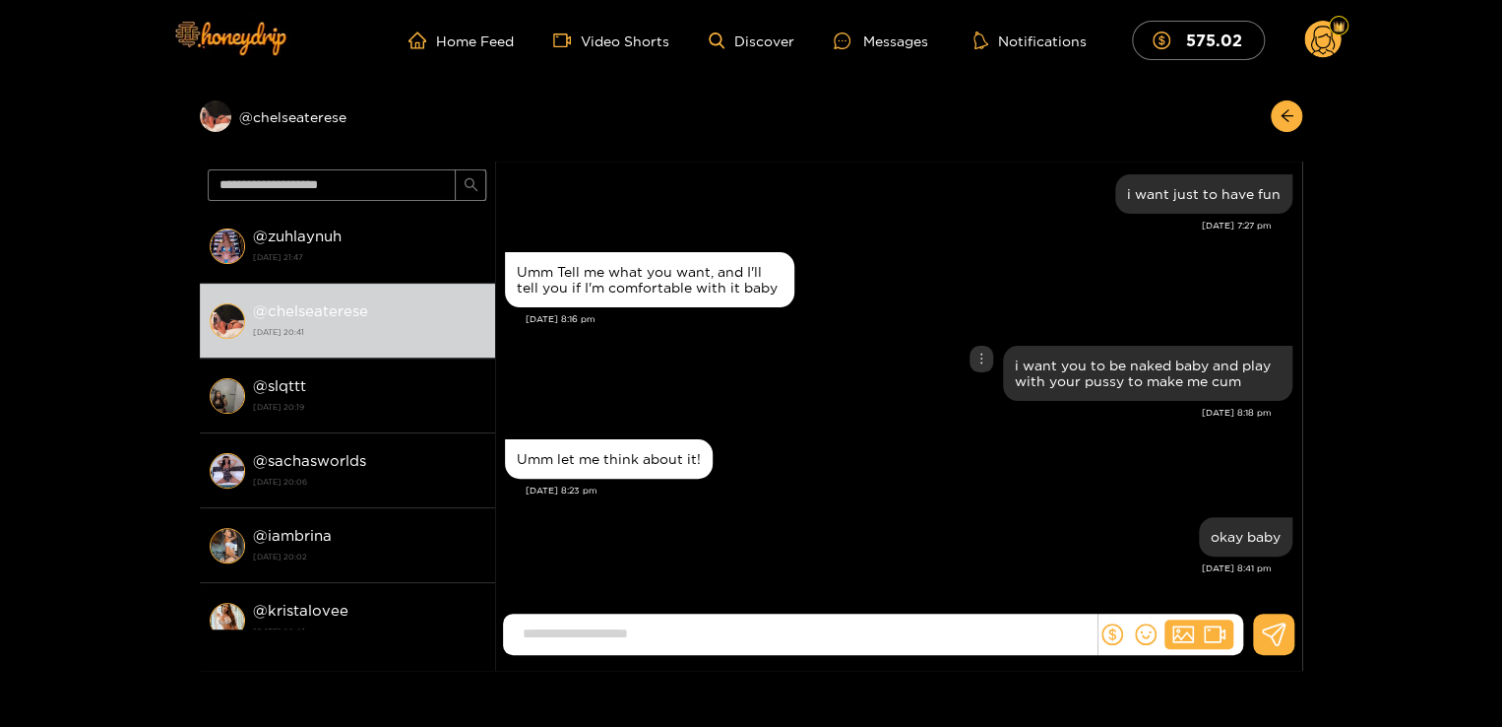
scroll to position [2284, 0]
drag, startPoint x: 1005, startPoint y: 360, endPoint x: 1241, endPoint y: 384, distance: 236.5
click at [1241, 384] on div "i want you to be naked baby and play with your pussy to make me cum" at bounding box center [1147, 373] width 289 height 55
copy div "i want you to be naked baby and play with your pussy to make me cum"
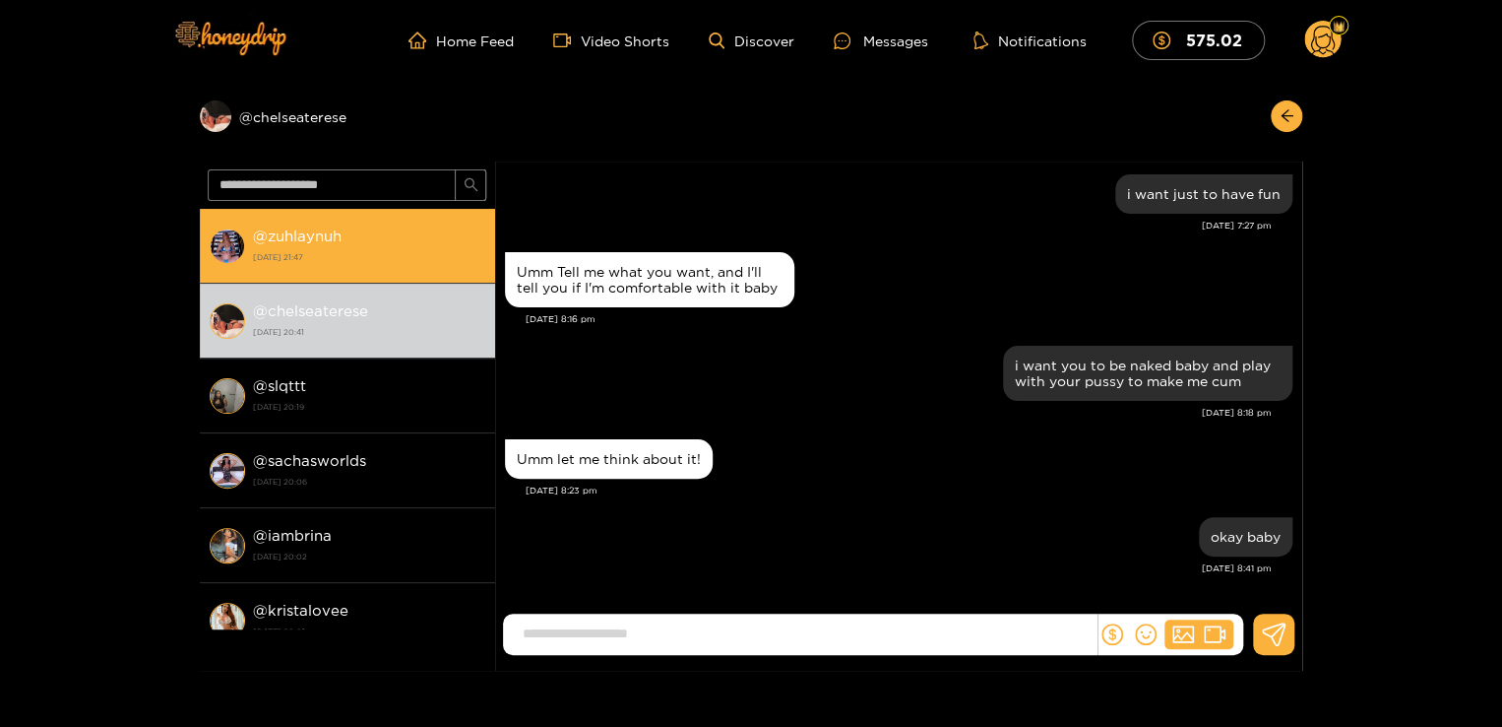
click at [412, 236] on div "@ zuhlaynuh [DATE] 21:47" at bounding box center [369, 245] width 232 height 44
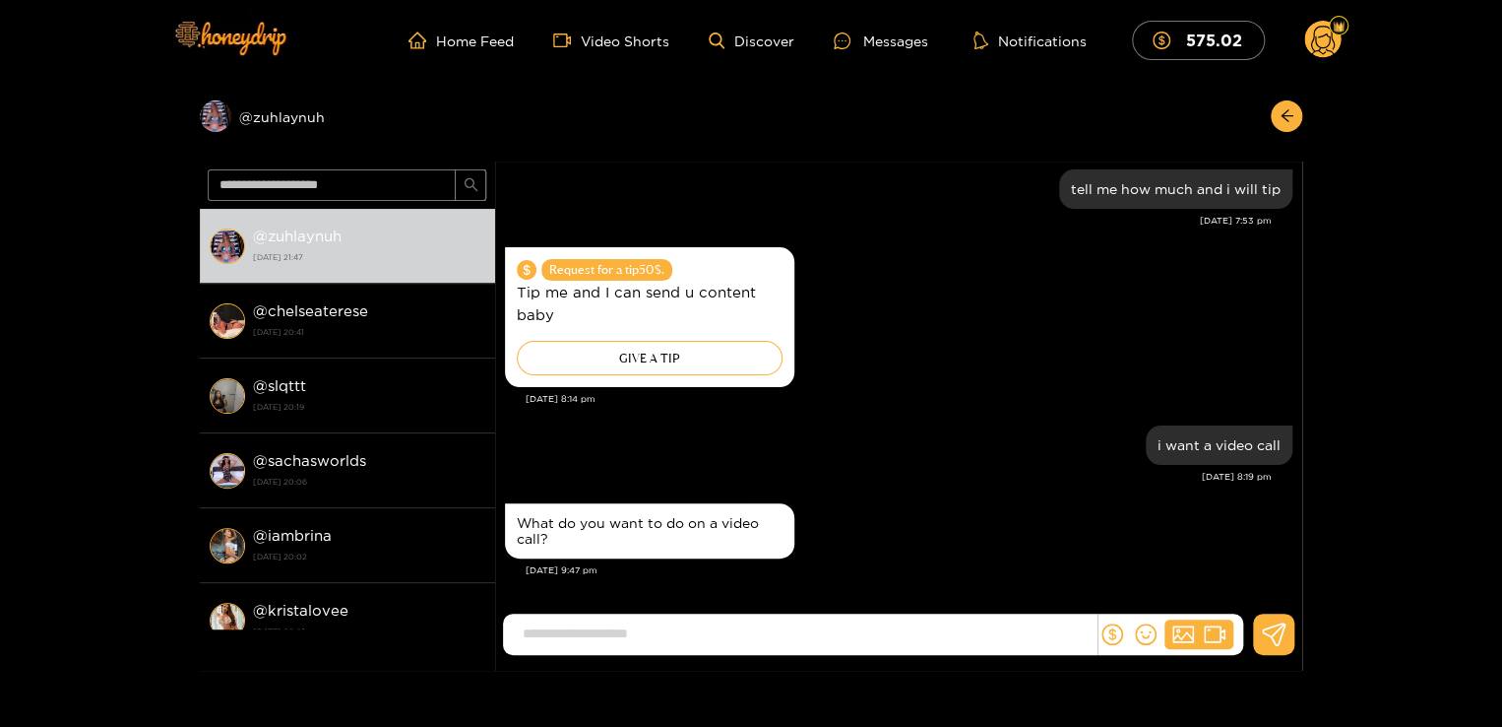
scroll to position [1601, 0]
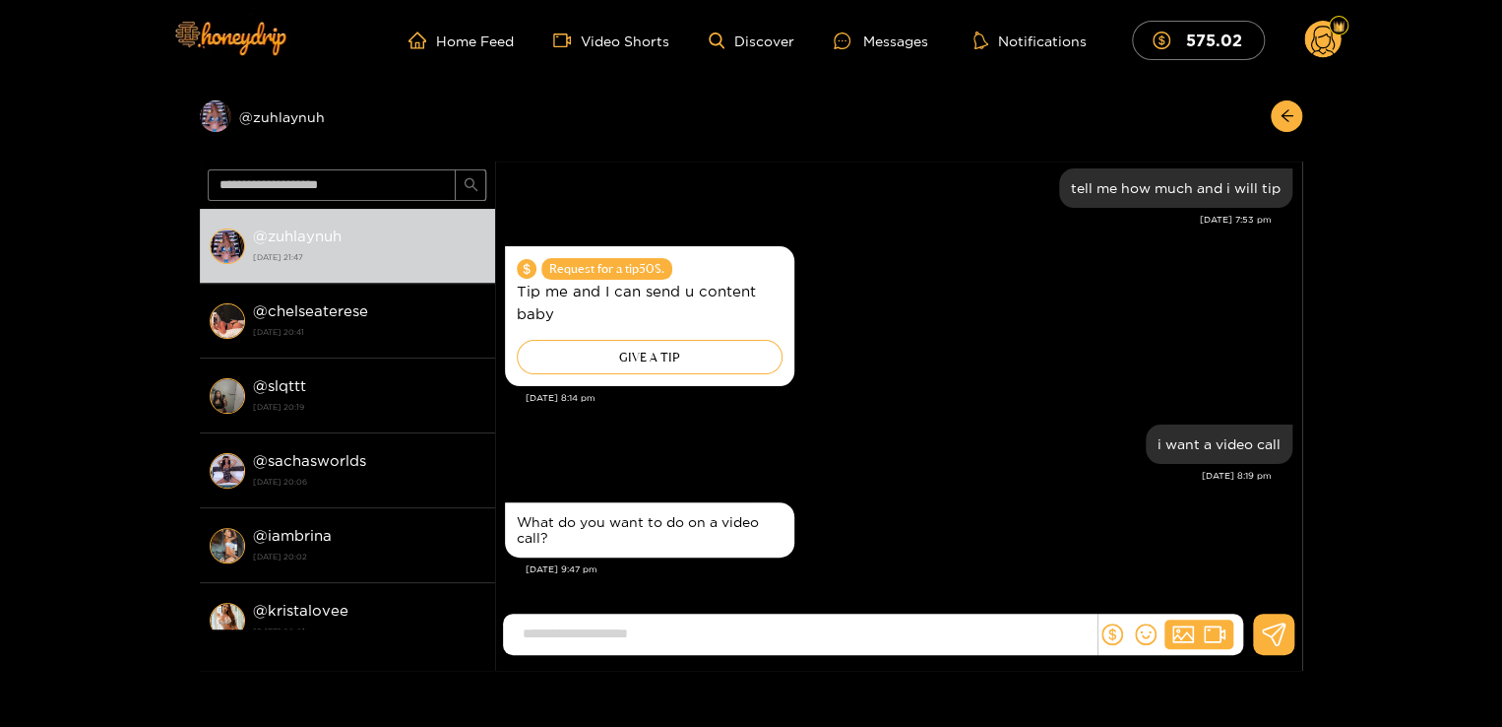
click at [645, 637] on input at bounding box center [805, 633] width 584 height 32
paste input "**********"
type input "**********"
